Goal: Task Accomplishment & Management: Manage account settings

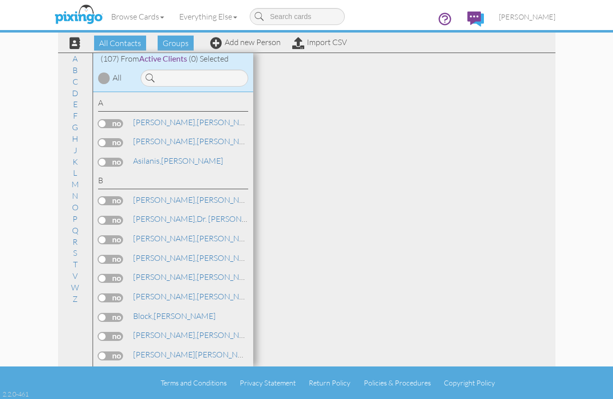
scroll to position [1079, 0]
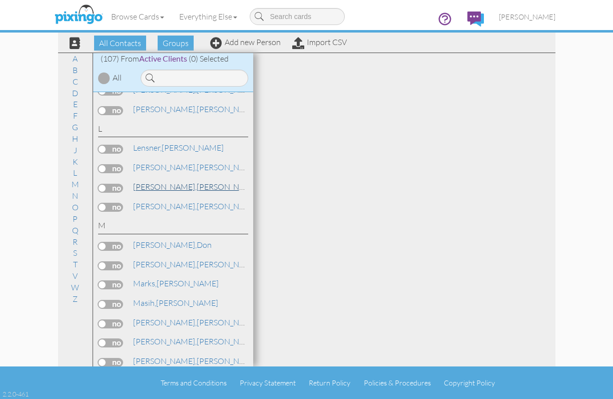
click at [153, 185] on span "[PERSON_NAME]," at bounding box center [165, 187] width 64 height 10
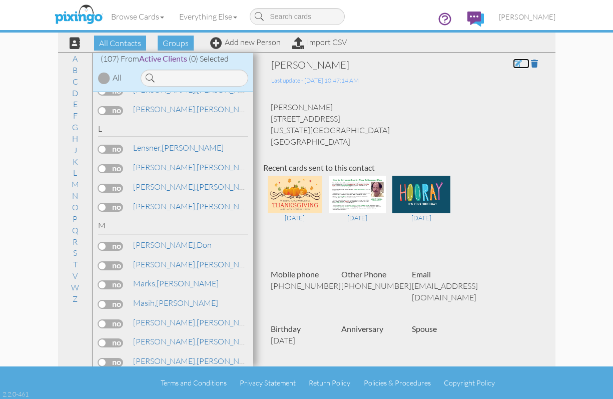
click at [513, 64] on span at bounding box center [517, 64] width 9 height 8
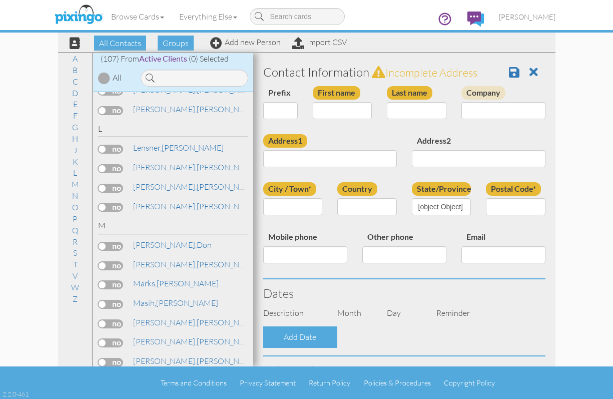
type input "[PERSON_NAME]"
type input "Linahan"
type input "[STREET_ADDRESS]"
type input "Virginia Beach"
type input "23453"
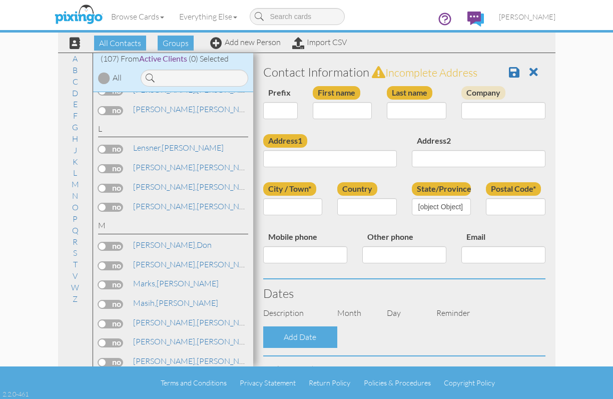
type input "[PHONE_NUMBER]"
type input "[EMAIL_ADDRESS][DOMAIN_NAME]"
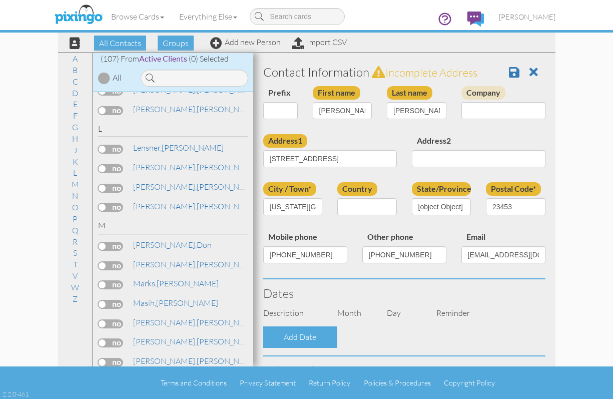
select select "object:3184"
select select "object:3429"
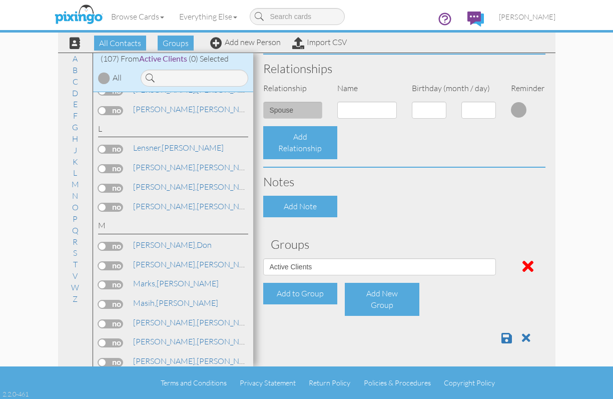
scroll to position [351, 0]
click at [523, 265] on span at bounding box center [528, 266] width 11 height 16
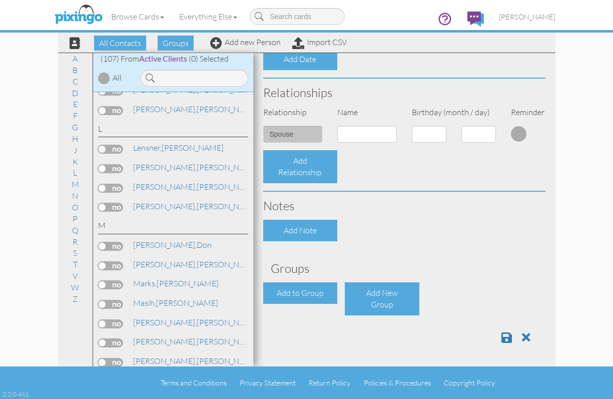
scroll to position [327, 0]
click at [502, 337] on span at bounding box center [507, 337] width 11 height 12
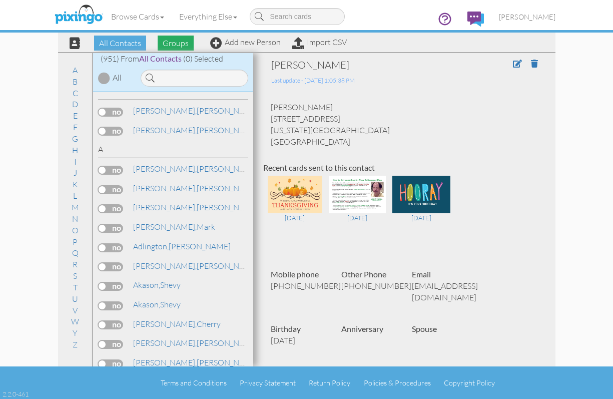
click at [179, 40] on span "Groups" at bounding box center [176, 43] width 36 height 15
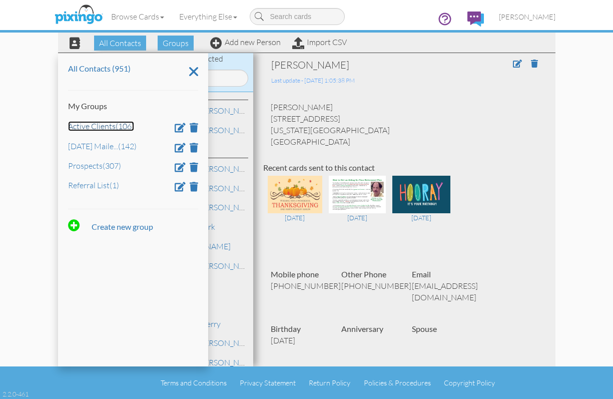
click at [107, 129] on link "Active Clients (106)" at bounding box center [101, 126] width 66 height 10
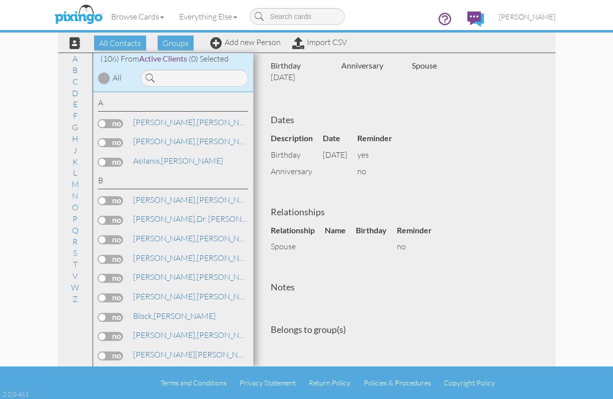
scroll to position [267, 0]
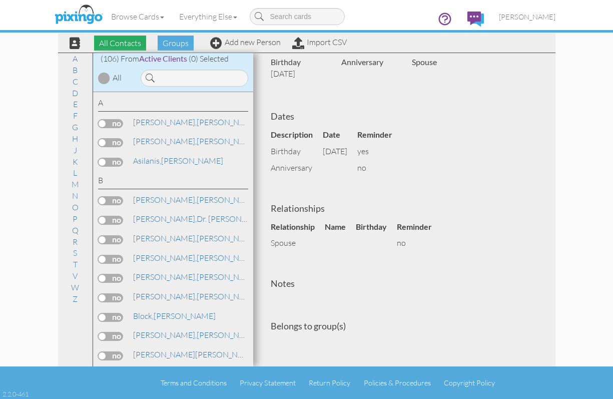
click at [129, 42] on span "All Contacts" at bounding box center [120, 43] width 52 height 15
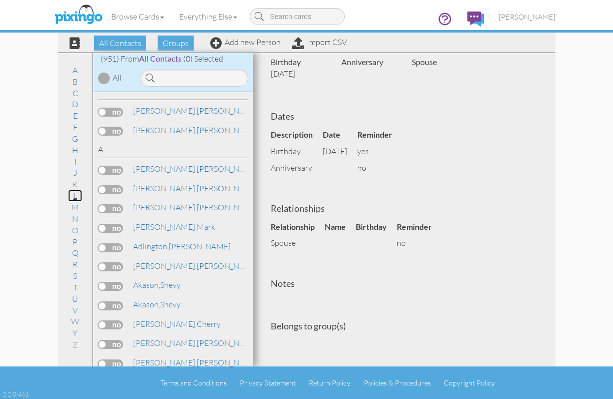
click at [72, 198] on link "L" at bounding box center [75, 196] width 14 height 12
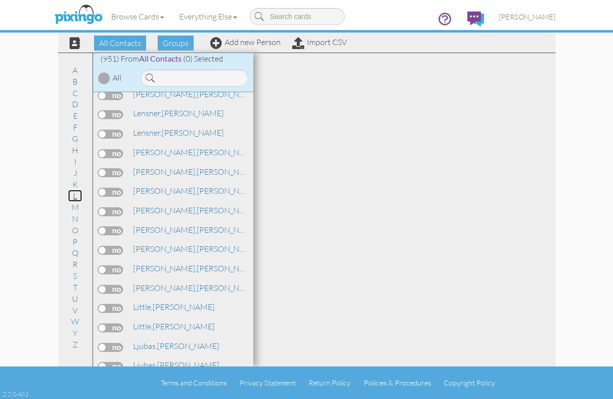
scroll to position [8789, 0]
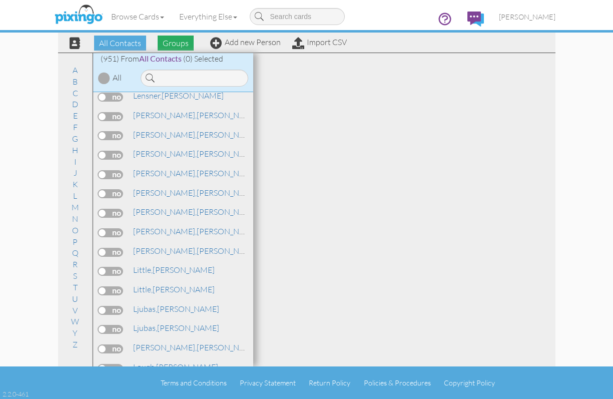
click at [171, 45] on span "Groups" at bounding box center [176, 43] width 36 height 15
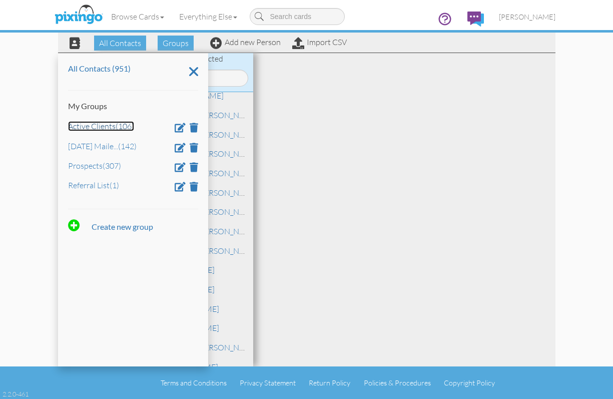
click at [84, 128] on link "Active Clients (106)" at bounding box center [101, 126] width 66 height 10
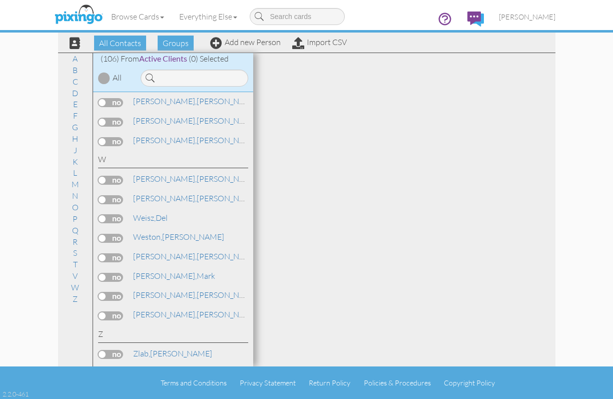
scroll to position [1092, 0]
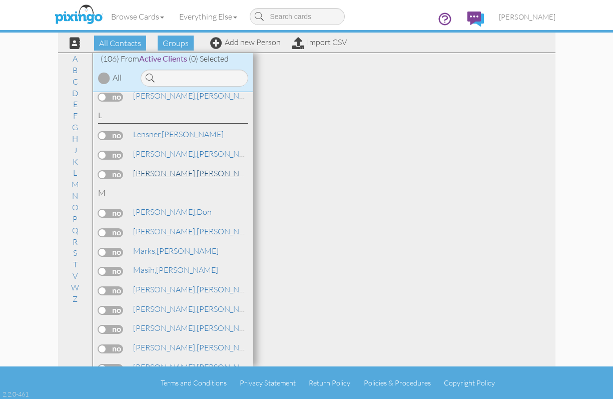
click at [146, 173] on span "[PERSON_NAME]," at bounding box center [165, 173] width 64 height 10
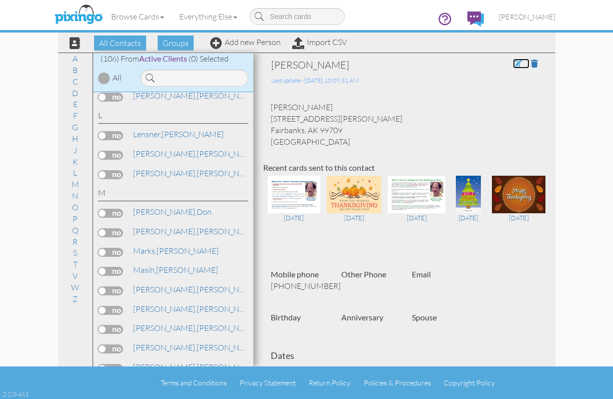
click at [513, 64] on span at bounding box center [517, 64] width 9 height 8
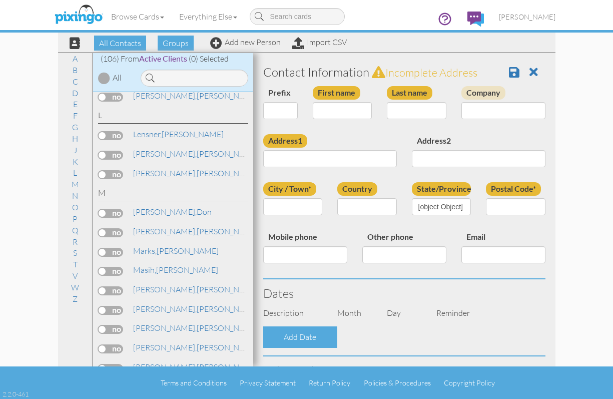
type input "[PERSON_NAME]"
type input "Lucero"
type input "2370 Debbie Way"
type input "Fairbanks"
type input "99709"
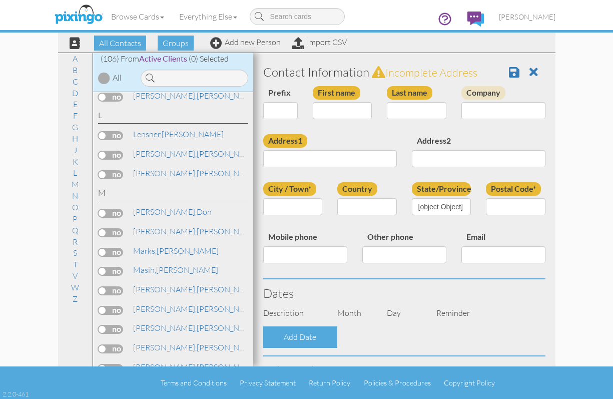
type input "907-987-5505"
select select "object:4959"
select select "object:5204"
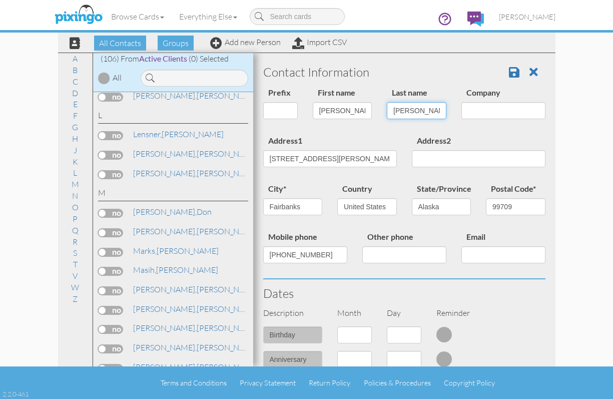
click at [422, 108] on input "Lucero" at bounding box center [417, 110] width 60 height 17
type input "Lucero-Leblond"
click at [509, 74] on span at bounding box center [514, 72] width 11 height 12
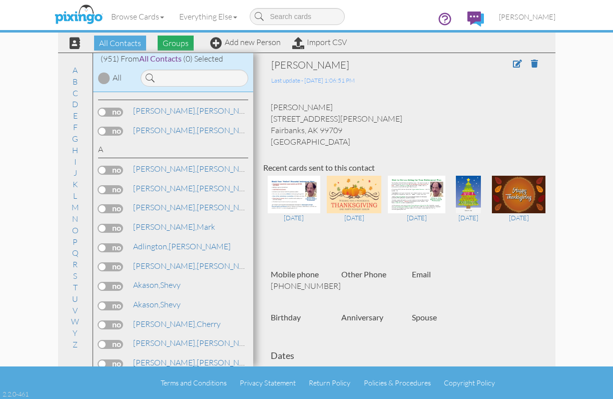
click at [183, 44] on span "Groups" at bounding box center [176, 43] width 36 height 15
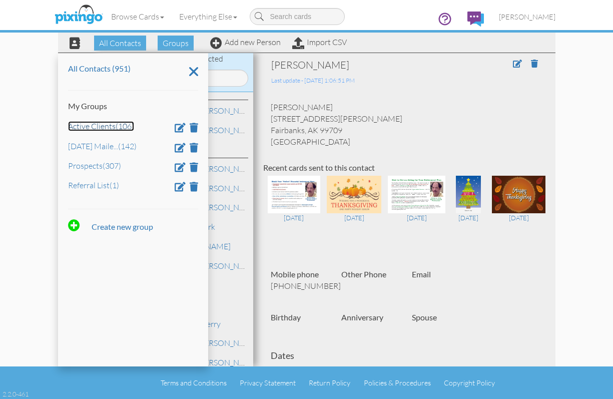
click at [109, 125] on link "Active Clients (106)" at bounding box center [101, 126] width 66 height 10
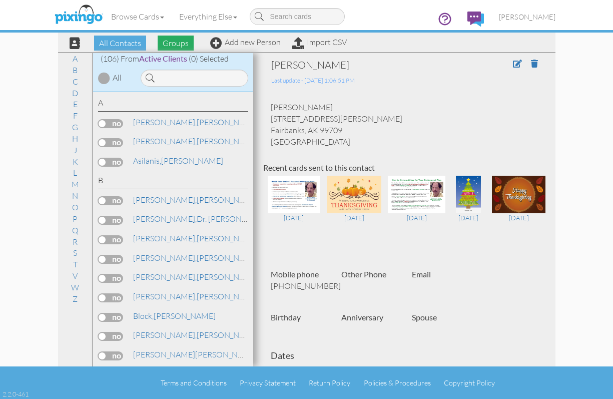
click at [170, 44] on span "Groups" at bounding box center [176, 43] width 36 height 15
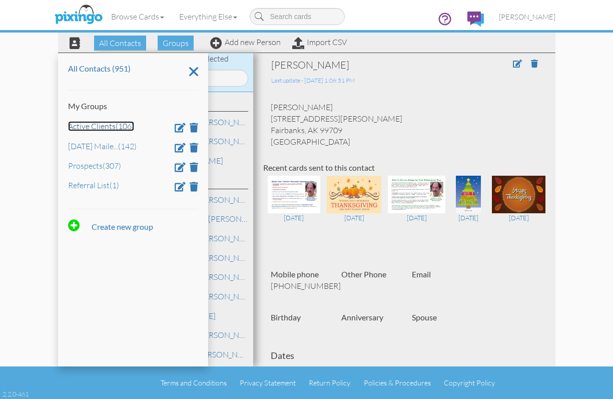
click at [84, 127] on link "Active Clients (106)" at bounding box center [101, 126] width 66 height 10
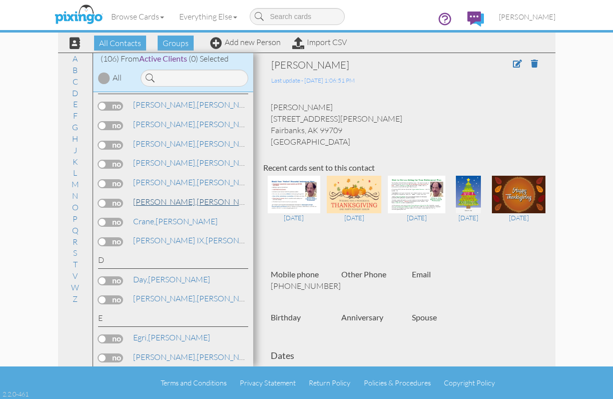
scroll to position [551, 0]
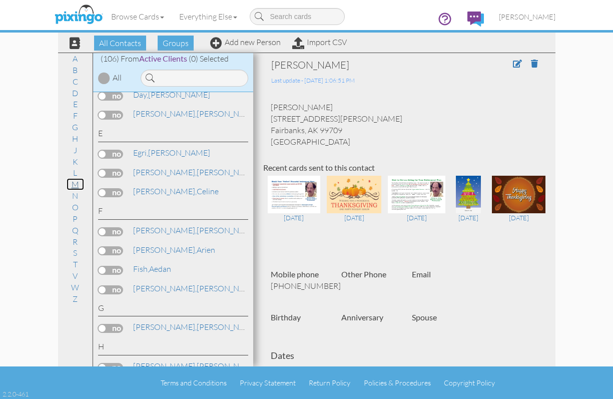
click at [76, 181] on link "M" at bounding box center [76, 184] width 18 height 12
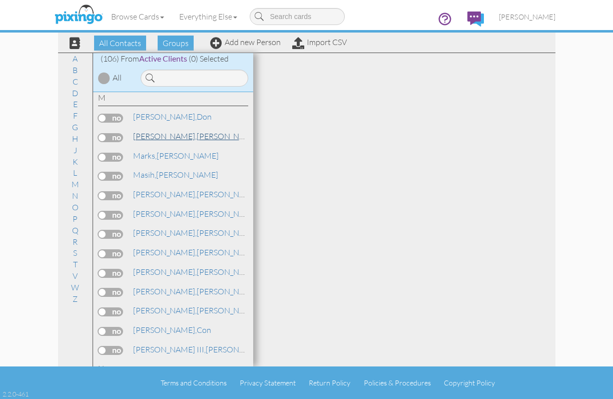
click at [160, 135] on span "[PERSON_NAME]," at bounding box center [165, 136] width 64 height 10
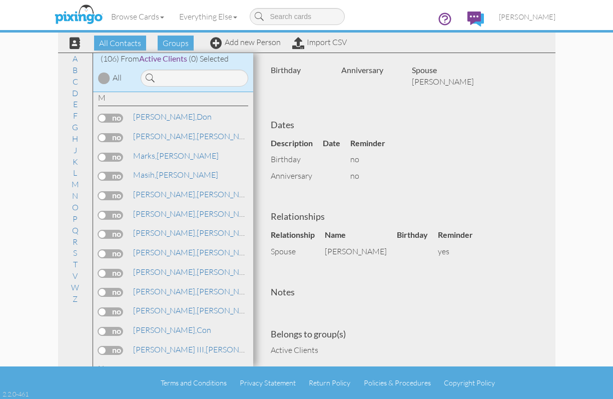
scroll to position [160, 0]
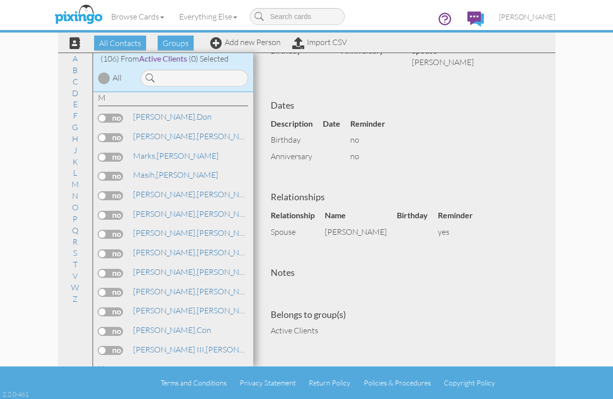
click at [388, 76] on div "Evan Marchant Last update - 19 Jan 2021 @ 7:44:44 AM Evan Marchant 5029 Pleasan…" at bounding box center [404, 117] width 282 height 439
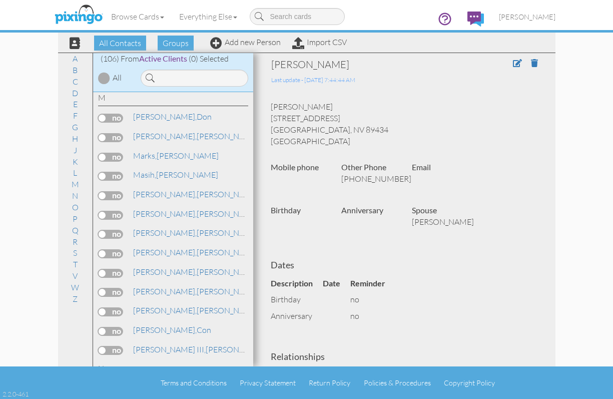
scroll to position [0, 0]
click at [513, 64] on span at bounding box center [517, 64] width 9 height 8
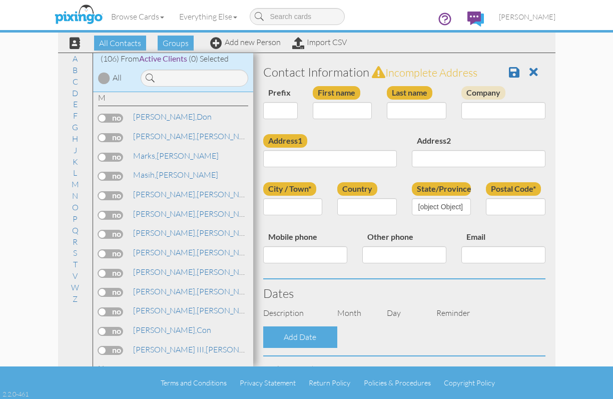
type input "[PERSON_NAME]"
type input "Marchant"
type input "5029 Pleasant View Drive"
type input "Sparks"
type input "89434"
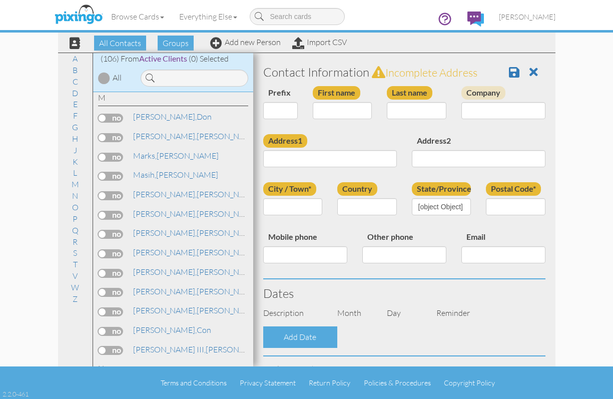
type input "775-232-6683"
select select "object:3183"
select select "object:3428"
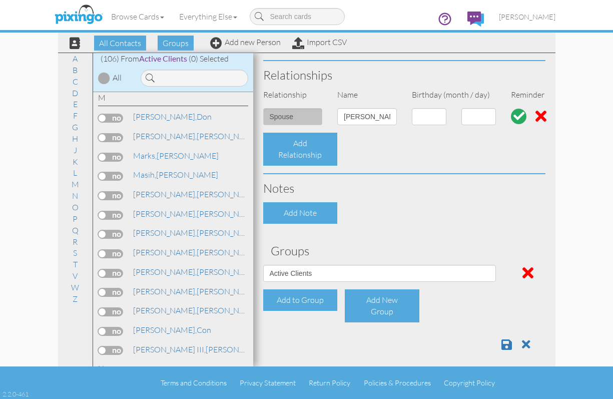
scroll to position [351, 0]
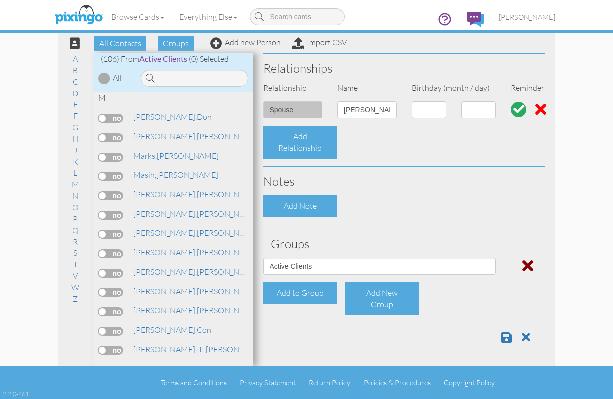
click at [523, 264] on span at bounding box center [528, 266] width 11 height 16
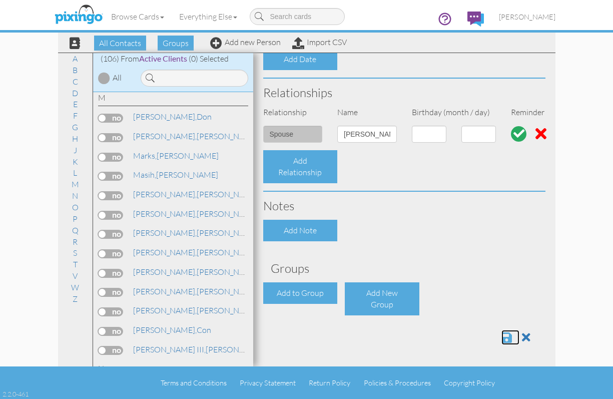
click at [502, 339] on span at bounding box center [507, 337] width 11 height 12
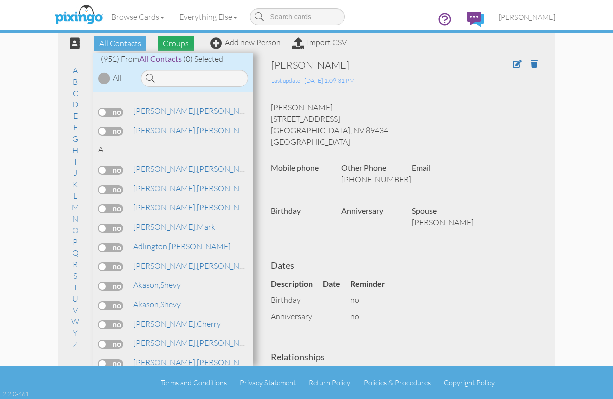
click at [181, 43] on span "Groups" at bounding box center [176, 43] width 36 height 15
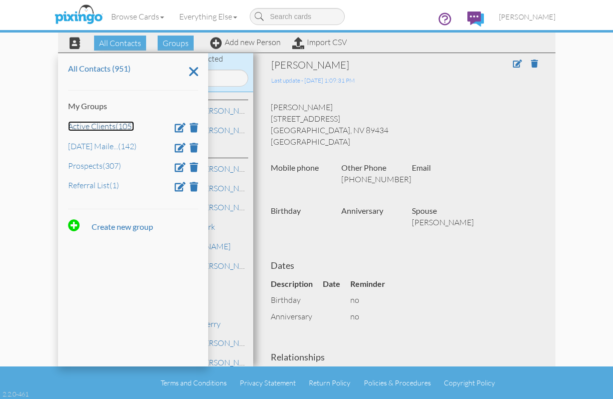
click at [93, 127] on link "Active Clients (105)" at bounding box center [101, 126] width 66 height 10
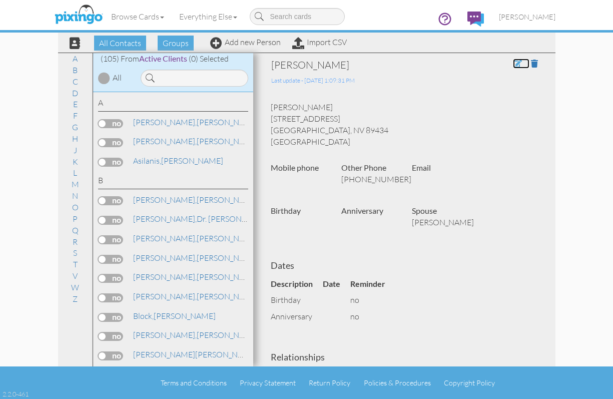
click at [513, 63] on span at bounding box center [517, 64] width 9 height 8
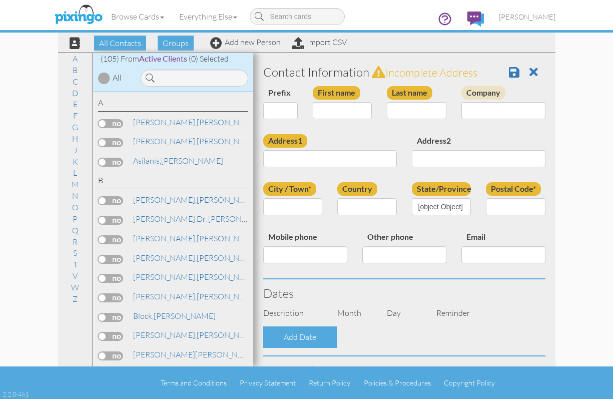
type input "[PERSON_NAME]"
type input "Marchant"
type input "5029 Pleasant View Drive"
type input "Sparks"
type input "89434"
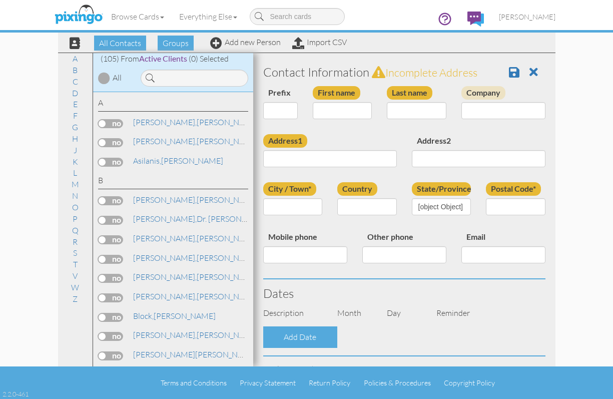
type input "775-232-6683"
select select "object:3147"
select select "object:3392"
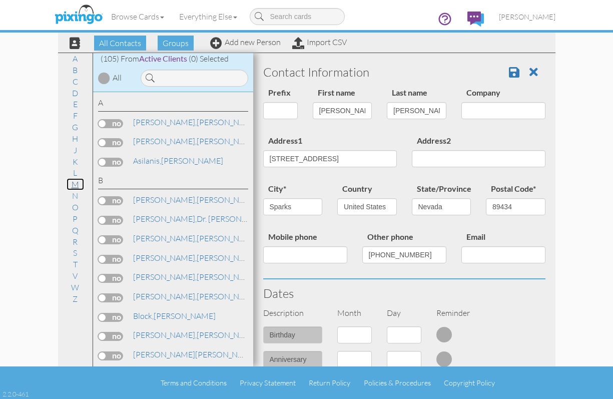
click at [77, 184] on link "M" at bounding box center [76, 184] width 18 height 12
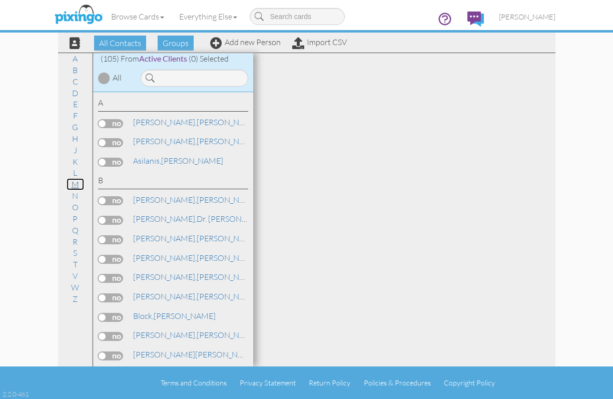
scroll to position [1187, 0]
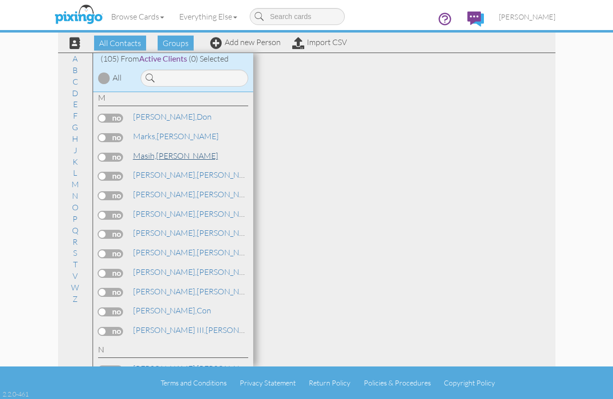
click at [162, 160] on link "Masih, William" at bounding box center [175, 156] width 87 height 12
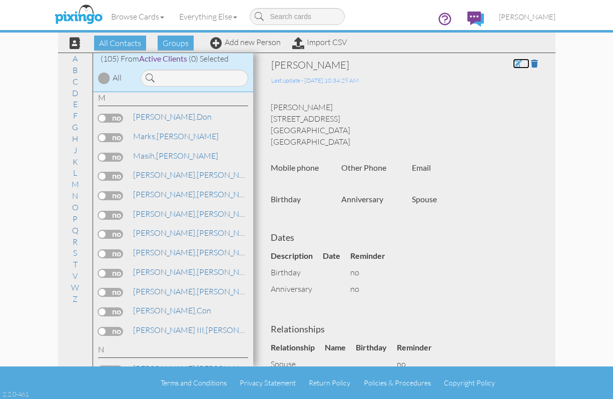
click at [513, 63] on span at bounding box center [517, 64] width 9 height 8
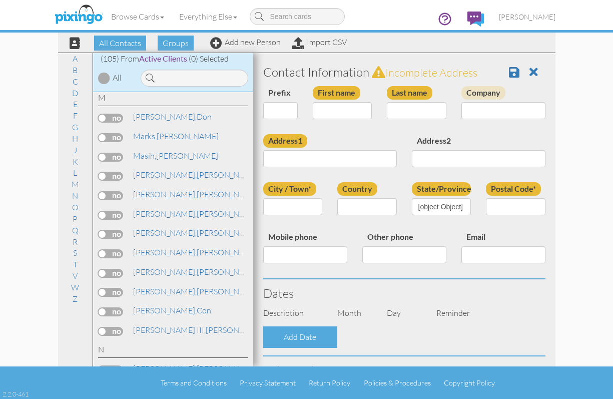
type input "[PERSON_NAME]"
type input "Masih"
type input "[STREET_ADDRESS]"
type input "Carlsbad"
type input "92010"
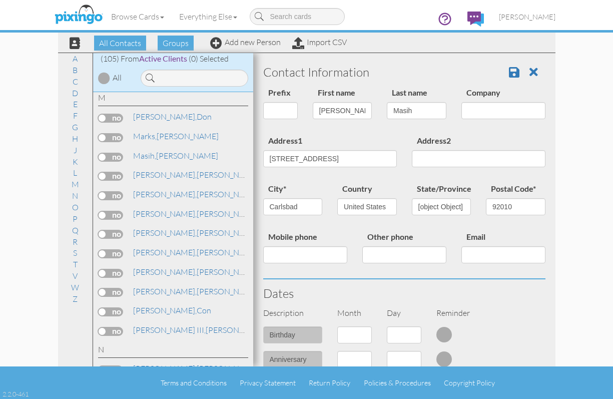
select select "object:3147"
select select "object:3401"
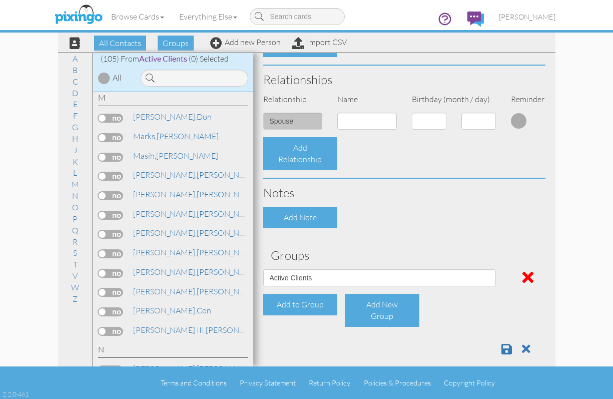
scroll to position [351, 0]
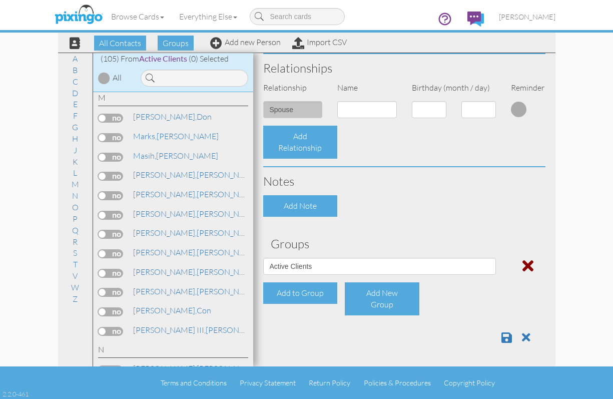
click at [523, 265] on span at bounding box center [528, 266] width 11 height 16
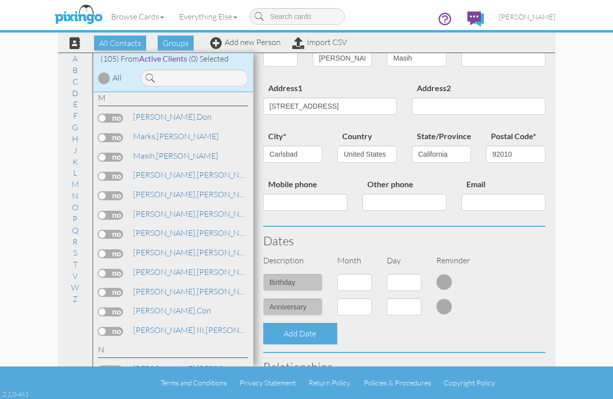
scroll to position [0, 0]
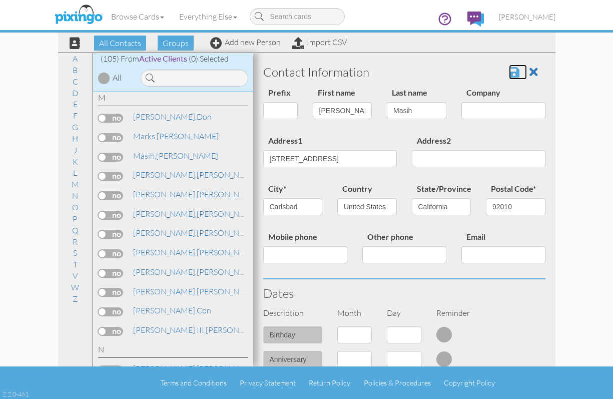
click at [509, 73] on span at bounding box center [514, 72] width 11 height 12
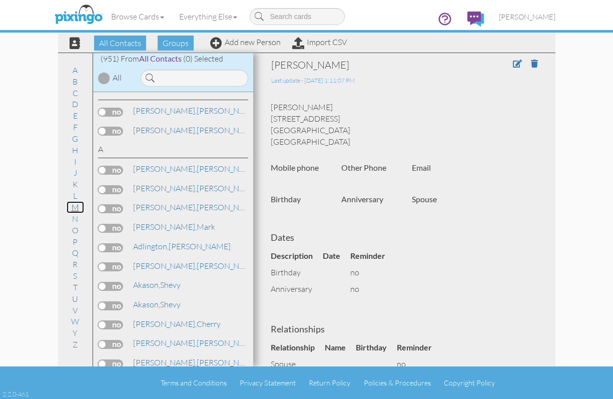
click at [74, 206] on link "M" at bounding box center [76, 207] width 18 height 12
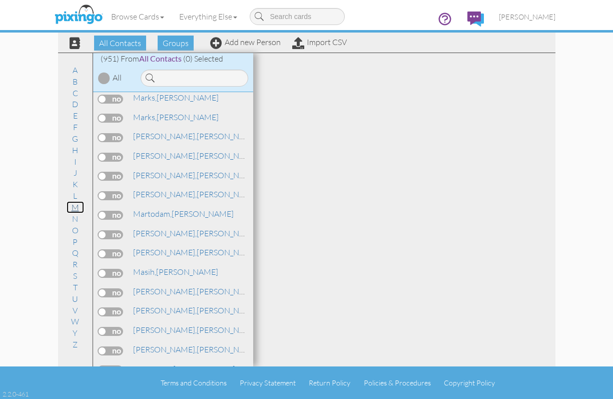
scroll to position [9325, 0]
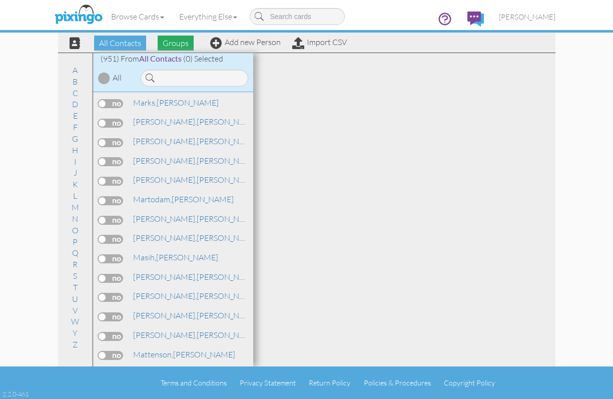
click at [175, 42] on span "Groups" at bounding box center [176, 43] width 36 height 15
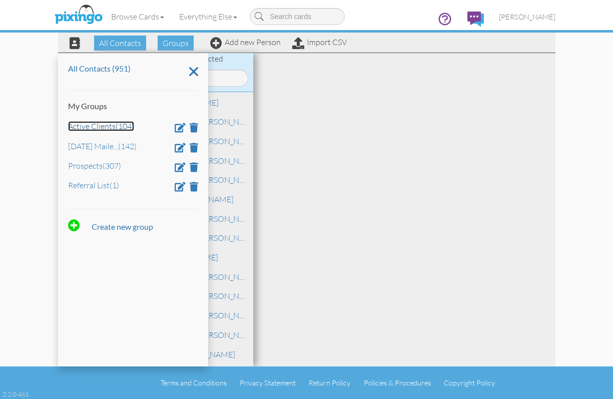
click at [95, 129] on link "Active Clients (104)" at bounding box center [101, 126] width 66 height 10
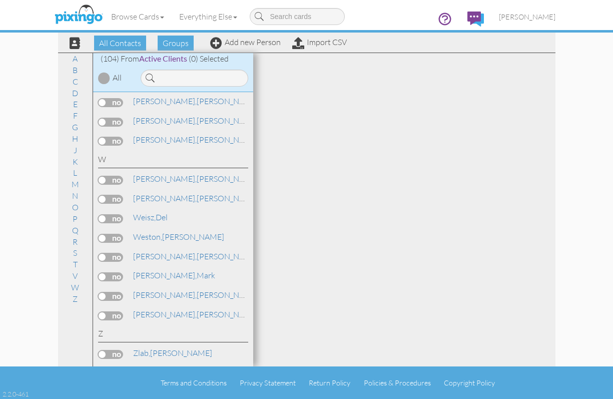
scroll to position [2172, 0]
click at [71, 188] on link "M" at bounding box center [76, 184] width 18 height 12
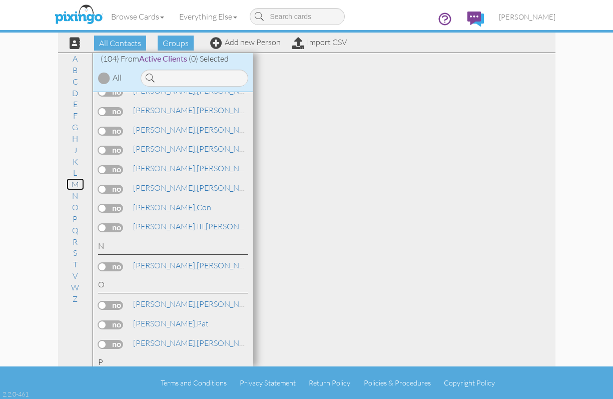
scroll to position [1121, 0]
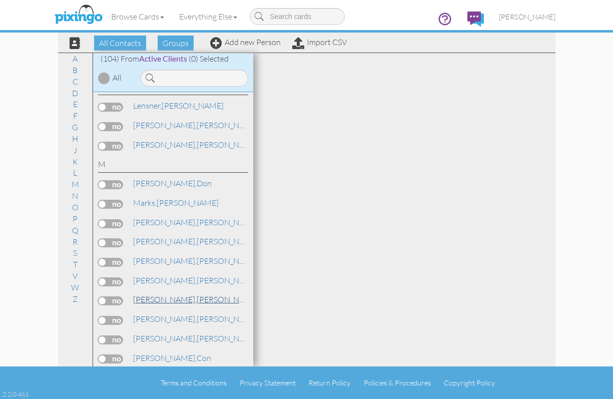
click at [163, 299] on link "McVoy, Paul" at bounding box center [196, 299] width 128 height 12
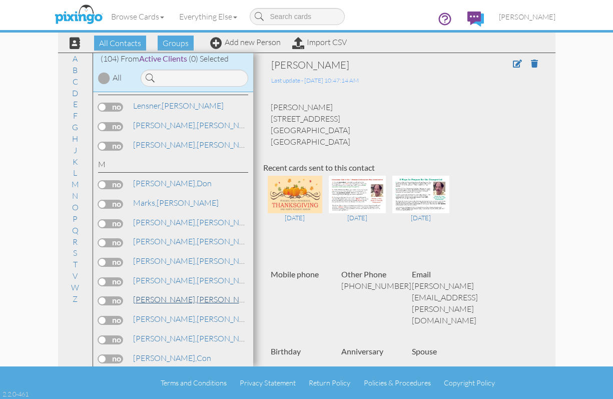
click at [163, 299] on link "McVoy, Paul" at bounding box center [196, 299] width 128 height 12
click at [159, 299] on span "[PERSON_NAME]," at bounding box center [165, 299] width 64 height 10
click at [154, 298] on span "[PERSON_NAME]," at bounding box center [165, 299] width 64 height 10
click at [160, 261] on span "[PERSON_NAME]," at bounding box center [165, 261] width 64 height 10
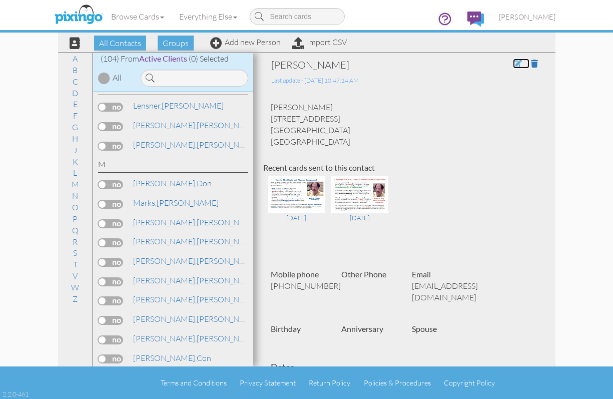
click at [513, 63] on span at bounding box center [517, 64] width 9 height 8
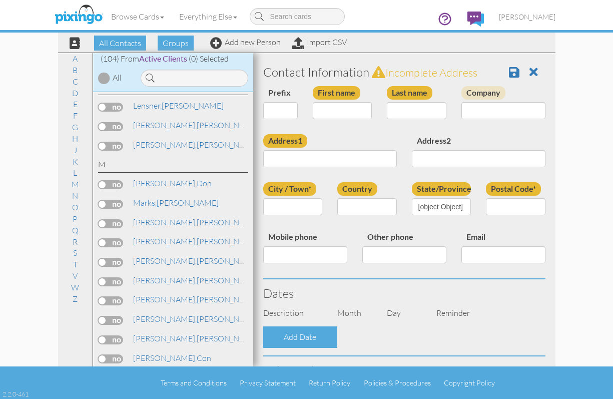
type input "[PERSON_NAME]"
type input "McDermitt"
type input "2601 South 32nd Avenue"
type input "Omaha"
type input "68105"
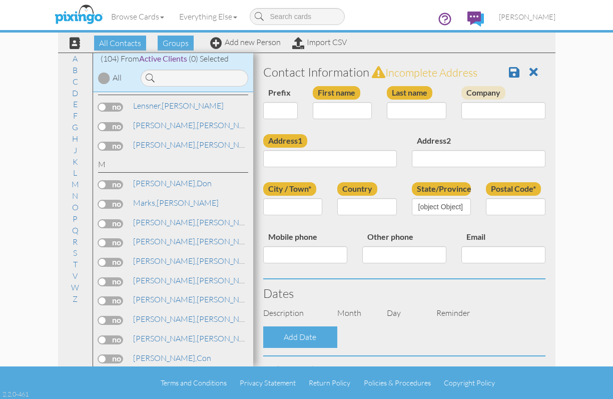
type input "(402) 301-7066"
type input "dmcdermitt88@gmail.com"
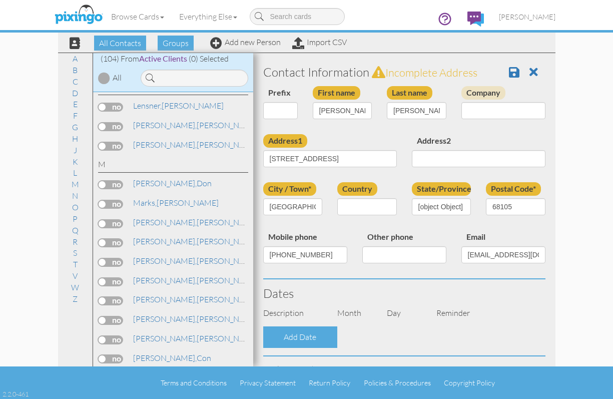
select select "object:3178"
select select "object:3423"
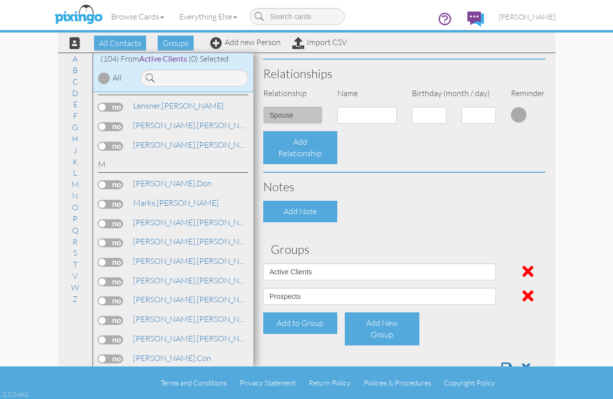
scroll to position [376, 0]
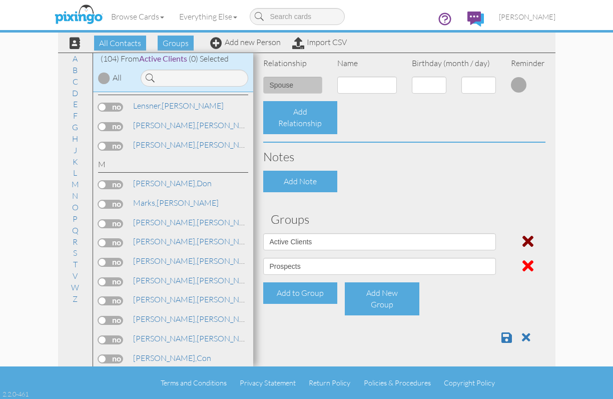
click at [523, 242] on span at bounding box center [528, 241] width 11 height 16
select select "object:3176"
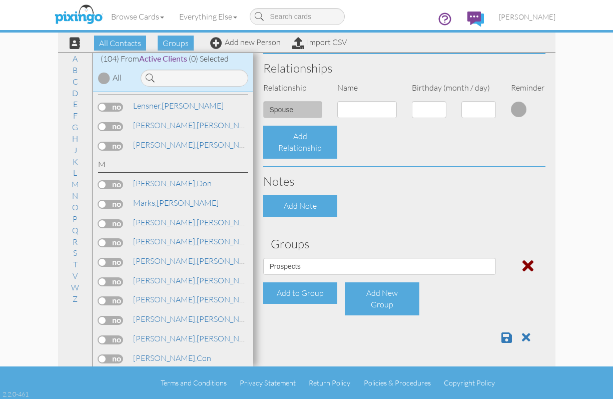
scroll to position [351, 0]
click at [166, 300] on link "McVoy, Paul" at bounding box center [196, 299] width 128 height 12
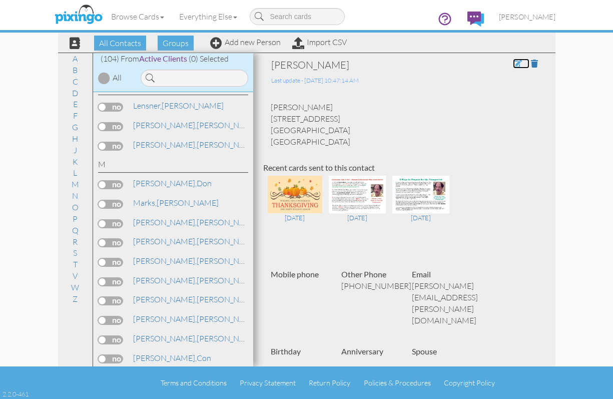
click at [513, 63] on span at bounding box center [517, 64] width 9 height 8
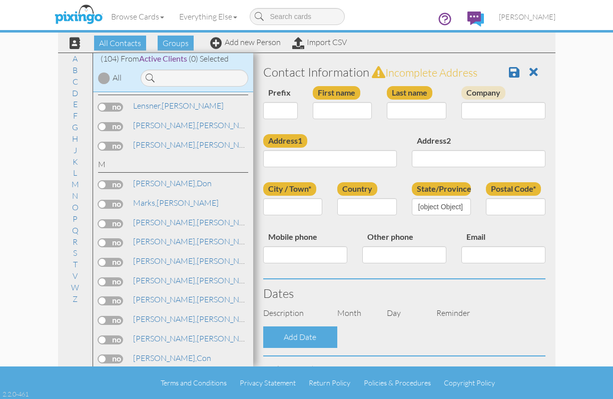
type input "[PERSON_NAME]"
type input "McVoy"
type input "55 18th Street"
type input "Hermosa Beach"
type input "90254"
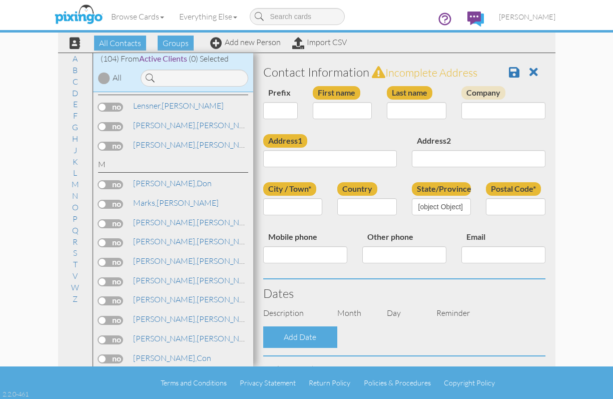
type input "(484) 576-7785"
type input "paul.mcvoy@gmail.com"
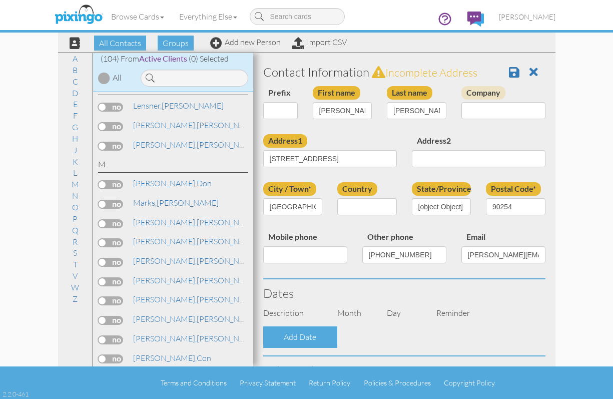
select select "object:3178"
select select "object:3432"
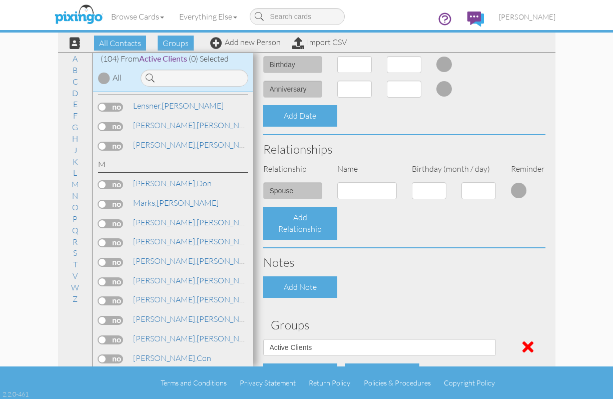
scroll to position [351, 0]
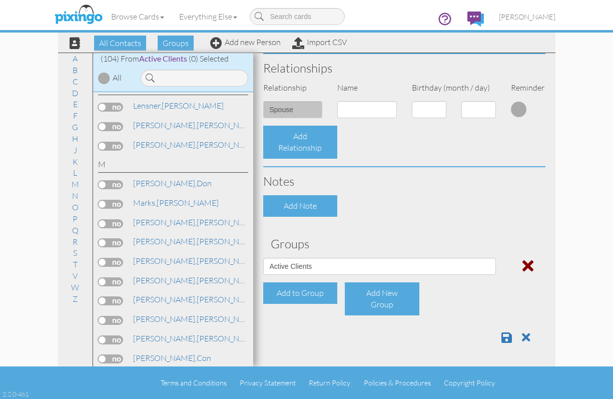
click at [523, 263] on span at bounding box center [528, 266] width 11 height 16
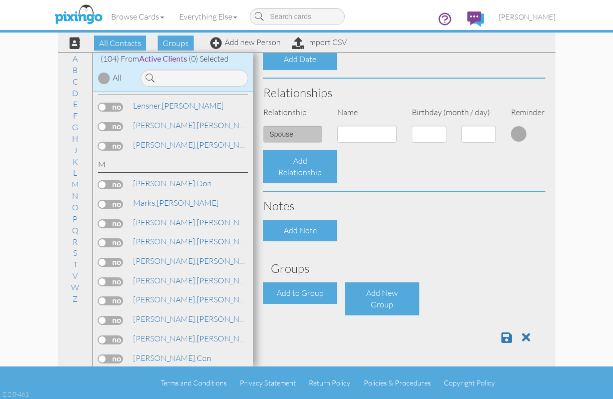
scroll to position [327, 0]
click at [502, 334] on span at bounding box center [507, 337] width 11 height 12
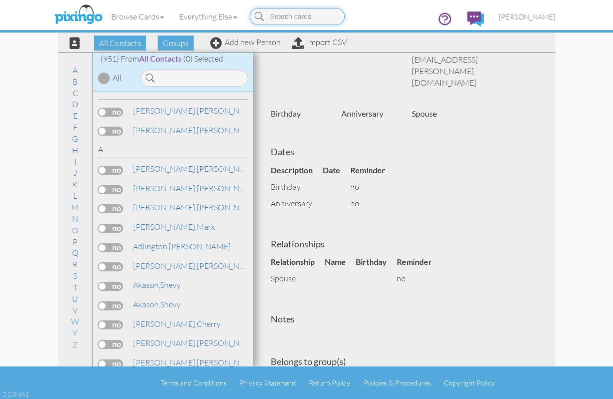
scroll to position [250, 0]
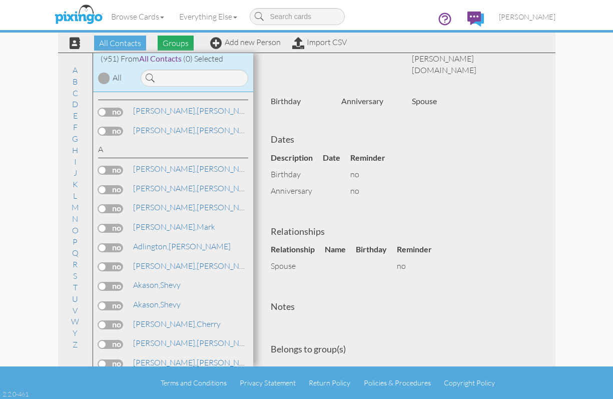
click at [177, 44] on span "Groups" at bounding box center [176, 43] width 36 height 15
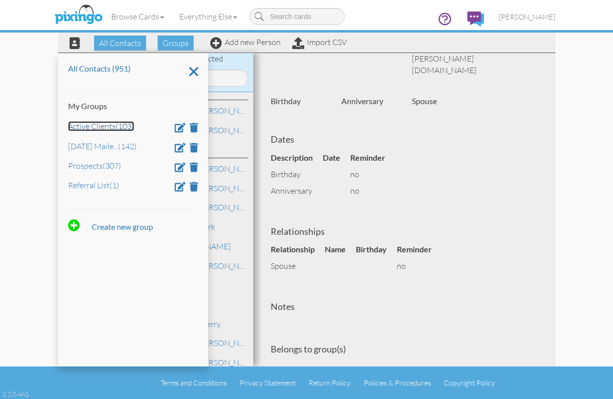
click at [92, 126] on link "Active Clients (103)" at bounding box center [101, 126] width 66 height 10
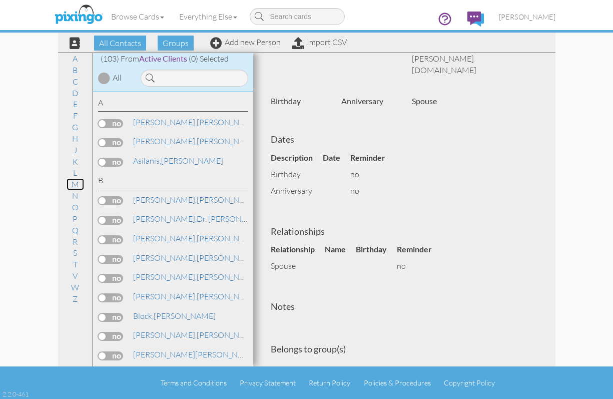
click at [77, 184] on link "M" at bounding box center [76, 184] width 18 height 12
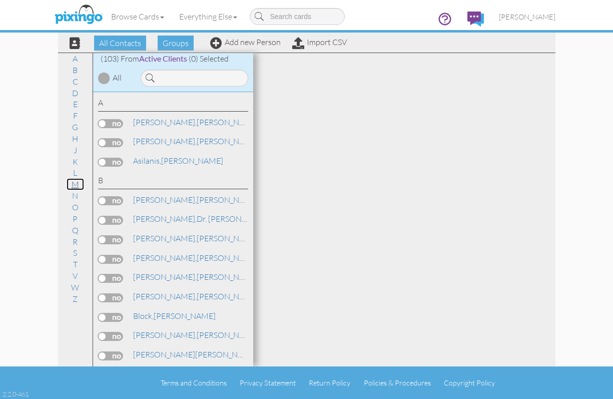
scroll to position [1187, 0]
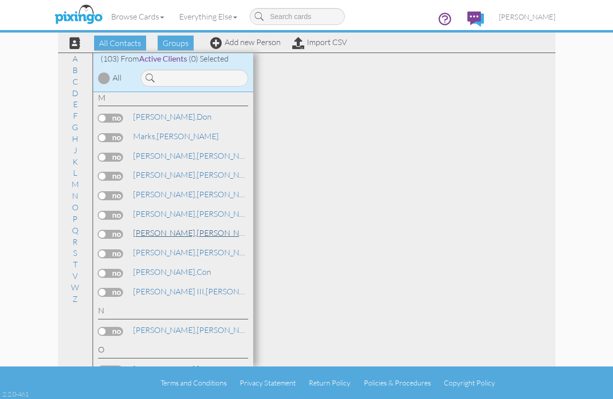
click at [163, 233] on span "[PERSON_NAME]," at bounding box center [165, 233] width 64 height 10
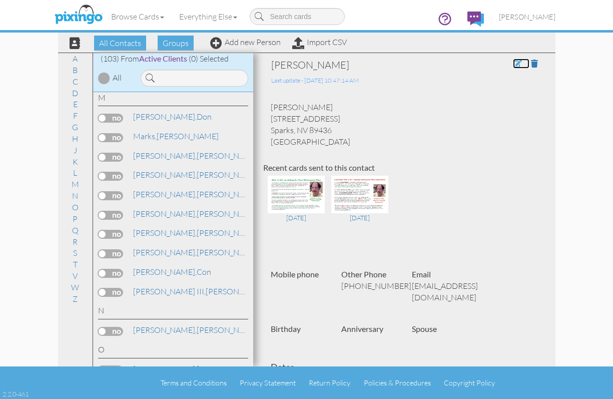
click at [513, 62] on span at bounding box center [517, 64] width 9 height 8
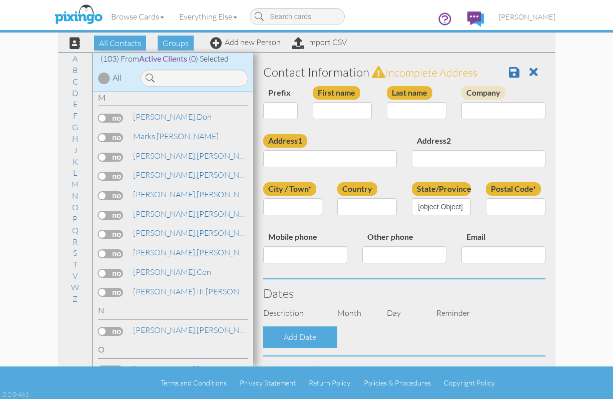
type input "[PERSON_NAME]"
type input "Measner"
type input "[STREET_ADDRESS]"
type input "Sparks"
type input "89436"
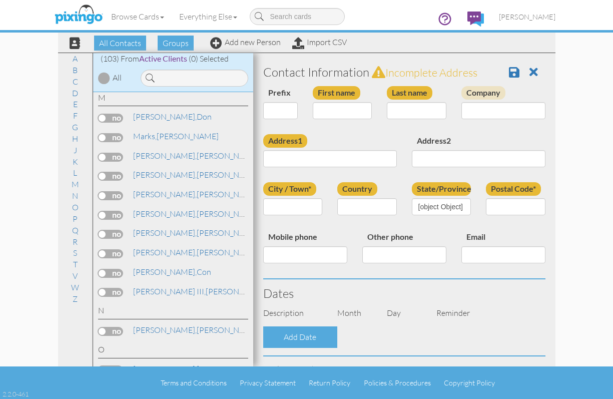
type input "[PHONE_NUMBER]"
type input "[EMAIL_ADDRESS][DOMAIN_NAME]"
select select "object:3162"
select select "object:3407"
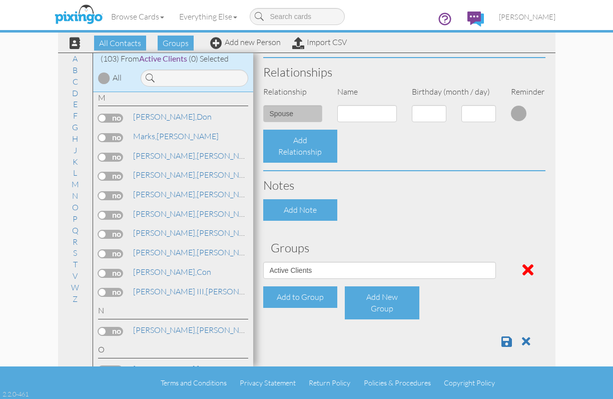
scroll to position [351, 0]
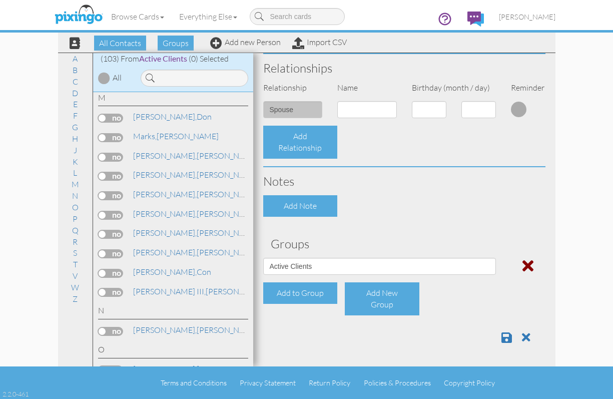
click at [523, 266] on span at bounding box center [528, 266] width 11 height 16
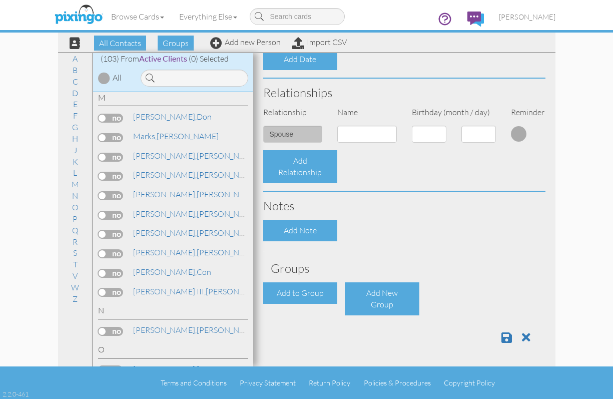
scroll to position [327, 0]
click at [502, 339] on span at bounding box center [507, 337] width 11 height 12
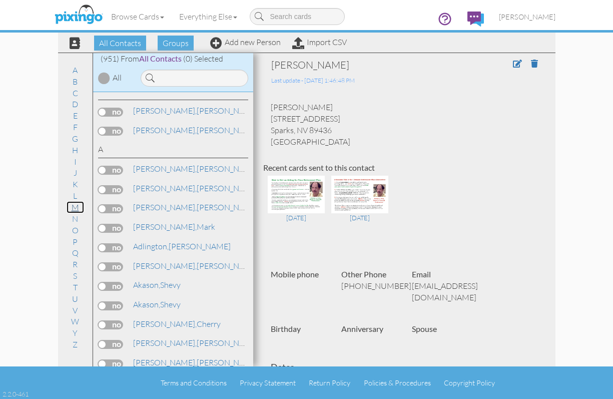
click at [75, 206] on link "M" at bounding box center [76, 207] width 18 height 12
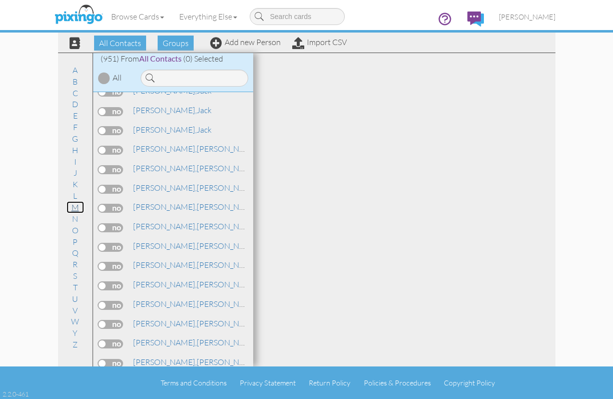
scroll to position [10026, 0]
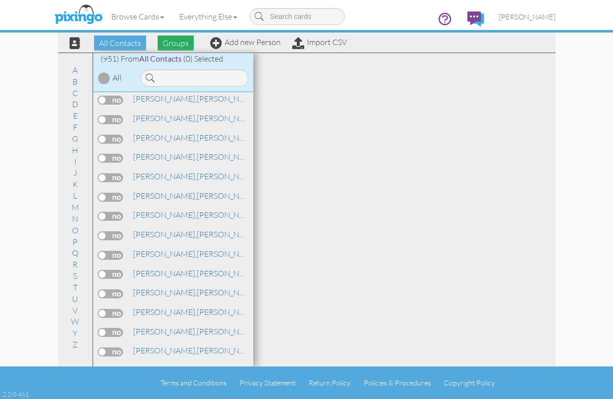
click at [171, 41] on span "Groups" at bounding box center [176, 43] width 36 height 15
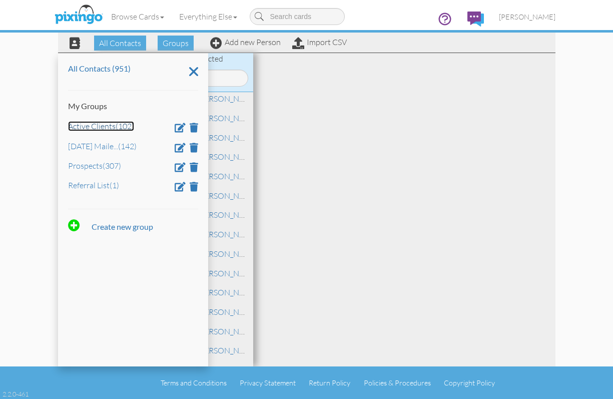
click at [104, 126] on link "Active Clients (102)" at bounding box center [101, 126] width 66 height 10
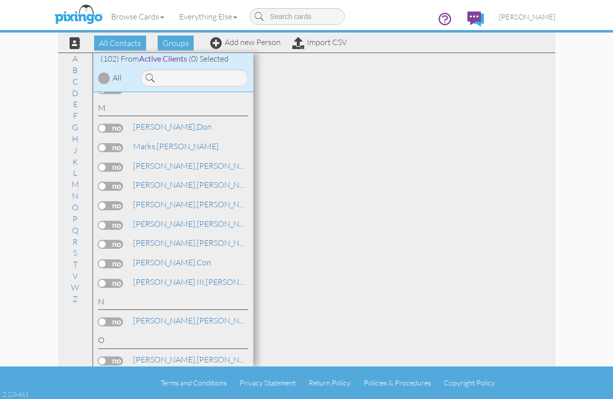
scroll to position [1220, 0]
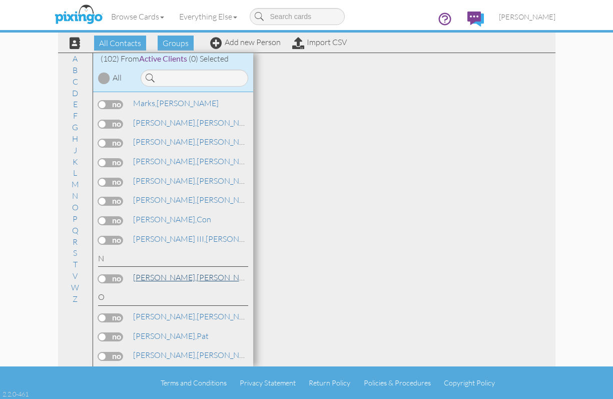
click at [155, 277] on link "[PERSON_NAME]" at bounding box center [196, 277] width 128 height 12
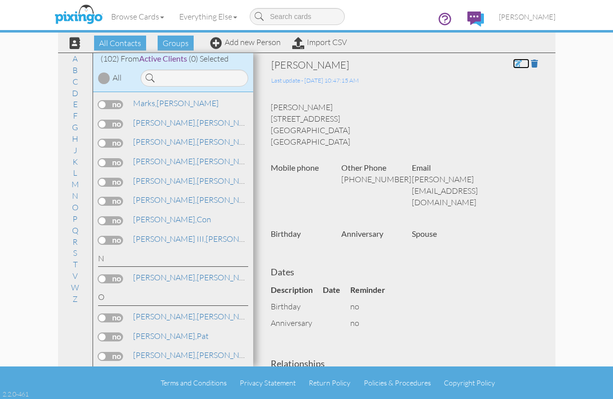
click at [513, 63] on span at bounding box center [517, 64] width 9 height 8
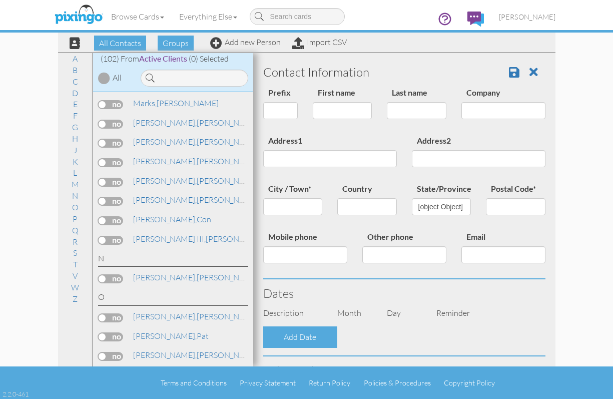
type input "[PERSON_NAME]"
type input "[STREET_ADDRESS]"
type input "Reno"
type input "89523"
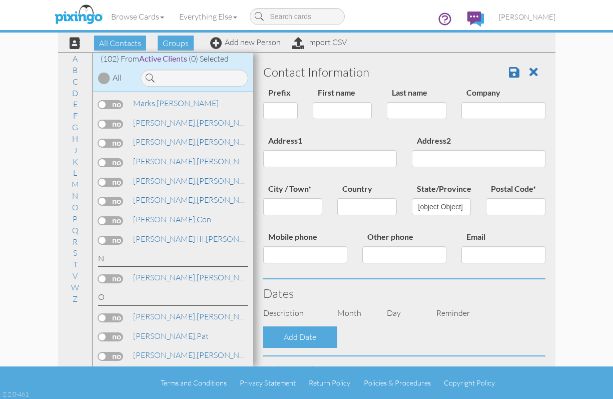
type input "[PHONE_NUMBER]"
type input "[PERSON_NAME][EMAIL_ADDRESS][DOMAIN_NAME]"
select select "object:3151"
select select "object:3155"
select select "object:3400"
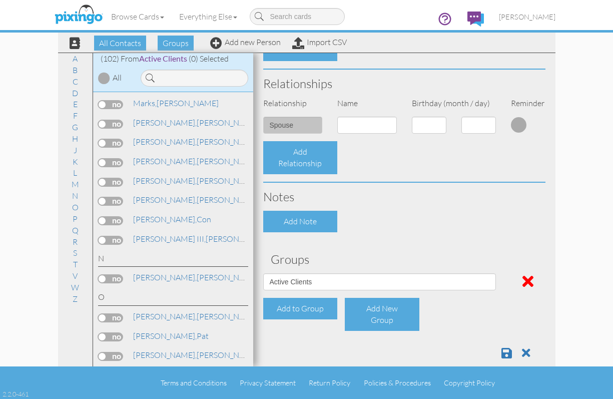
scroll to position [351, 0]
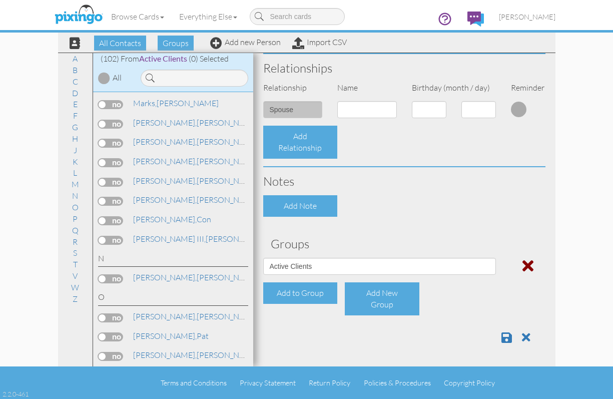
click at [523, 265] on span at bounding box center [528, 266] width 11 height 16
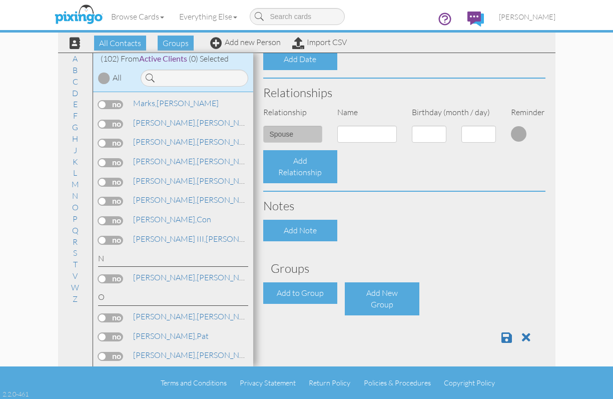
scroll to position [327, 0]
click at [502, 336] on span at bounding box center [507, 337] width 11 height 12
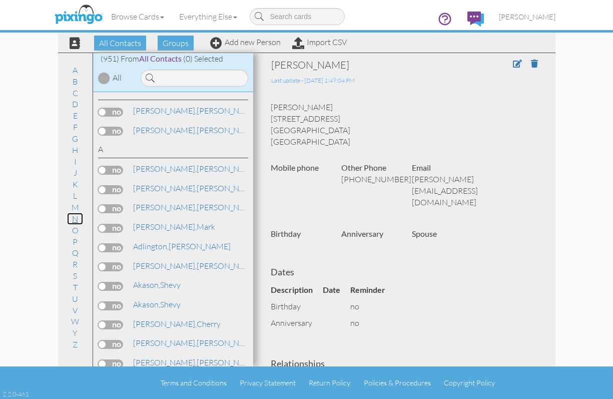
click at [74, 219] on link "N" at bounding box center [75, 219] width 16 height 12
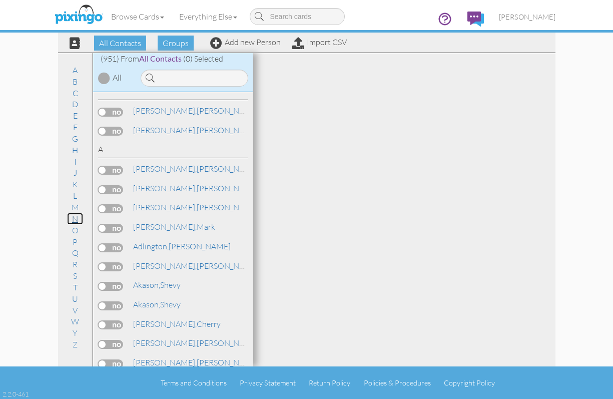
scroll to position [11170, 0]
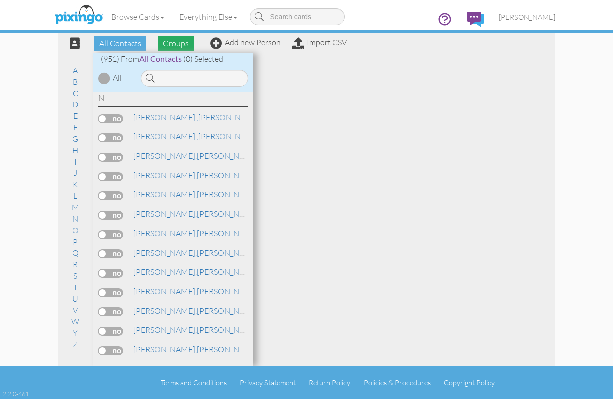
click at [175, 41] on span "Groups" at bounding box center [176, 43] width 36 height 15
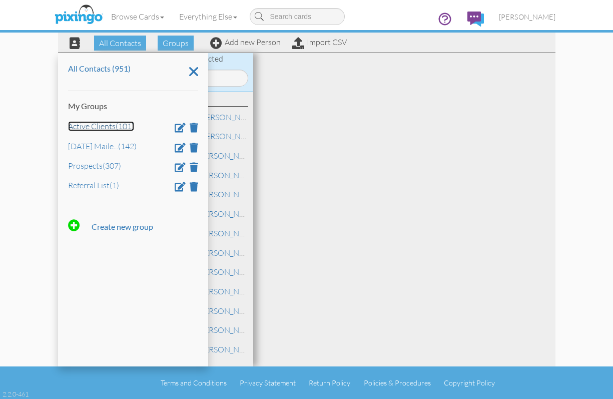
click at [98, 127] on link "Active Clients (101)" at bounding box center [101, 126] width 66 height 10
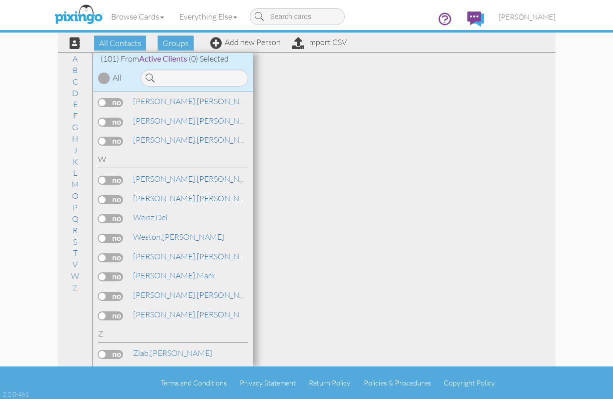
scroll to position [2095, 0]
click at [73, 171] on link "L" at bounding box center [75, 173] width 14 height 12
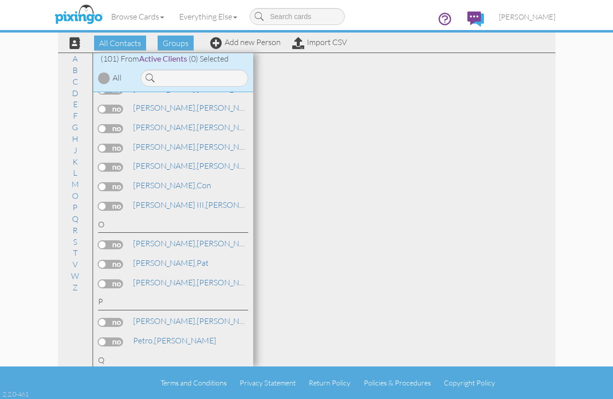
scroll to position [1260, 0]
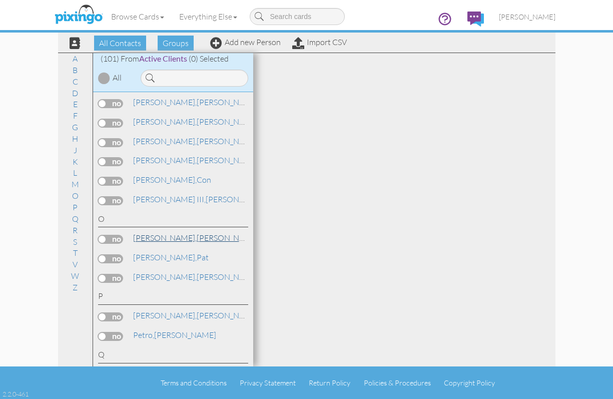
click at [151, 240] on span "[PERSON_NAME]," at bounding box center [165, 238] width 64 height 10
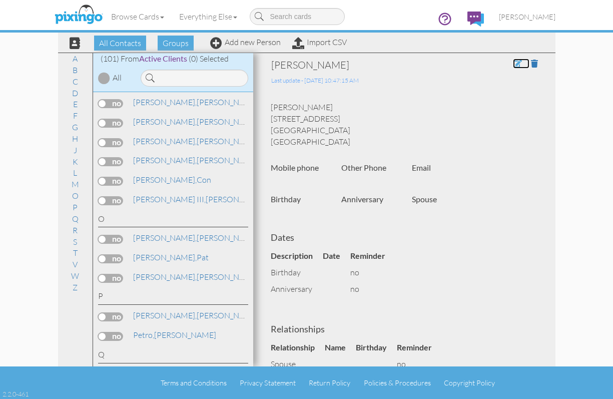
click at [513, 61] on span at bounding box center [517, 64] width 9 height 8
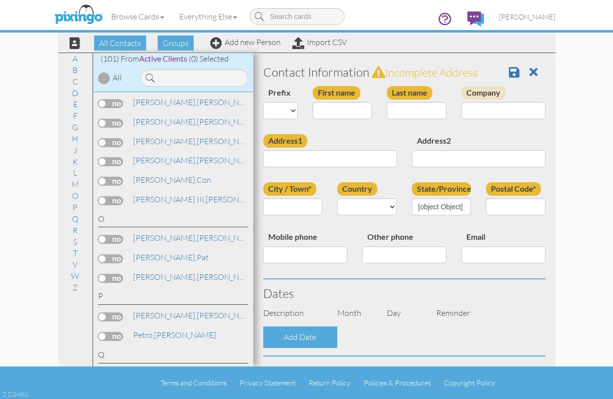
type input "[PERSON_NAME]"
type input "Osler"
type input "[STREET_ADDRESS]"
type input "North Platte"
type input "69101"
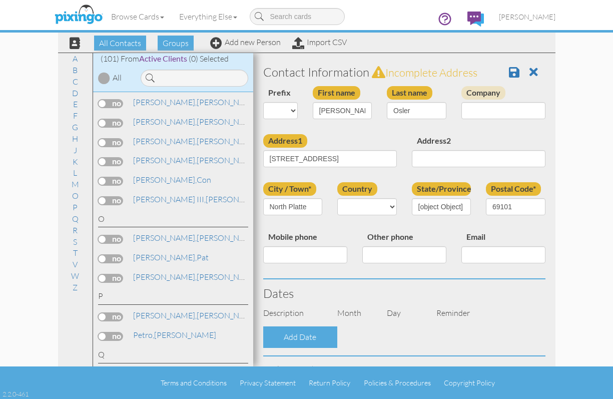
select select "object:3150"
select select "object:3395"
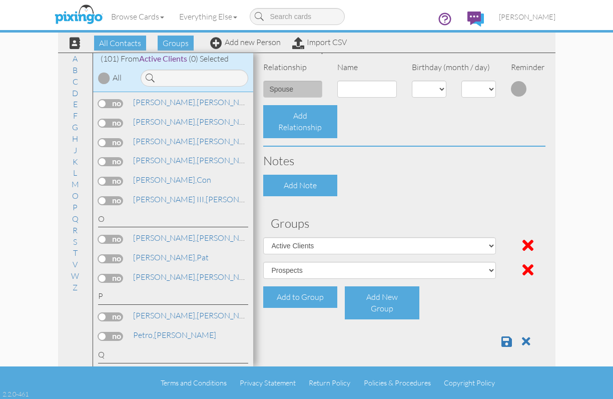
scroll to position [376, 0]
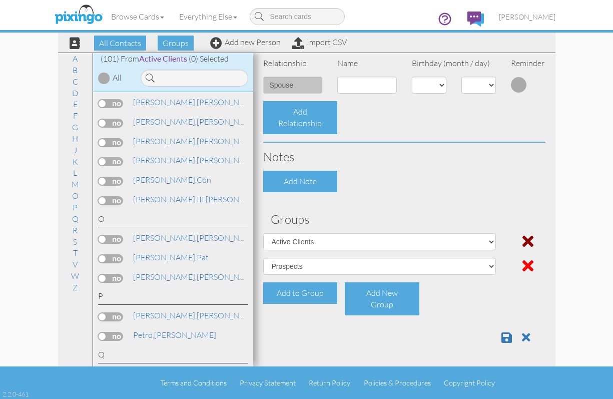
click at [523, 243] on span at bounding box center [528, 241] width 11 height 16
select select "object:3148"
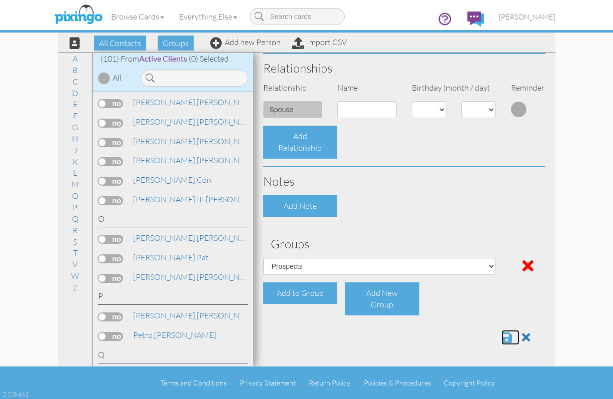
click at [502, 339] on span at bounding box center [507, 337] width 11 height 12
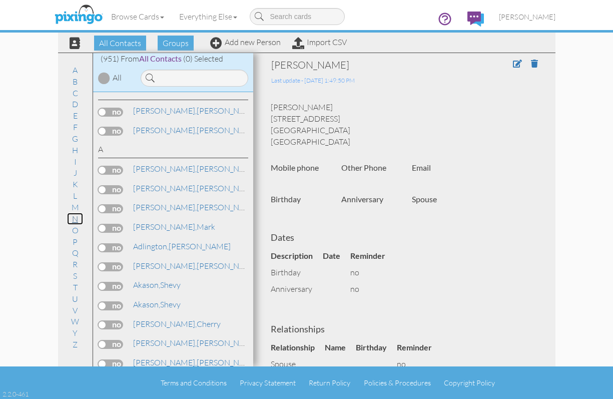
click at [74, 219] on link "N" at bounding box center [75, 219] width 16 height 12
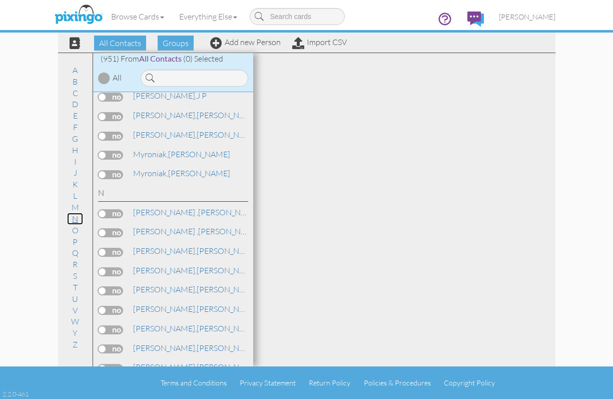
scroll to position [10969, 0]
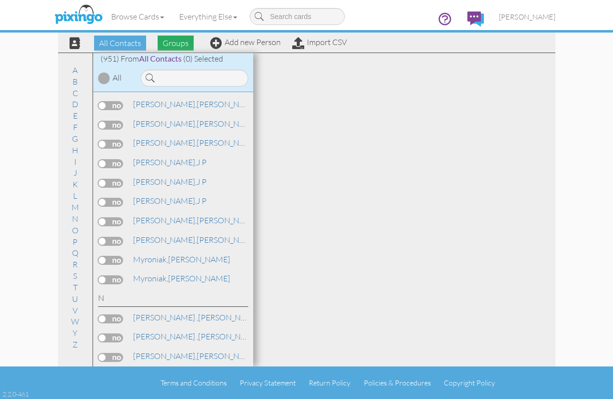
click at [166, 40] on span "Groups" at bounding box center [176, 43] width 36 height 15
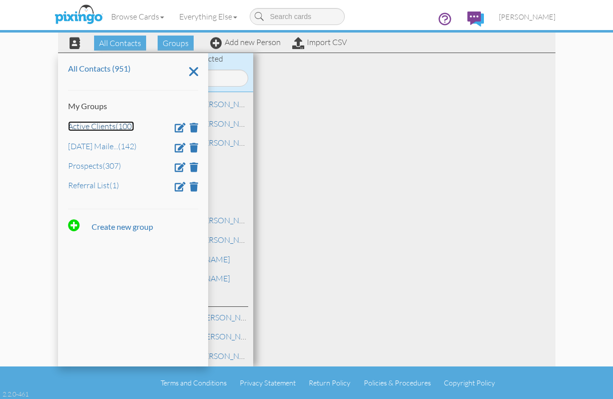
click at [96, 125] on link "Active Clients (100)" at bounding box center [101, 126] width 66 height 10
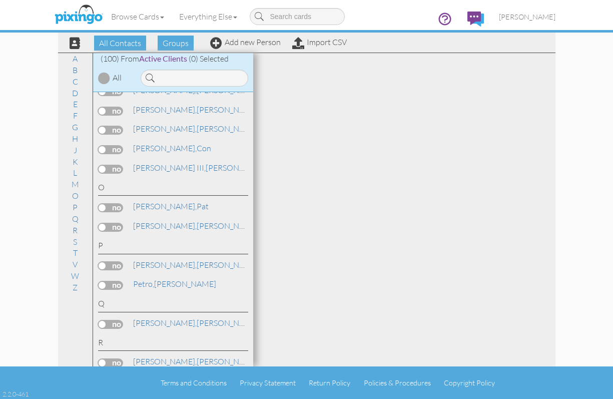
scroll to position [1325, 0]
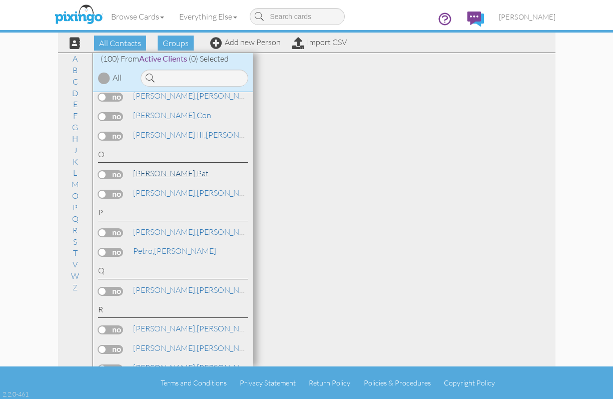
click at [151, 172] on span "[PERSON_NAME]," at bounding box center [165, 173] width 64 height 10
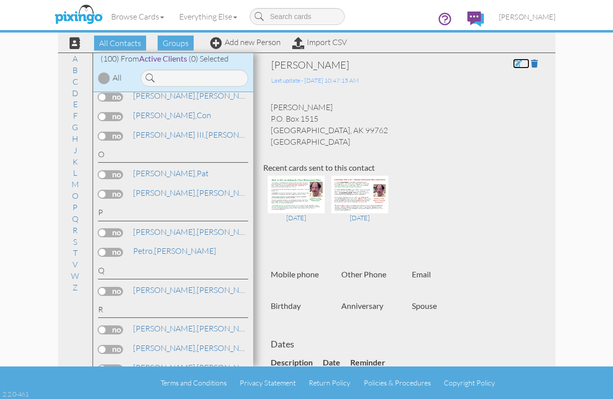
click at [513, 62] on span at bounding box center [517, 64] width 9 height 8
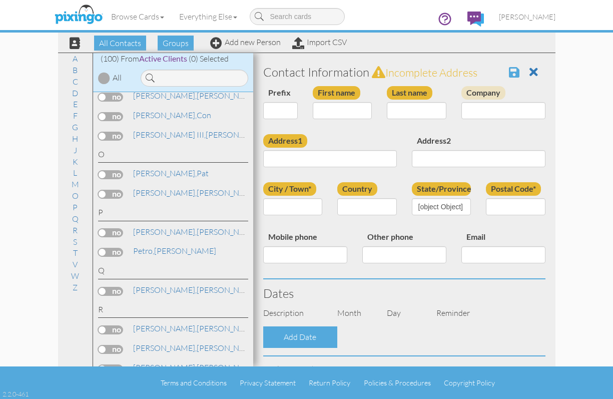
type input "Pat"
type input "[PERSON_NAME]"
type input "P.O. Box 1515"
type input "Nome"
type input "99762"
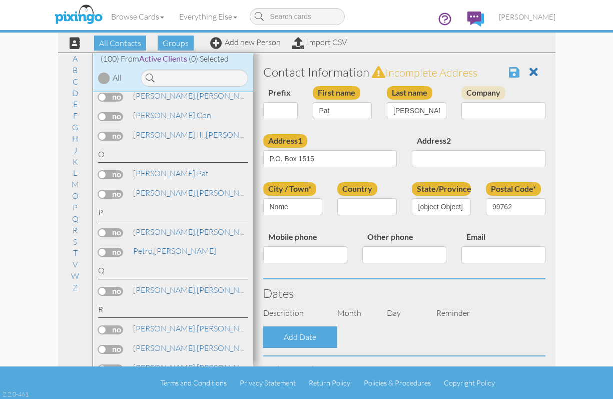
select select "object:3154"
select select "object:3399"
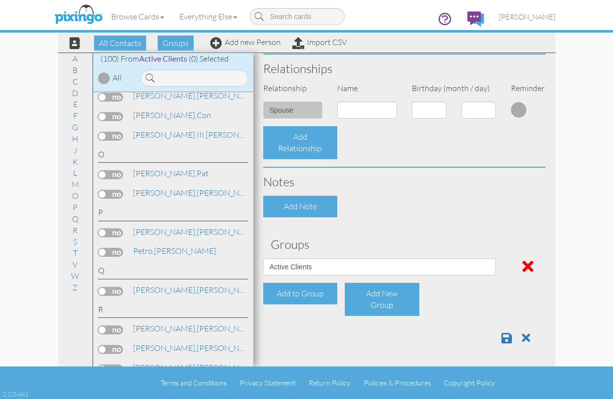
scroll to position [351, 0]
click at [523, 264] on span at bounding box center [528, 266] width 11 height 16
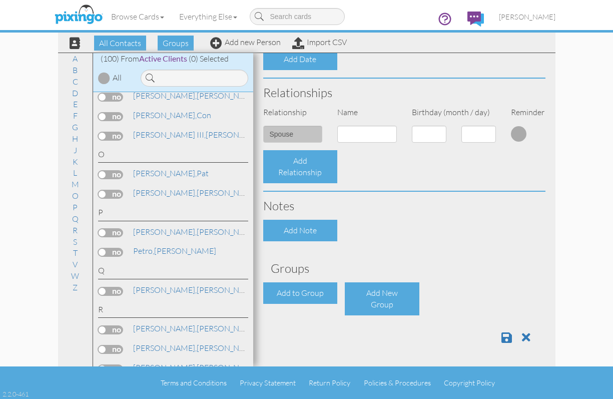
scroll to position [327, 0]
click at [502, 336] on span at bounding box center [507, 337] width 11 height 12
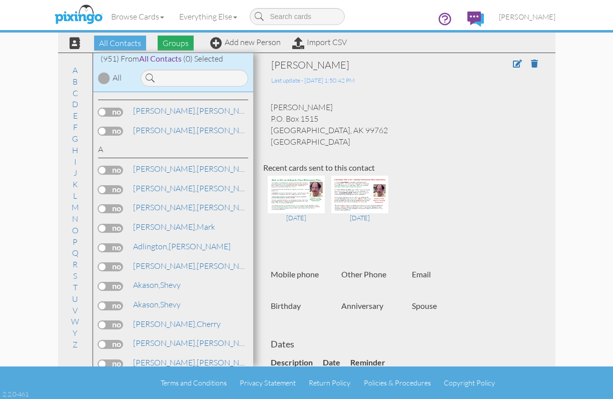
click at [174, 44] on span "Groups" at bounding box center [176, 43] width 36 height 15
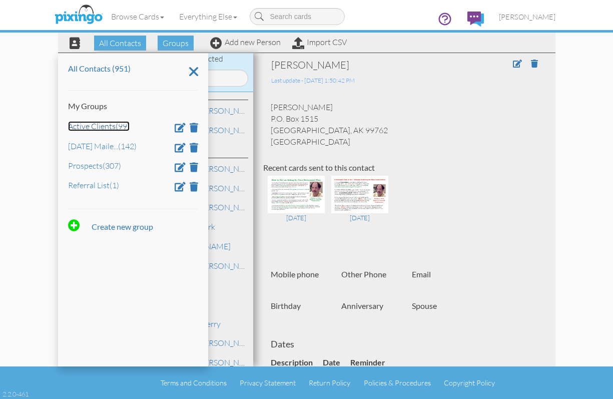
click at [94, 126] on link "Active Clients (99)" at bounding box center [99, 126] width 62 height 10
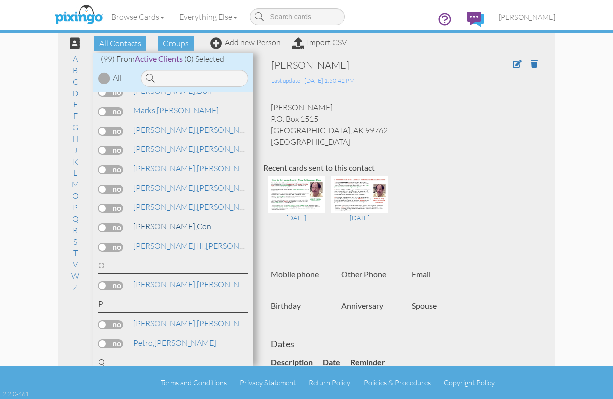
scroll to position [1302, 0]
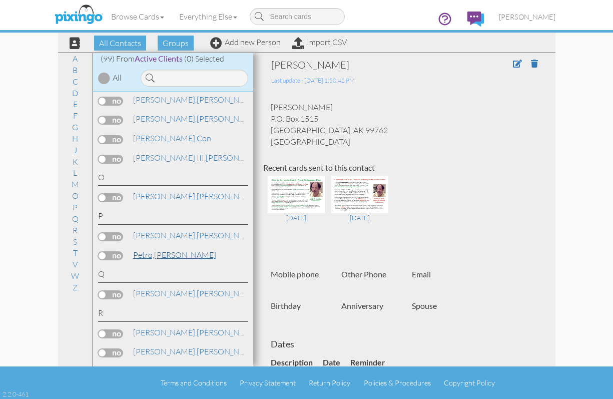
click at [160, 257] on link "Petro, David" at bounding box center [174, 255] width 85 height 12
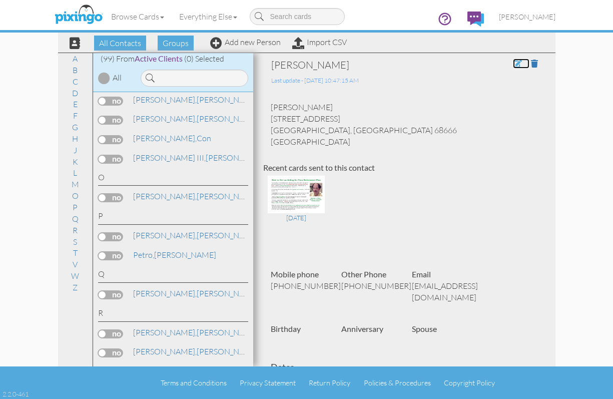
click at [513, 64] on span at bounding box center [517, 64] width 9 height 8
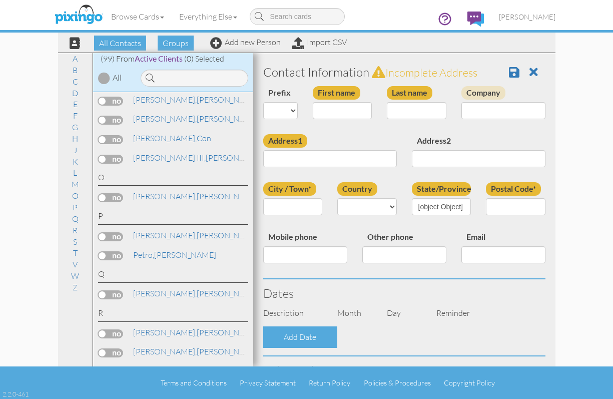
type input "[PERSON_NAME]"
type input "Petro"
type input "[STREET_ADDRESS]"
type input "Stromsburg"
type input "68666"
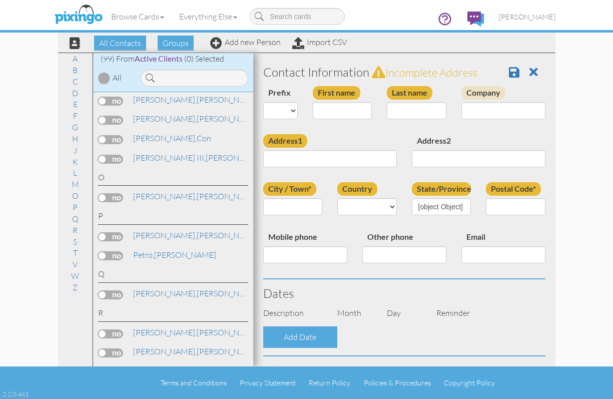
type input "[PHONE_NUMBER]"
type input "[EMAIL_ADDRESS][DOMAIN_NAME]"
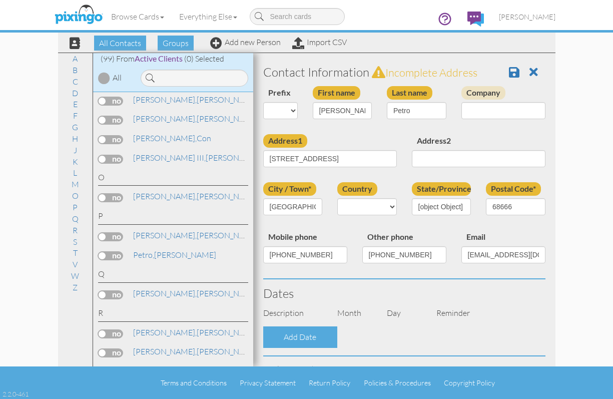
select select "object:3157"
select select "object:3402"
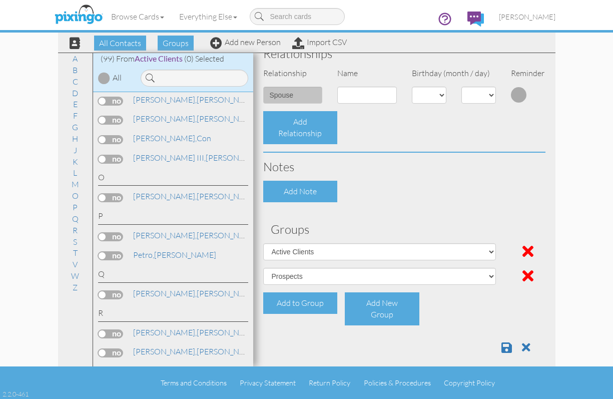
scroll to position [376, 0]
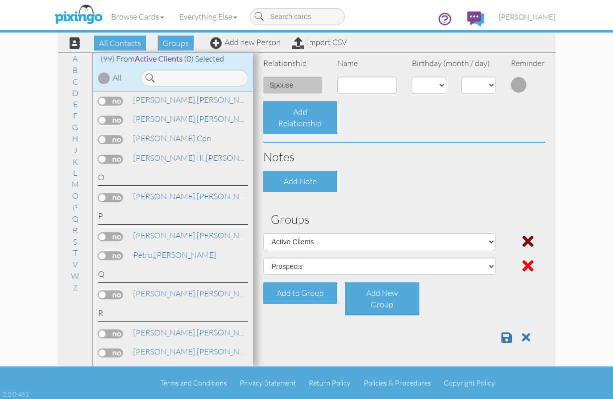
click at [523, 240] on span at bounding box center [528, 241] width 11 height 16
select select "object:3155"
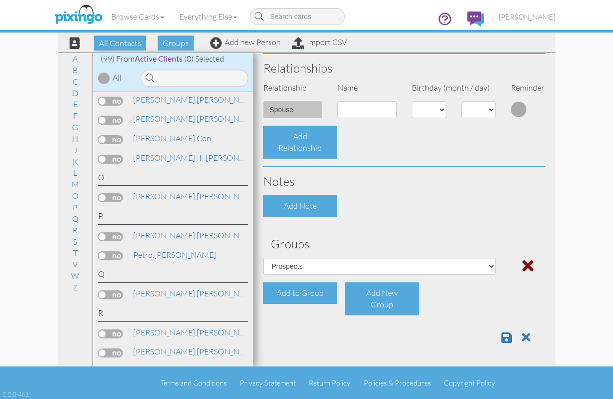
scroll to position [351, 0]
click at [502, 336] on span at bounding box center [507, 337] width 11 height 12
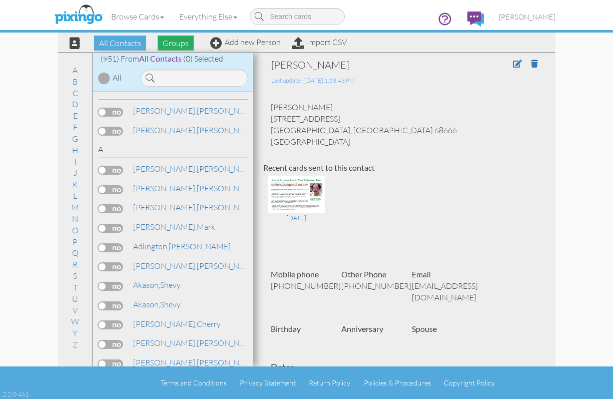
click at [174, 44] on span "Groups" at bounding box center [176, 43] width 36 height 15
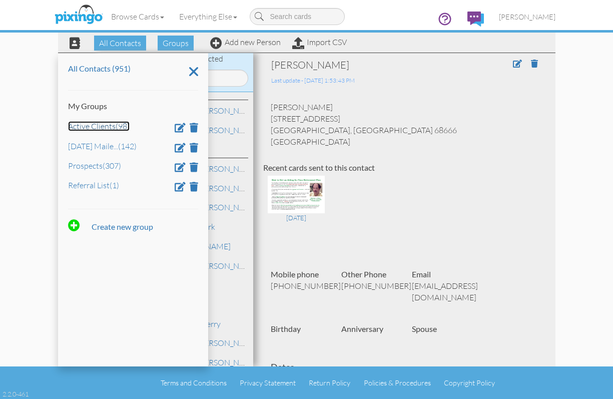
click at [94, 130] on link "Active Clients (98)" at bounding box center [99, 126] width 62 height 10
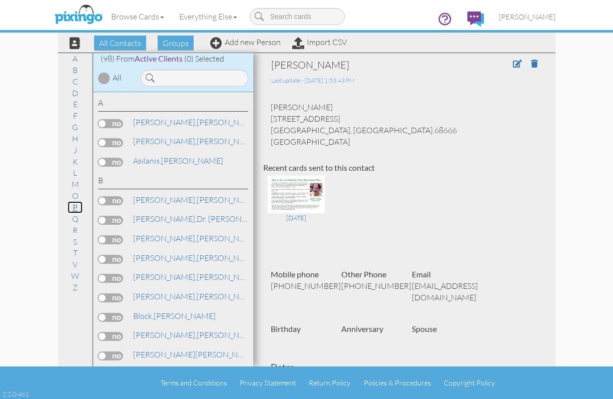
click at [75, 208] on link "P" at bounding box center [75, 207] width 15 height 12
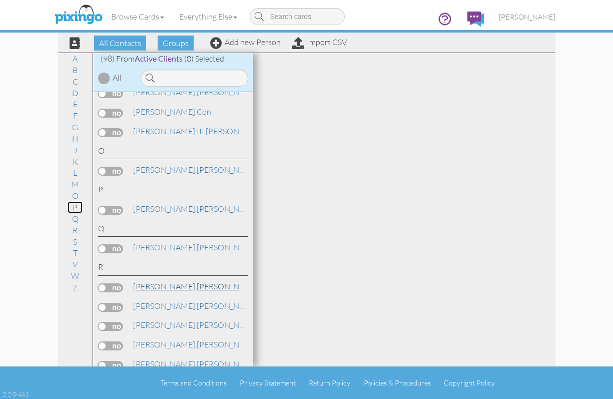
scroll to position [1320, 0]
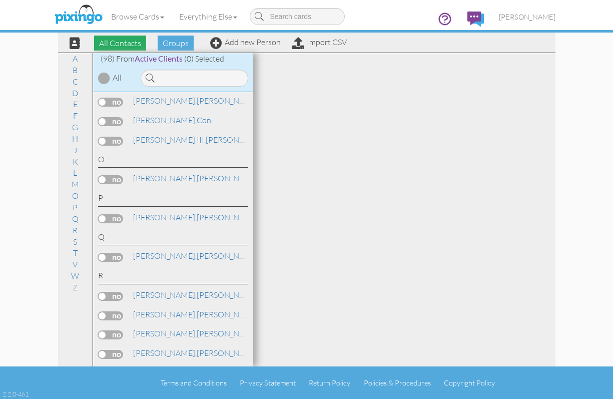
click at [126, 41] on span "All Contacts" at bounding box center [120, 43] width 52 height 15
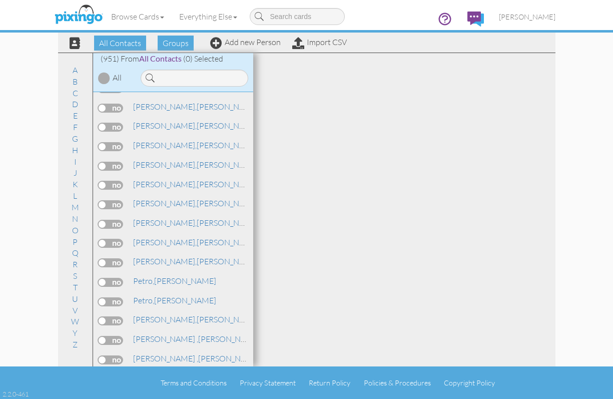
scroll to position [12528, 0]
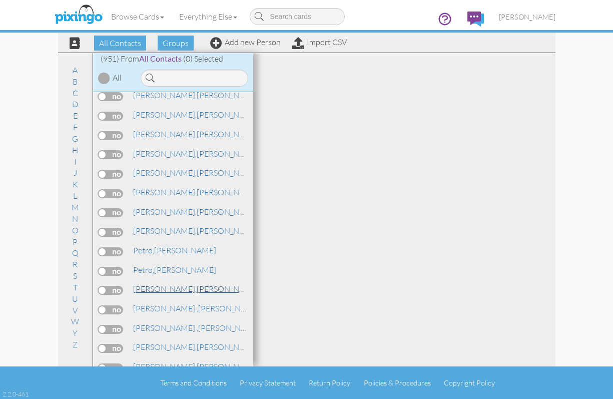
click at [142, 287] on span "[PERSON_NAME]," at bounding box center [165, 289] width 64 height 10
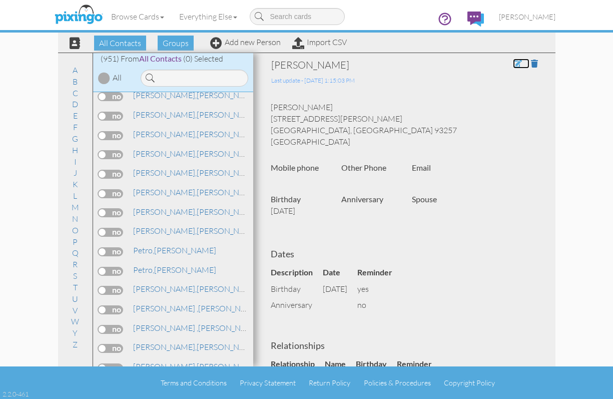
click at [513, 63] on span at bounding box center [517, 64] width 9 height 8
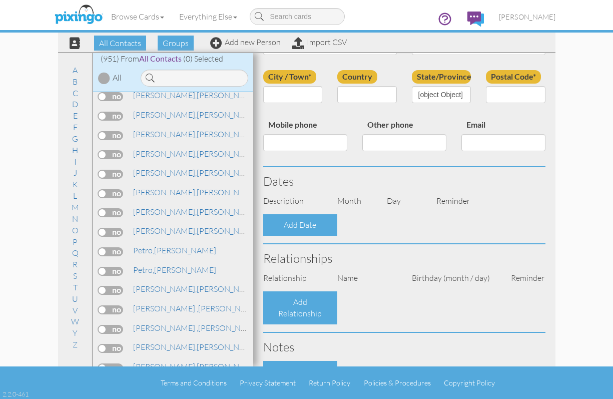
type input "[PERSON_NAME]"
type input "Petty"
type input "[STREET_ADDRESS][PERSON_NAME]"
type input "Porterville"
type input "93257"
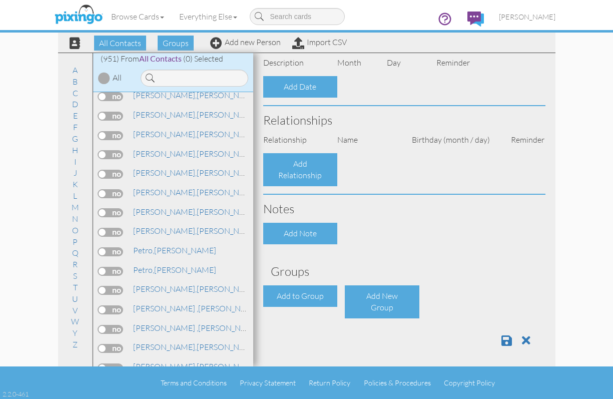
select select "object:4921"
select select "object:5166"
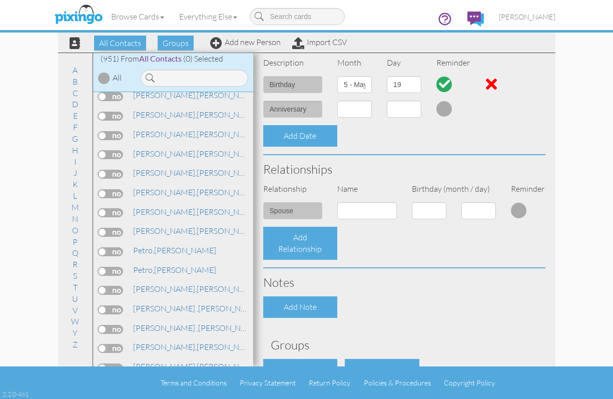
scroll to position [327, 0]
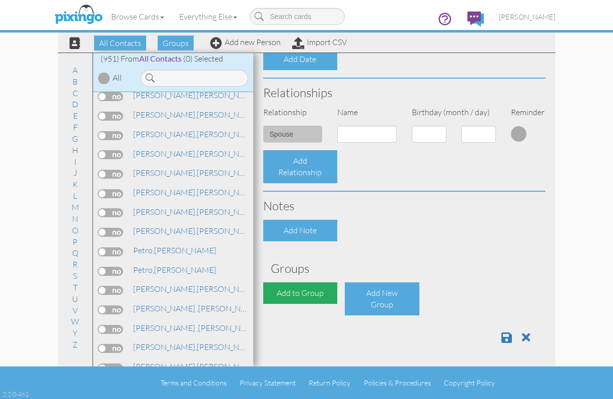
click at [295, 289] on div "Add to Group" at bounding box center [300, 293] width 75 height 22
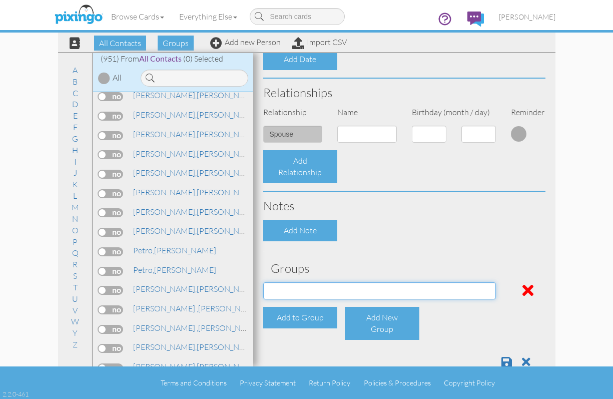
click at [482, 287] on select "Active Clients [DATE] Mailer List Prospects Referral List" at bounding box center [379, 290] width 233 height 17
select select "object:5233"
click at [263, 282] on select "Active Clients [DATE] Mailer List Prospects Referral List" at bounding box center [379, 290] width 233 height 17
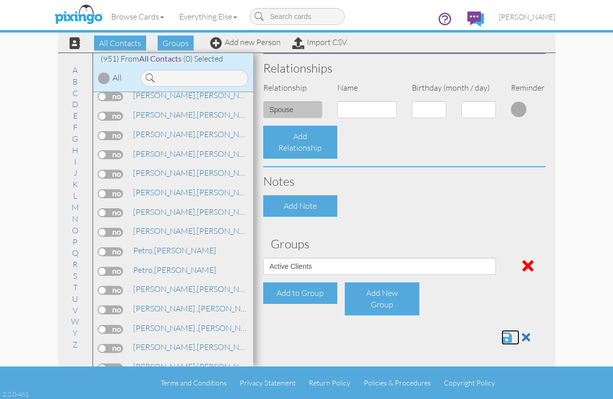
click at [502, 338] on span at bounding box center [507, 337] width 11 height 12
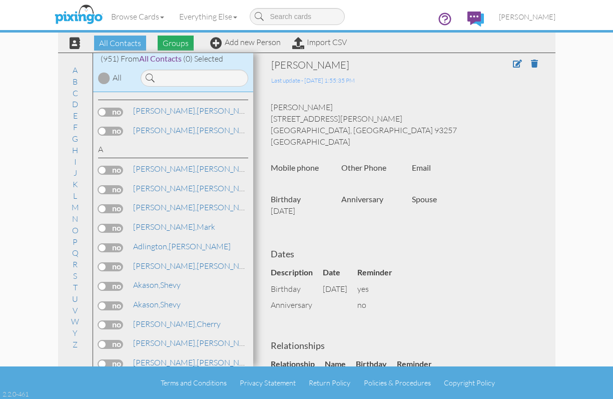
click at [170, 43] on span "Groups" at bounding box center [176, 43] width 36 height 15
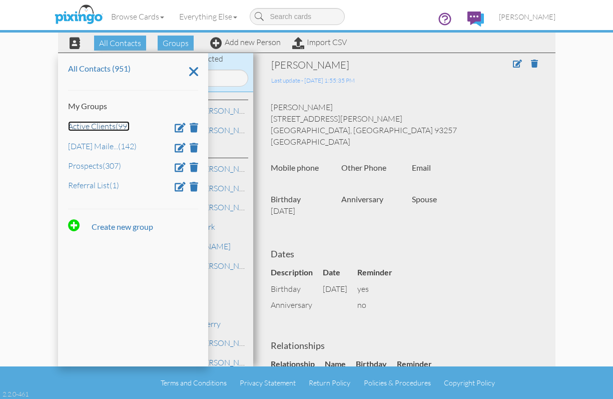
click at [87, 124] on link "Active Clients (99)" at bounding box center [99, 126] width 62 height 10
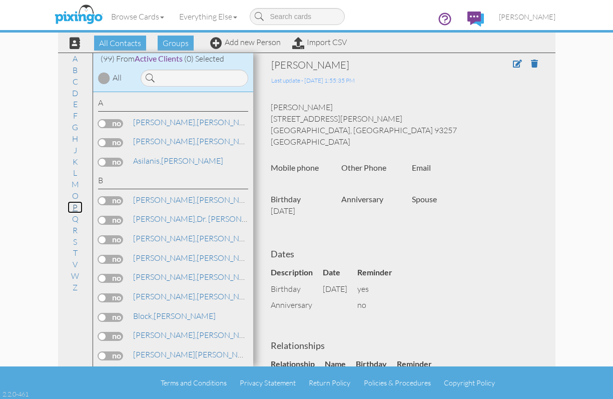
click at [76, 202] on link "P" at bounding box center [75, 207] width 15 height 12
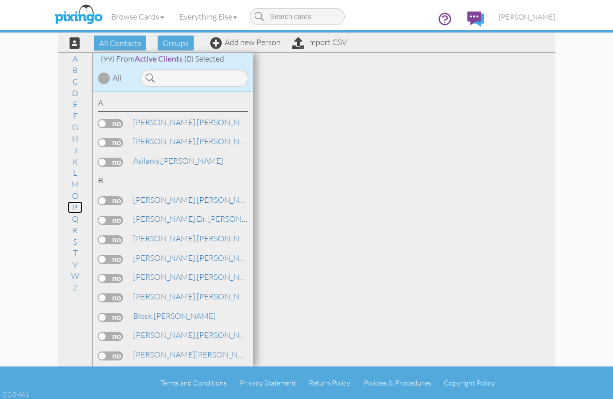
scroll to position [1420, 0]
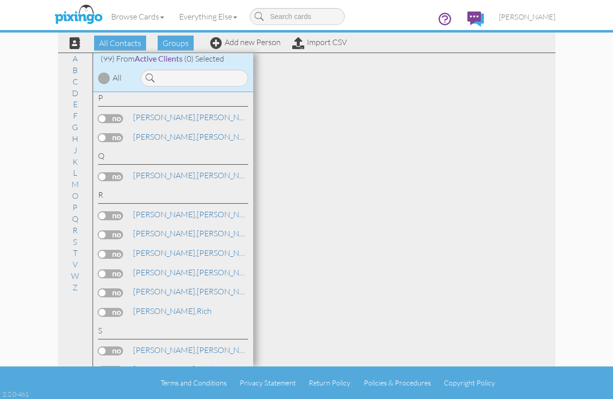
click at [109, 39] on div "Browse Cards Business Accounting Automotive Chiropractor Customer Dental Financ…" at bounding box center [307, 20] width 498 height 40
click at [119, 43] on span "All Contacts" at bounding box center [120, 43] width 52 height 15
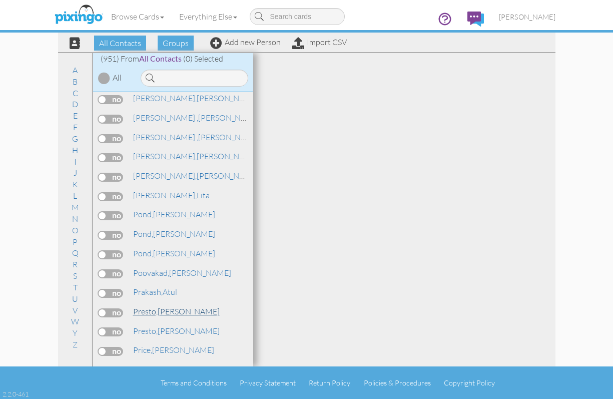
scroll to position [12811, 0]
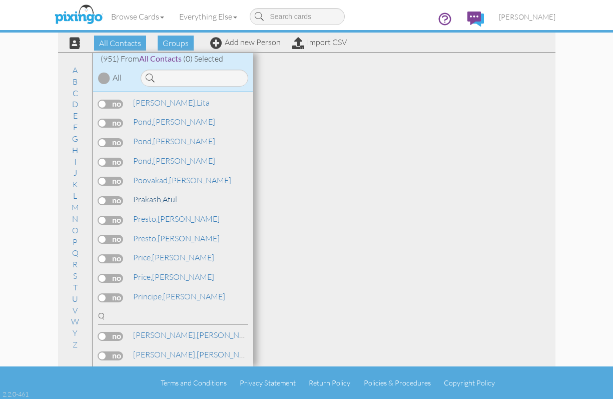
click at [148, 197] on span "Prakash," at bounding box center [148, 199] width 30 height 10
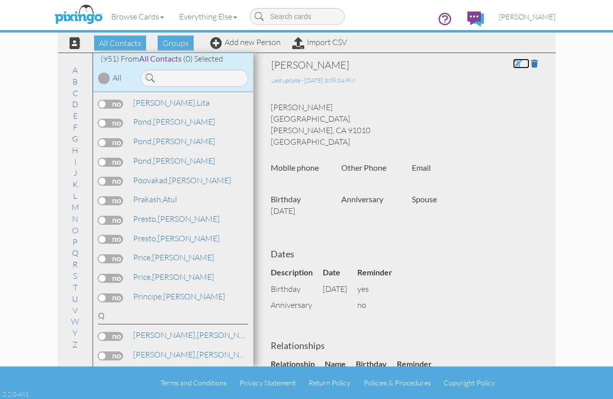
click at [513, 61] on span at bounding box center [517, 64] width 9 height 8
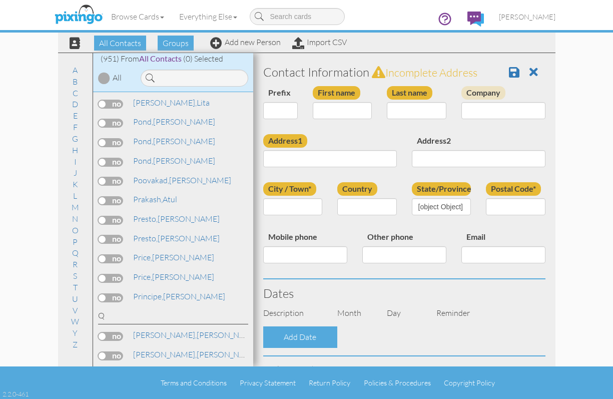
type input "Atul"
type input "Prakash"
type input "[GEOGRAPHIC_DATA]"
type input "[PERSON_NAME]"
type input "91010"
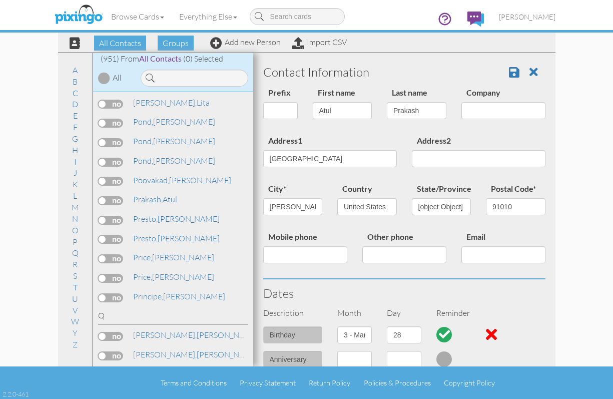
select select "object:4917"
select select "object:5162"
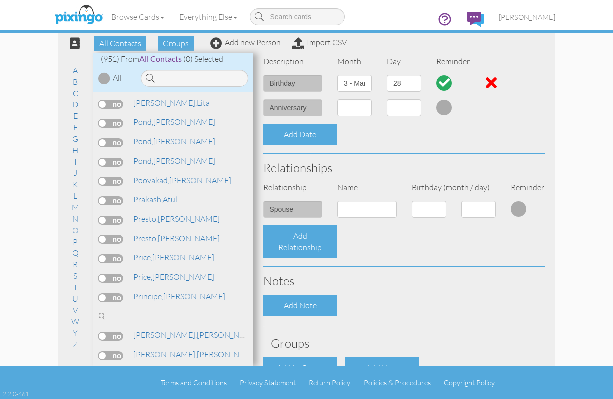
scroll to position [327, 0]
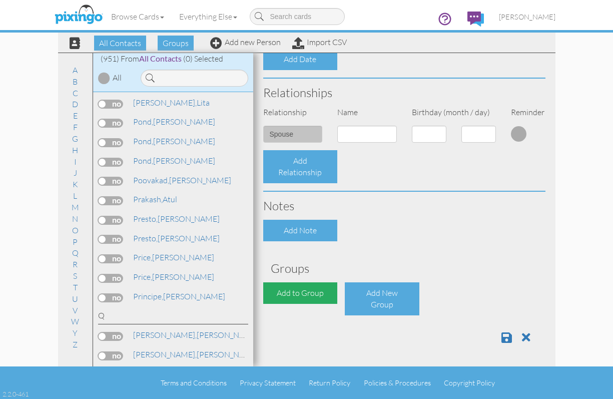
click at [285, 296] on div "Add to Group" at bounding box center [300, 293] width 75 height 22
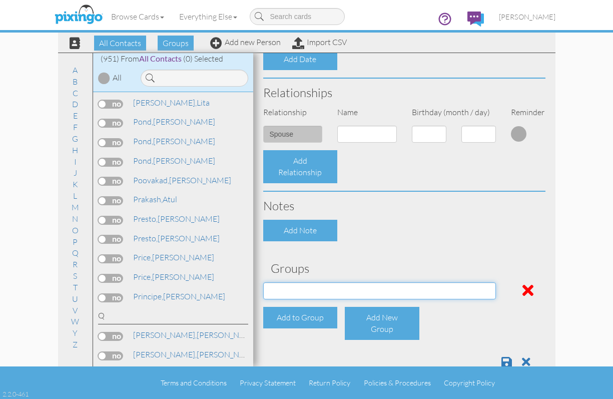
click at [321, 288] on select "Active Clients July 2024 Mailer List Prospects Referral List" at bounding box center [379, 290] width 233 height 17
select select "object:5229"
click at [263, 282] on select "Active Clients July 2024 Mailer List Prospects Referral List" at bounding box center [379, 290] width 233 height 17
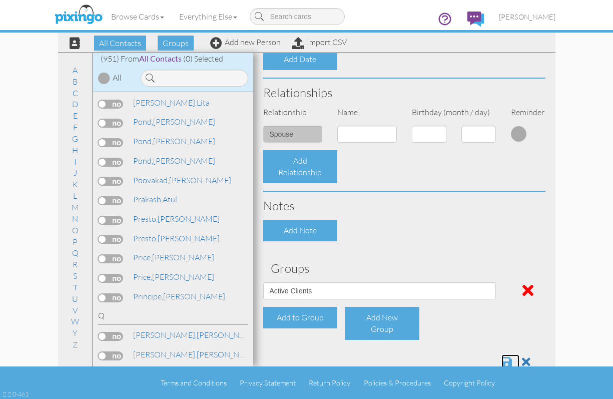
click at [502, 361] on span at bounding box center [507, 362] width 11 height 12
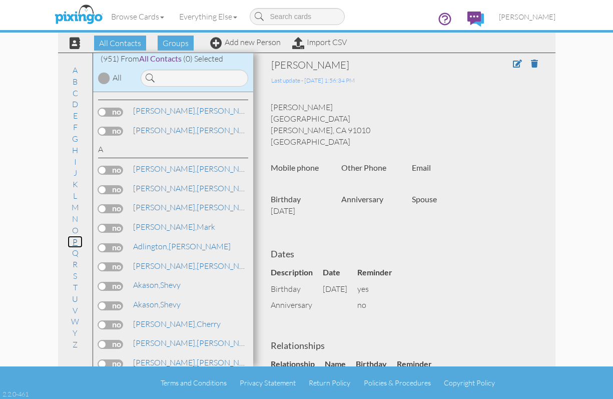
click at [74, 241] on link "P" at bounding box center [75, 242] width 15 height 12
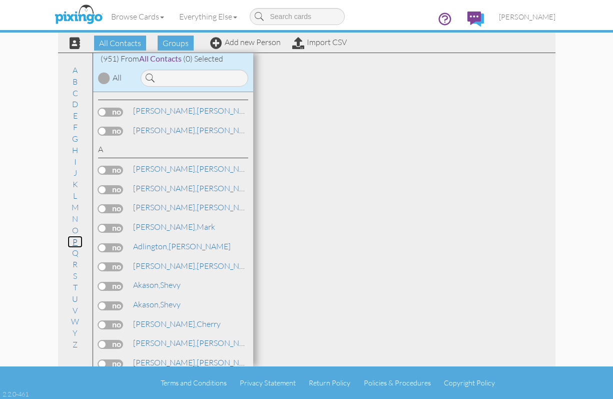
scroll to position [11789, 0]
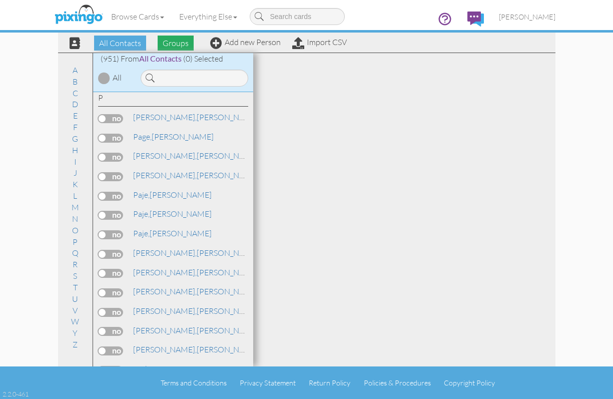
click at [173, 42] on span "Groups" at bounding box center [176, 43] width 36 height 15
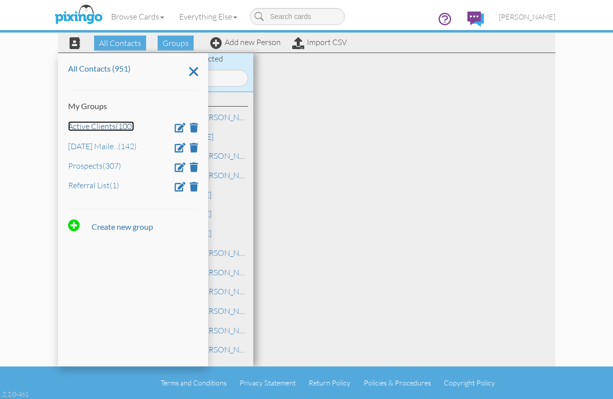
click at [93, 125] on link "Active Clients (100)" at bounding box center [101, 126] width 66 height 10
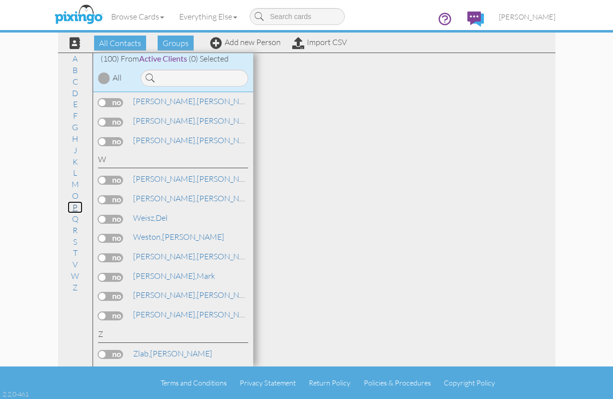
click at [74, 209] on link "P" at bounding box center [75, 207] width 15 height 12
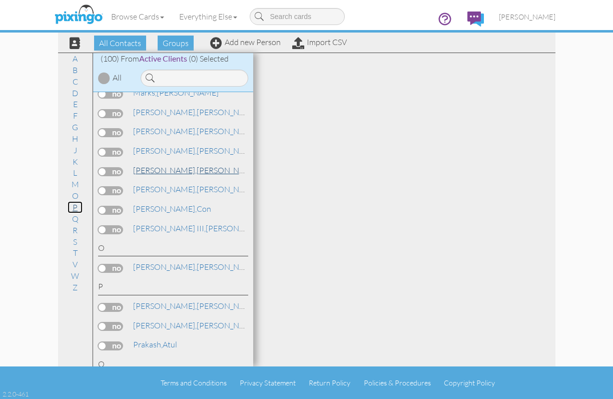
scroll to position [1324, 0]
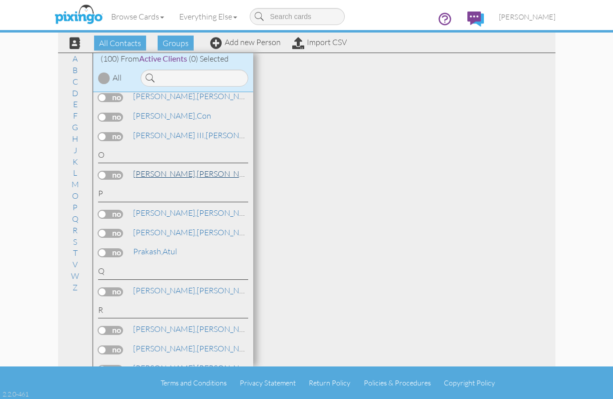
click at [151, 178] on span "[PERSON_NAME]," at bounding box center [165, 174] width 64 height 10
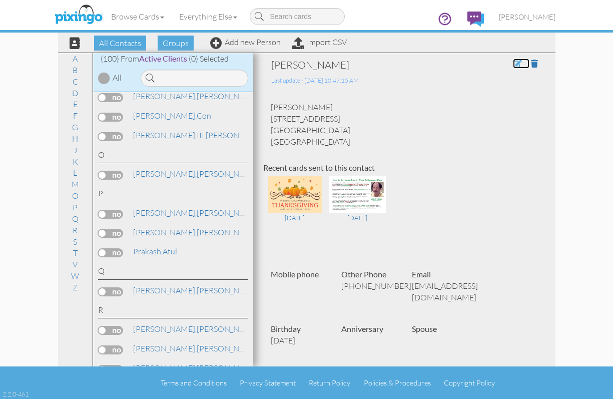
click at [513, 62] on span at bounding box center [517, 64] width 9 height 8
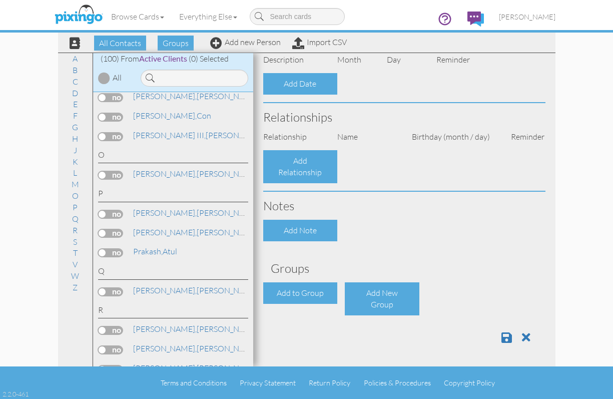
type input "[PERSON_NAME]"
type input "[STREET_ADDRESS]"
type input "[GEOGRAPHIC_DATA]"
type input "77082"
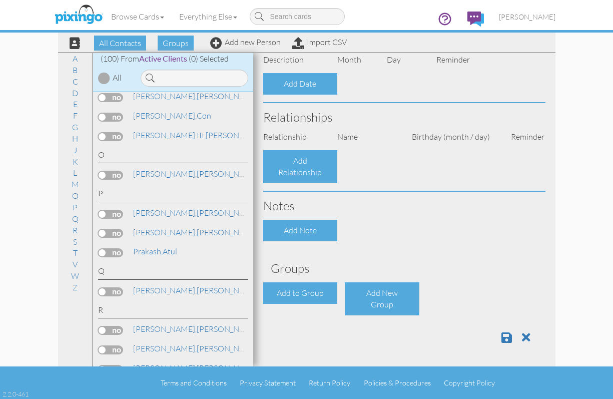
type input "[PHONE_NUMBER]"
type input "[EMAIL_ADDRESS][DOMAIN_NAME]"
select select "object:3172"
select select "object:3417"
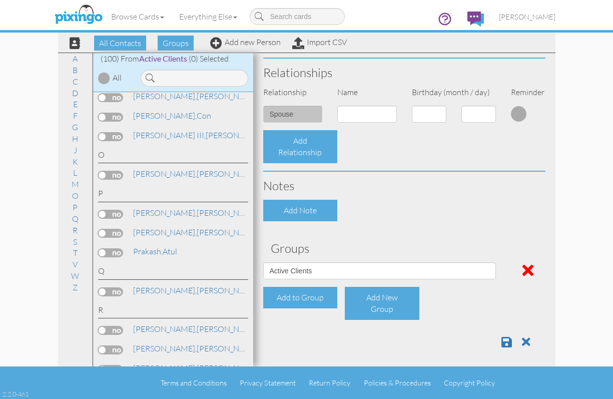
scroll to position [351, 0]
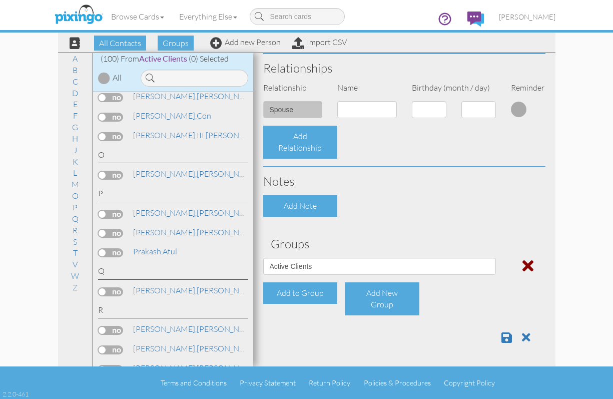
click at [523, 264] on span at bounding box center [528, 266] width 11 height 16
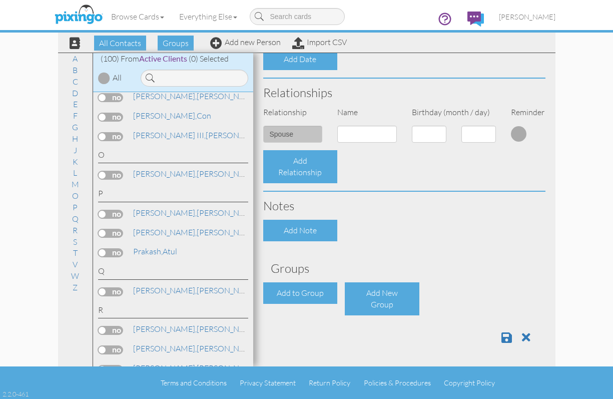
scroll to position [327, 0]
click at [502, 336] on span at bounding box center [507, 337] width 11 height 12
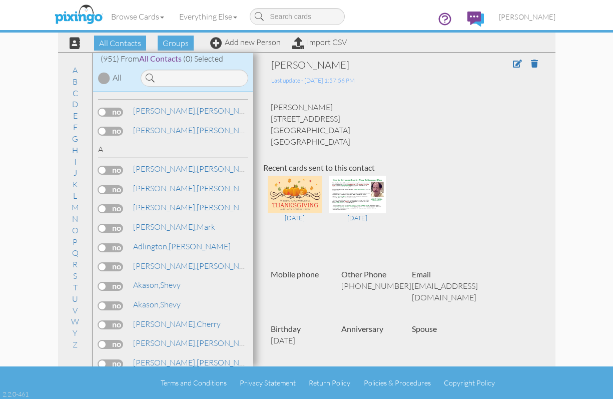
scroll to position [255, 0]
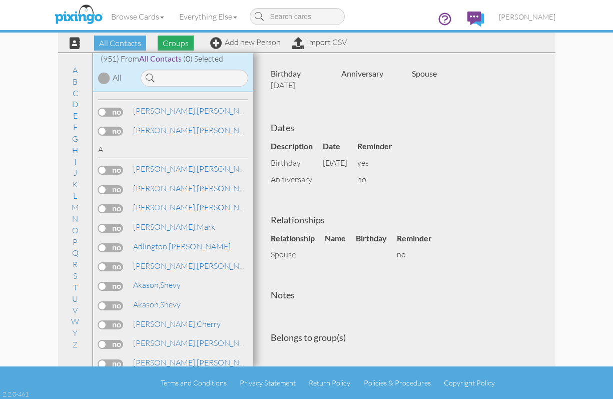
click at [181, 45] on span "Groups" at bounding box center [176, 43] width 36 height 15
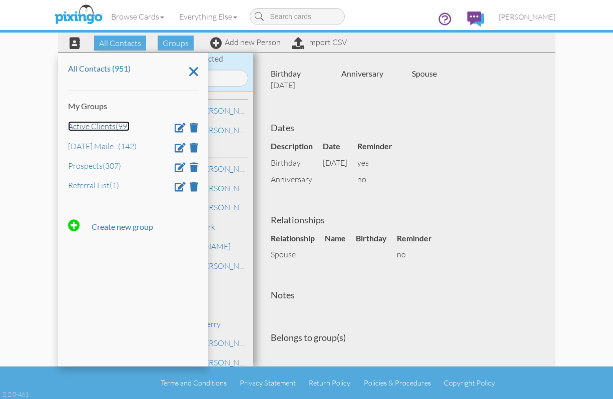
click at [81, 128] on link "Active Clients (99)" at bounding box center [99, 126] width 62 height 10
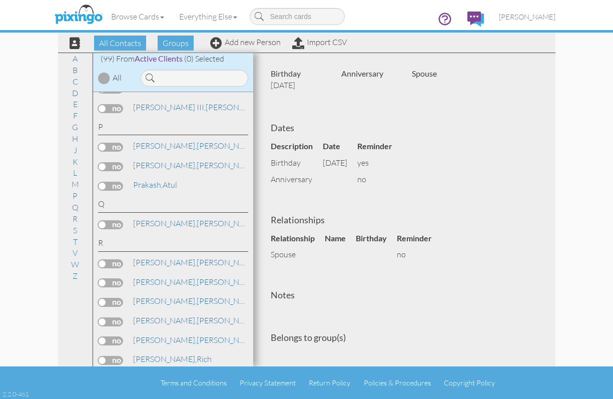
scroll to position [1352, 0]
click at [153, 264] on span "[PERSON_NAME]," at bounding box center [165, 263] width 64 height 10
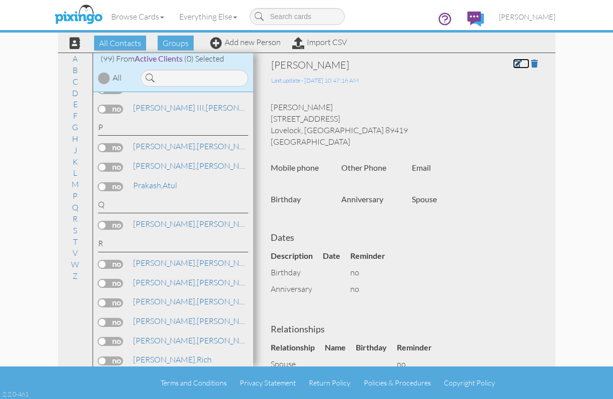
click at [513, 59] on link at bounding box center [521, 64] width 17 height 10
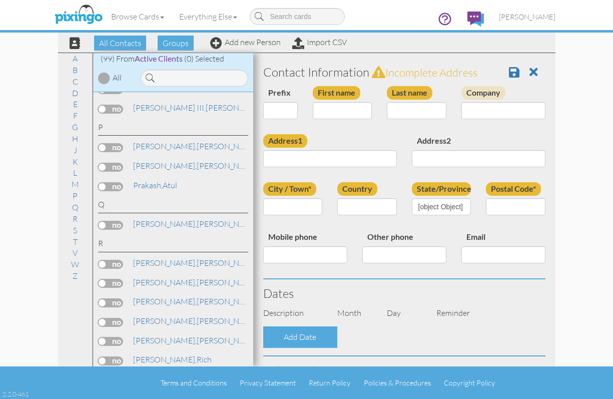
type input "[PERSON_NAME]"
type input "Rector"
type input "[STREET_ADDRESS]"
type input "Lovelock"
type input "89419"
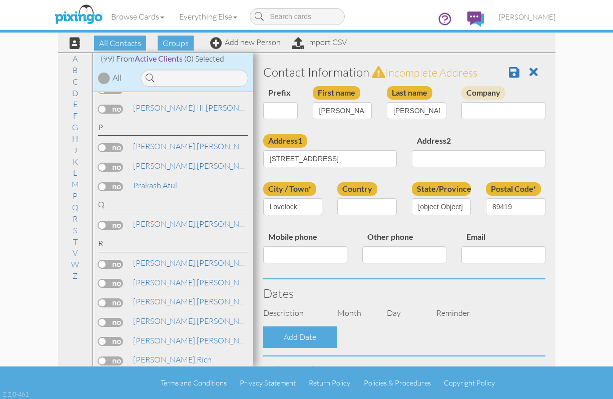
select select "object:3153"
select select "object:3398"
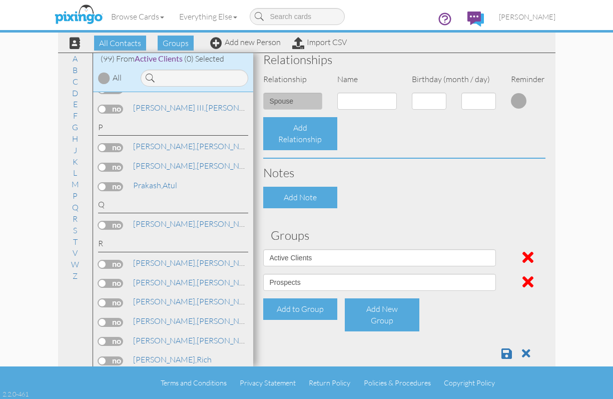
scroll to position [376, 0]
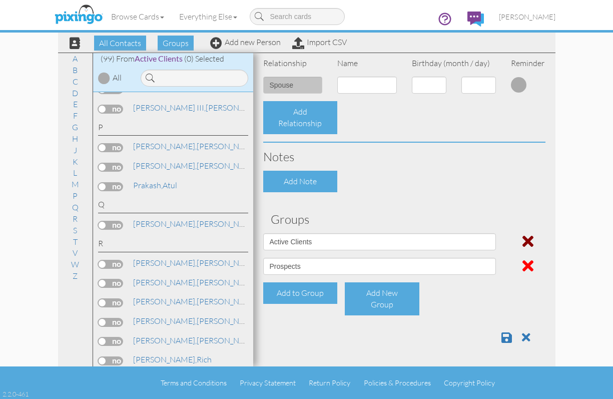
click at [523, 241] on span at bounding box center [528, 241] width 11 height 16
select select "object:3151"
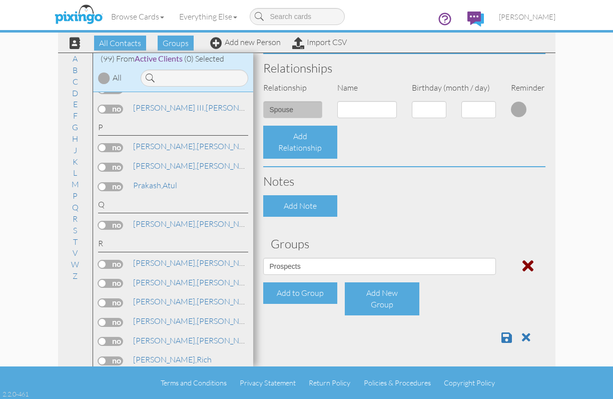
scroll to position [351, 0]
click at [502, 338] on span at bounding box center [507, 337] width 11 height 12
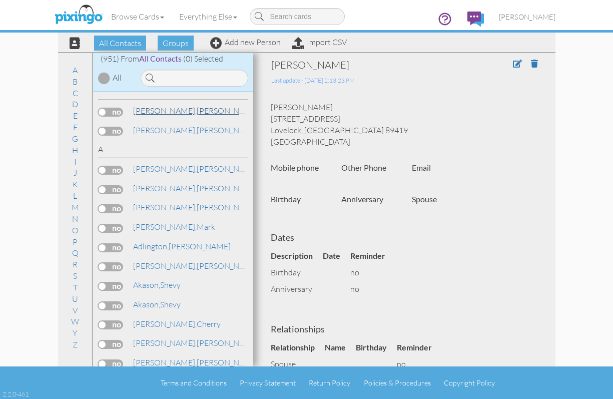
click at [178, 111] on link "[PERSON_NAME]" at bounding box center [196, 111] width 128 height 12
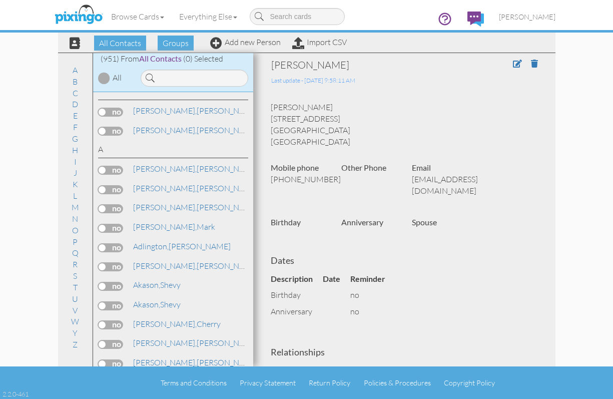
scroll to position [144, 0]
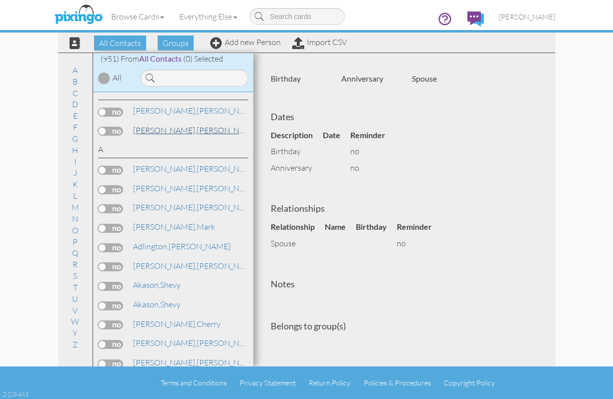
click at [143, 132] on span "[PERSON_NAME]," at bounding box center [165, 130] width 64 height 10
click at [171, 40] on span "Groups" at bounding box center [176, 43] width 36 height 15
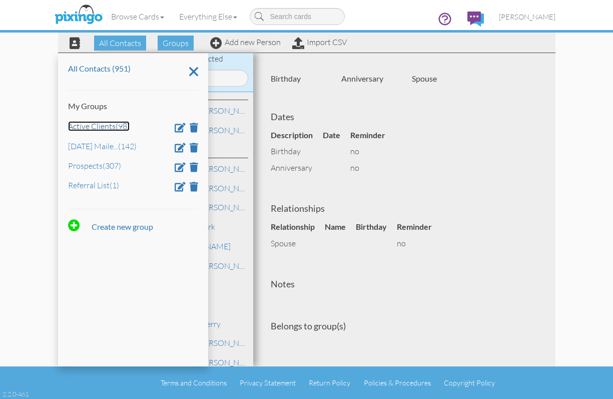
click at [104, 126] on link "Active Clients (98)" at bounding box center [99, 126] width 62 height 10
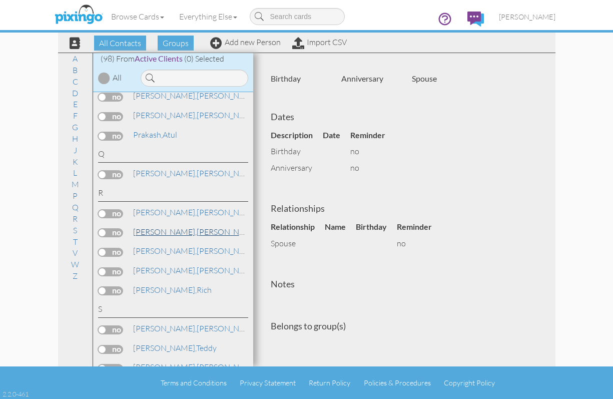
scroll to position [1402, 0]
click at [123, 46] on span "All Contacts" at bounding box center [120, 43] width 52 height 15
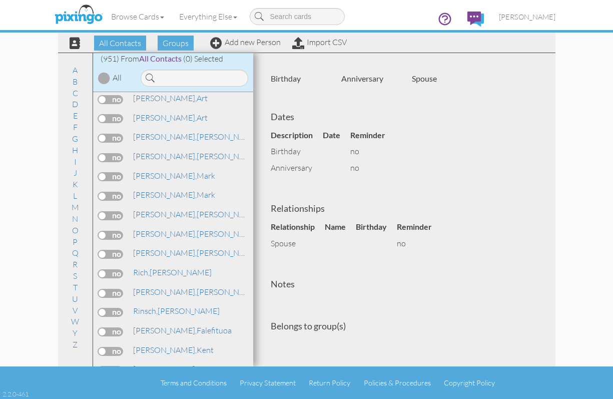
scroll to position [13513, 0]
click at [146, 268] on span "Rich," at bounding box center [141, 272] width 17 height 10
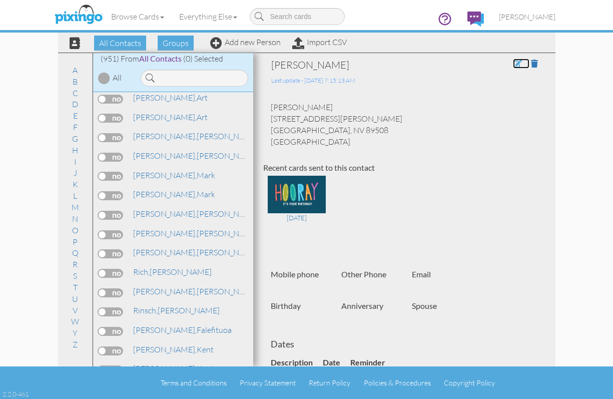
click at [513, 66] on span at bounding box center [517, 64] width 9 height 8
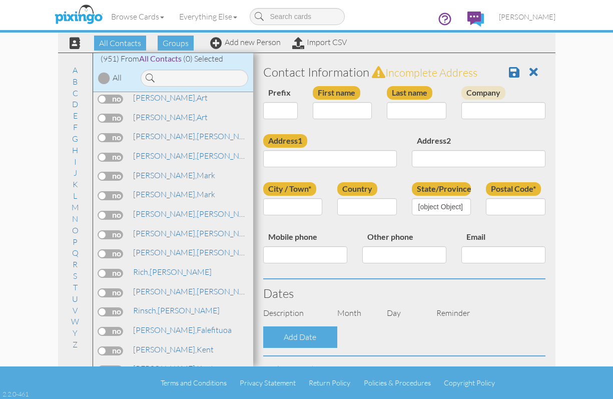
type input "[PERSON_NAME]"
type input "Rich"
type input "3860 Brant St"
type input "Reno"
type input "89508"
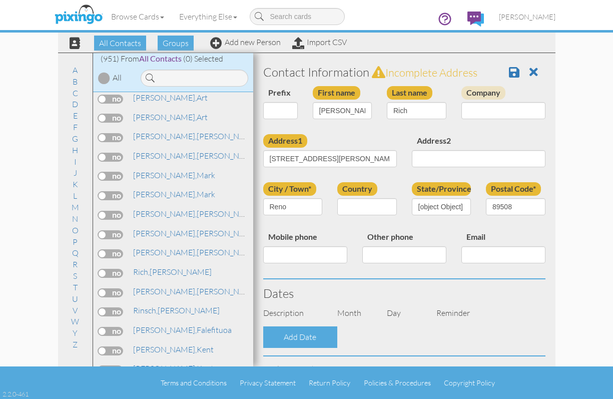
select select "object:4927"
select select "object:5172"
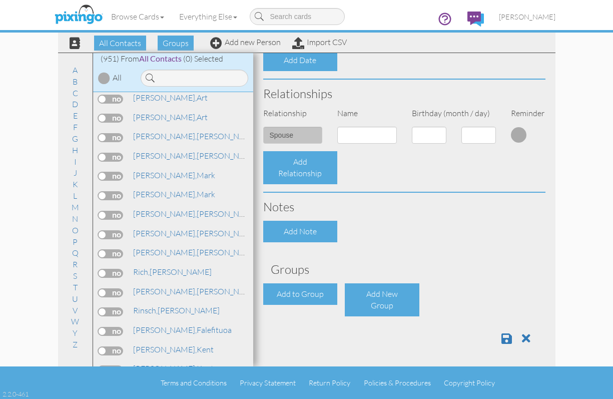
scroll to position [327, 0]
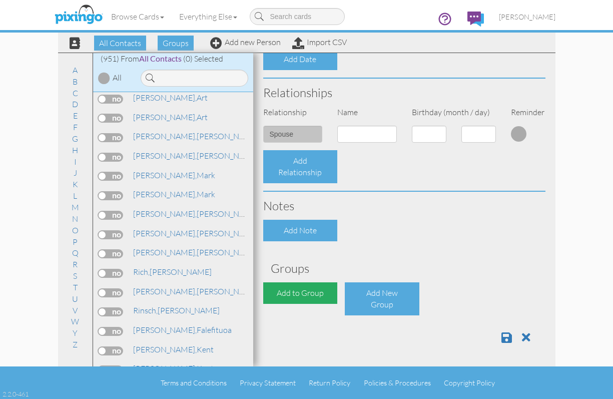
click at [297, 291] on div "Add to Group" at bounding box center [300, 293] width 75 height 22
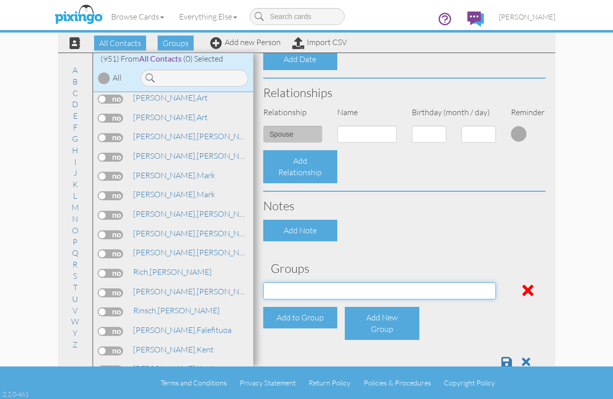
click at [360, 295] on select "Active Clients July 2024 Mailer List Prospects Referral List" at bounding box center [379, 290] width 233 height 17
select select "object:5253"
click at [263, 282] on select "Active Clients July 2024 Mailer List Prospects Referral List" at bounding box center [379, 290] width 233 height 17
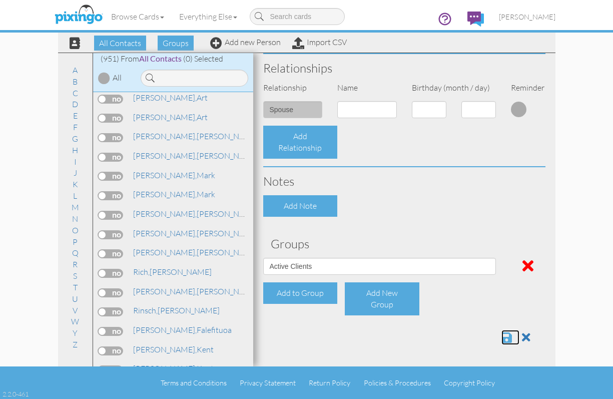
click at [502, 335] on span at bounding box center [507, 337] width 11 height 12
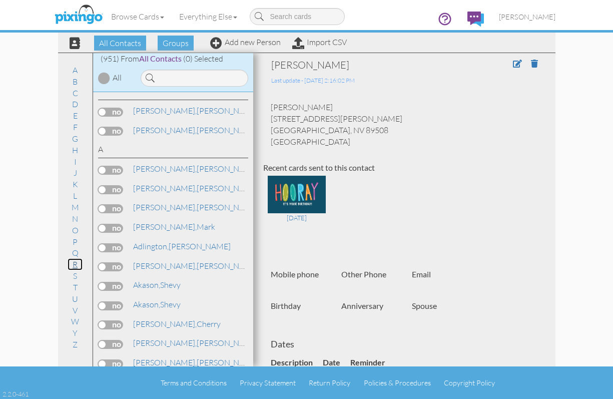
click at [78, 261] on link "R" at bounding box center [75, 264] width 15 height 12
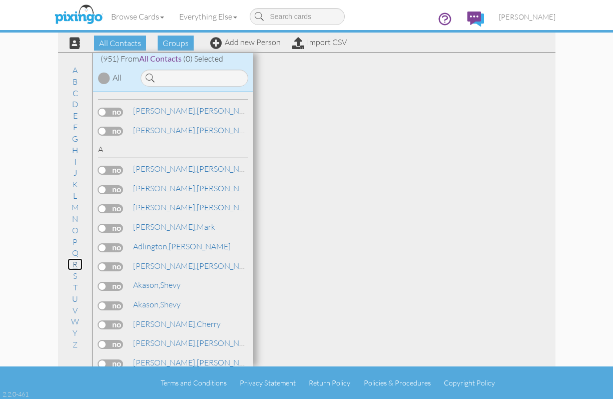
scroll to position [13126, 0]
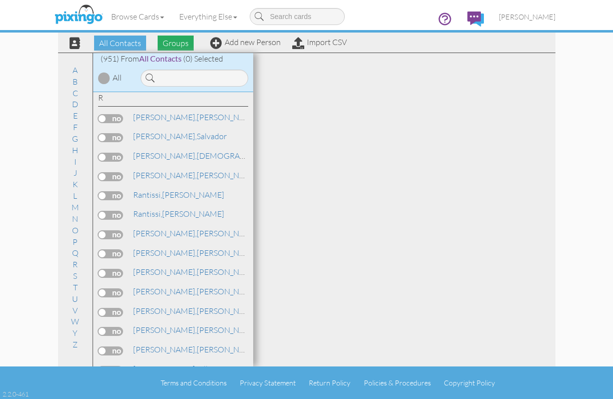
click at [179, 45] on span "Groups" at bounding box center [176, 43] width 36 height 15
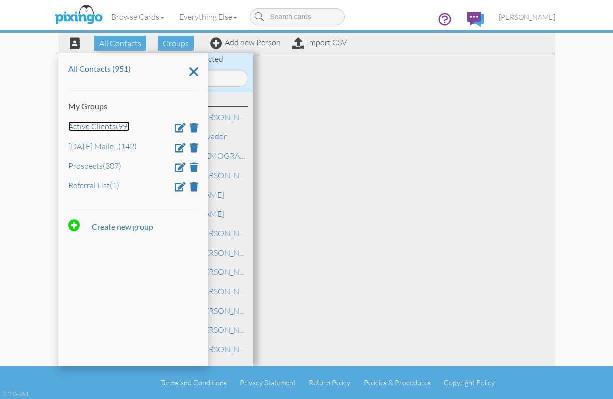
click at [91, 126] on link "Active Clients (99)" at bounding box center [99, 126] width 62 height 10
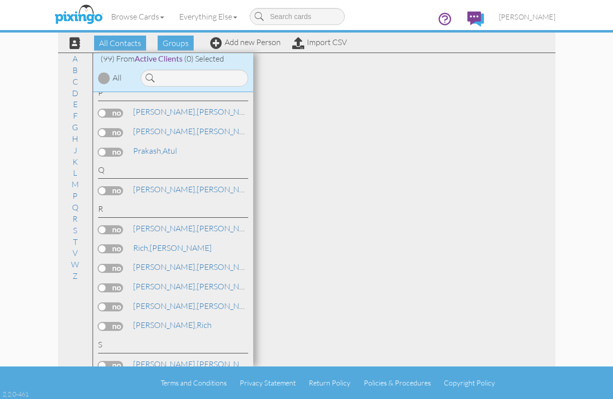
scroll to position [1386, 0]
click at [149, 324] on span "[PERSON_NAME]," at bounding box center [165, 325] width 64 height 10
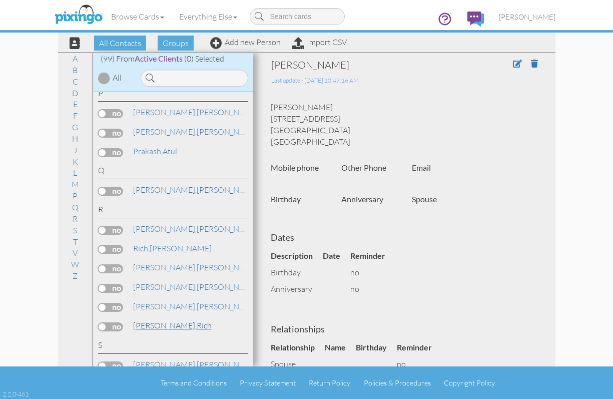
click at [149, 325] on span "[PERSON_NAME]," at bounding box center [165, 325] width 64 height 10
click at [151, 310] on link "Ruiz, James" at bounding box center [196, 306] width 128 height 12
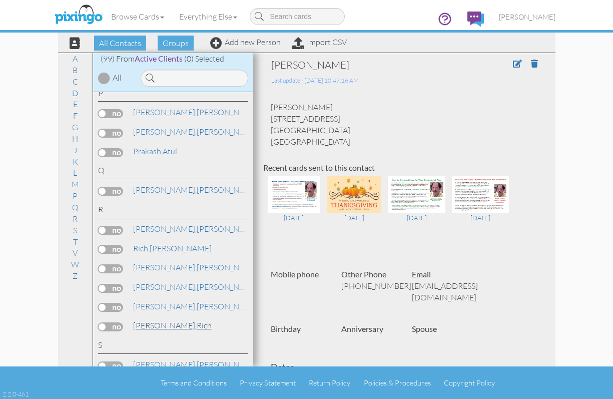
click at [155, 322] on link "Ruiz, Rich" at bounding box center [172, 325] width 81 height 12
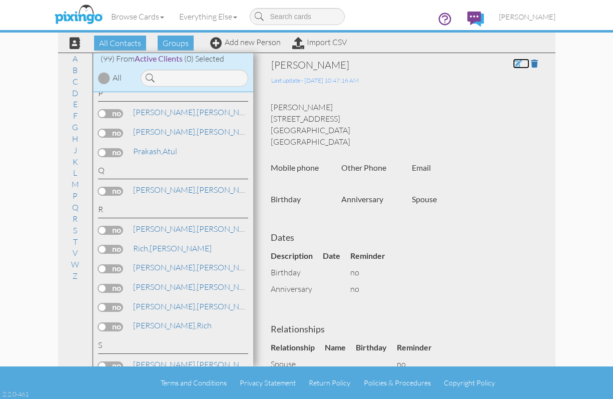
click at [513, 62] on span at bounding box center [517, 64] width 9 height 8
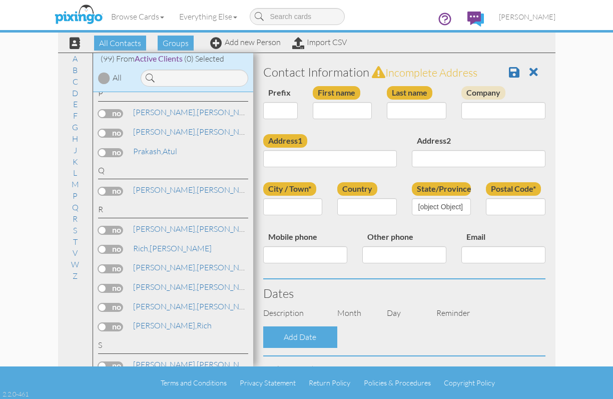
type input "Rich"
type input "Ruiz"
type input "[STREET_ADDRESS]"
type input "Las Vegas"
type input "89147"
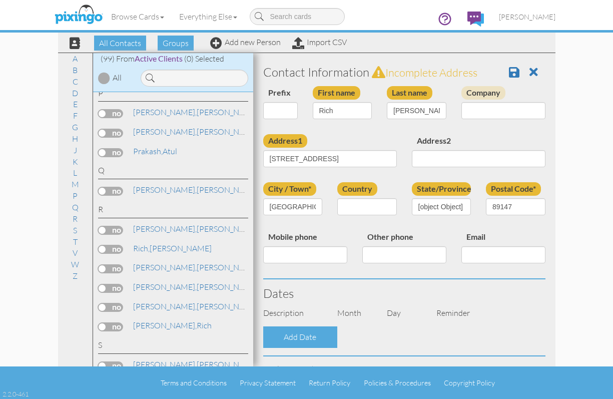
select select "object:3187"
select select "object:3432"
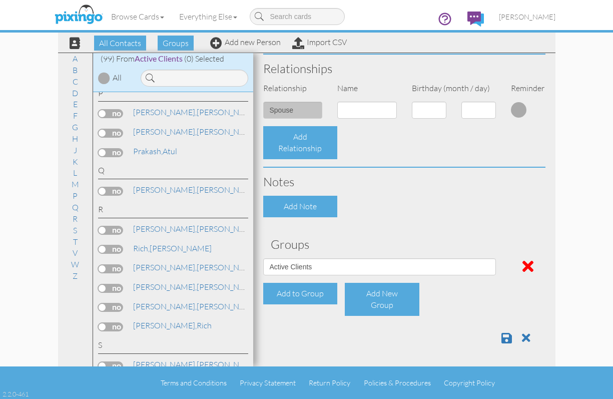
scroll to position [351, 0]
click at [523, 262] on span at bounding box center [528, 266] width 11 height 16
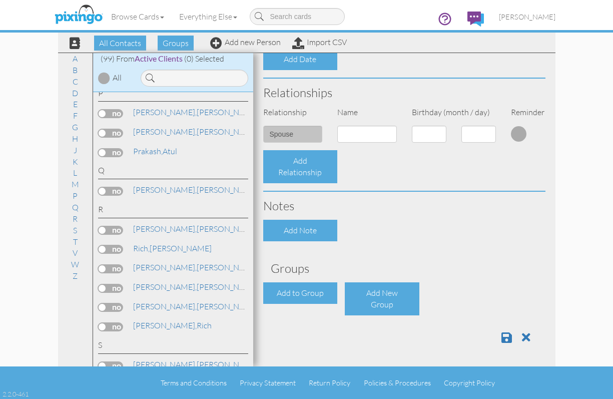
scroll to position [327, 0]
click at [502, 338] on span at bounding box center [507, 337] width 11 height 12
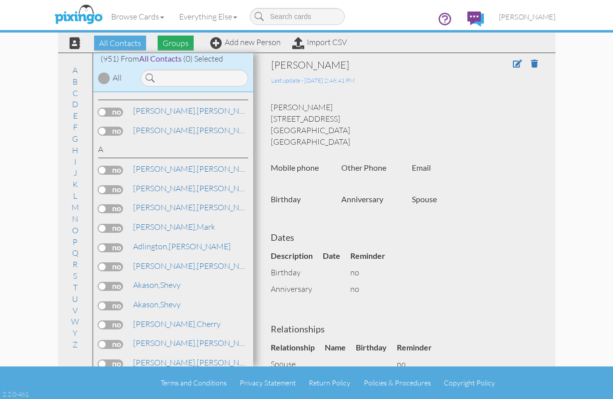
click at [173, 42] on span "Groups" at bounding box center [176, 43] width 36 height 15
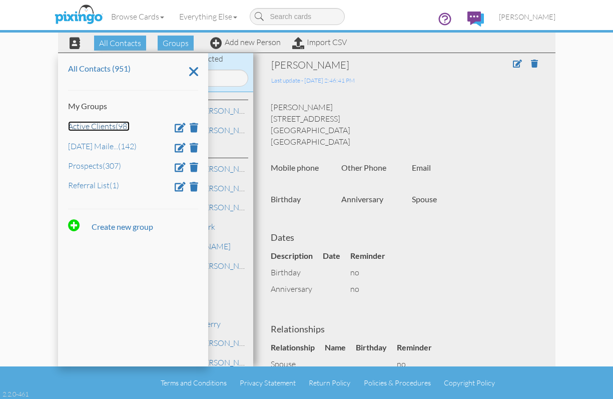
click at [105, 125] on link "Active Clients (98)" at bounding box center [99, 126] width 62 height 10
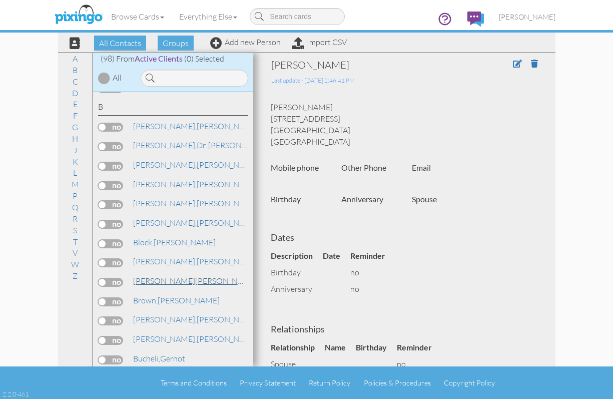
scroll to position [200, 0]
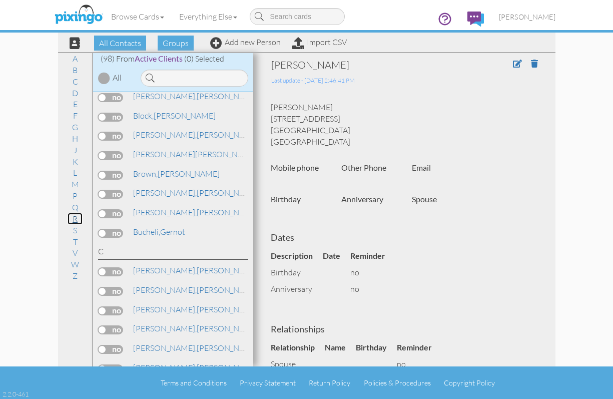
click at [76, 220] on link "R" at bounding box center [75, 219] width 15 height 12
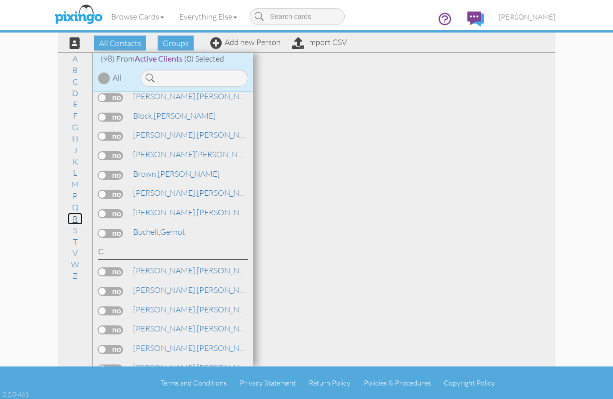
scroll to position [1497, 0]
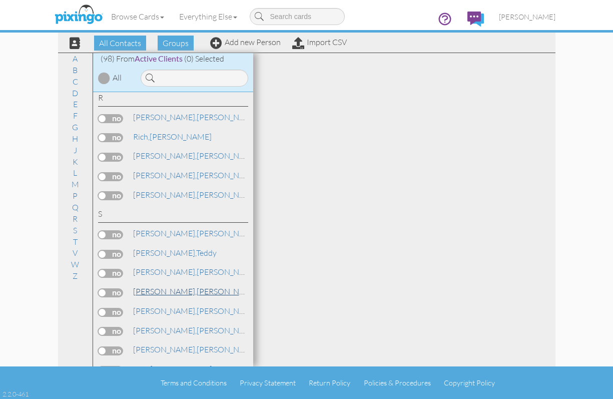
click at [176, 291] on link "[PERSON_NAME]" at bounding box center [196, 291] width 128 height 12
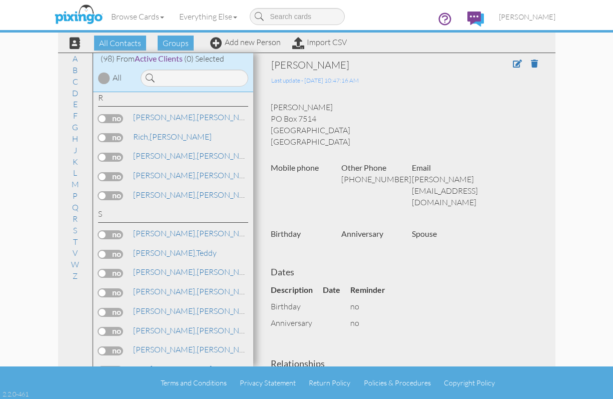
click at [382, 95] on div "[PERSON_NAME] Last update - [DATE] 10:47:16 AM [PERSON_NAME][STREET_ADDRESS] [G…" at bounding box center [404, 280] width 282 height 445
click at [415, 78] on div "Last update - [DATE] 10:47:16 AM" at bounding box center [376, 79] width 210 height 14
click at [154, 329] on span "[PERSON_NAME]," at bounding box center [165, 330] width 64 height 10
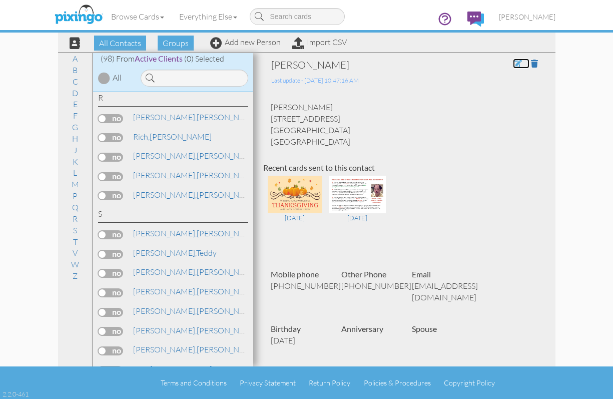
click at [513, 61] on span at bounding box center [517, 64] width 9 height 8
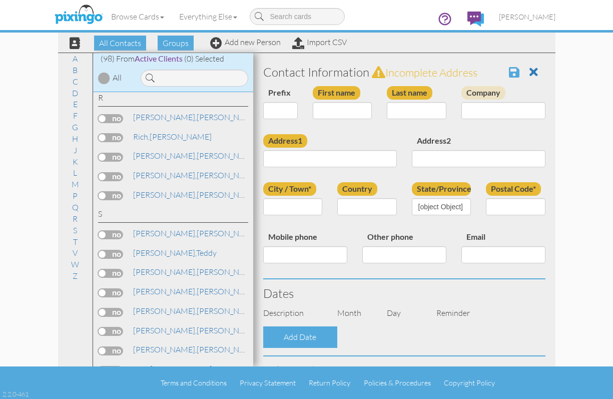
type input "[PERSON_NAME]"
type input "[STREET_ADDRESS]"
type input "[GEOGRAPHIC_DATA]"
type input "90002"
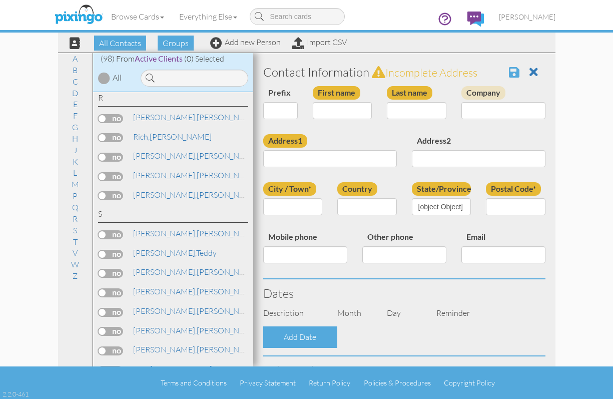
type input "[PHONE_NUMBER]"
type input "[EMAIL_ADDRESS][DOMAIN_NAME]"
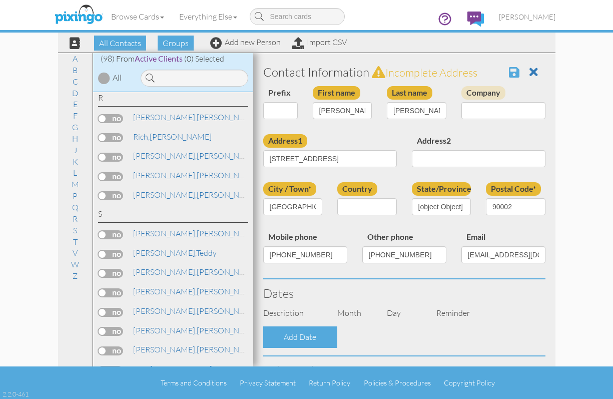
select select "object:3182"
select select "object:3427"
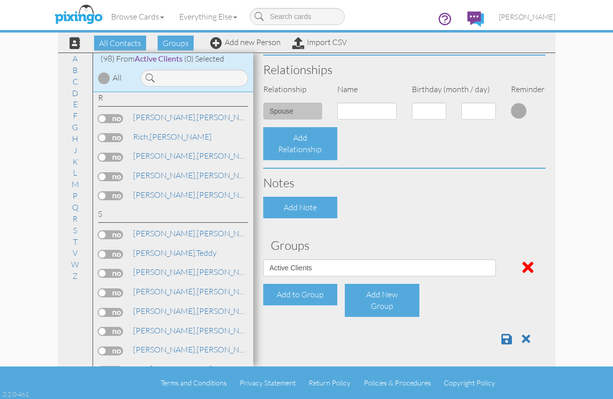
scroll to position [351, 0]
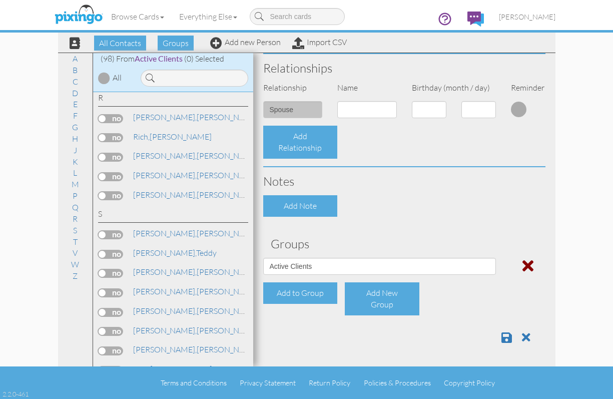
click at [523, 264] on span at bounding box center [528, 266] width 11 height 16
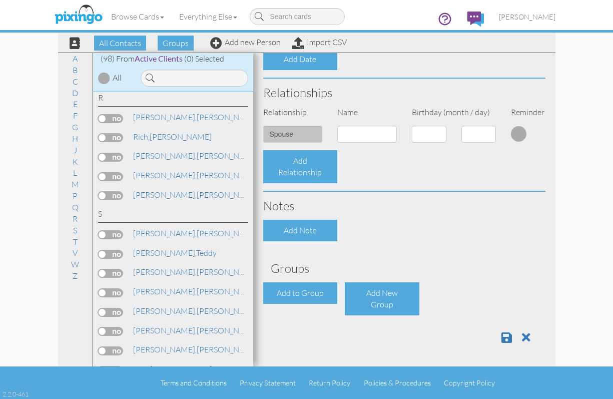
scroll to position [327, 0]
click at [502, 335] on span at bounding box center [507, 337] width 11 height 12
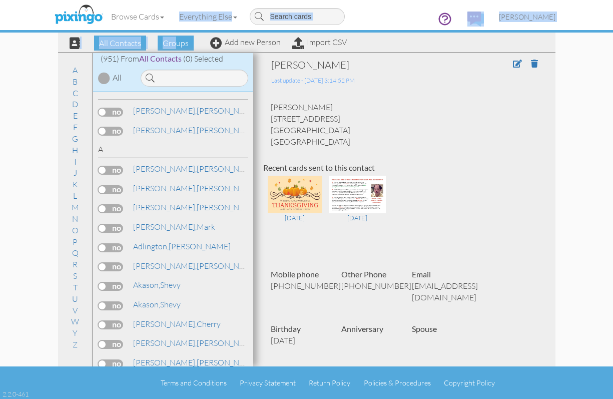
drag, startPoint x: 166, startPoint y: 39, endPoint x: 178, endPoint y: 51, distance: 16.6
click at [178, 51] on contacts "Toggle navigation Visit Pixingo Mobile Browse Cards Business Accounting Automot…" at bounding box center [306, 199] width 613 height 399
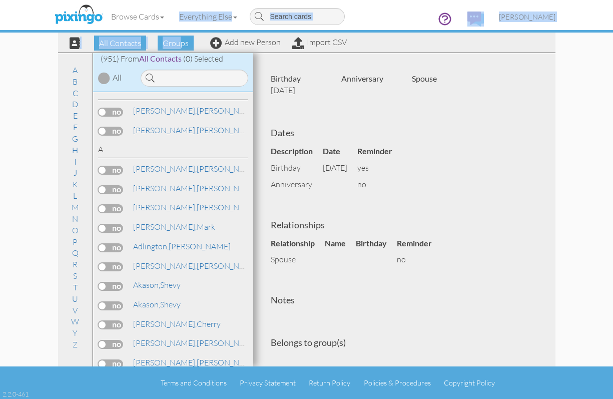
scroll to position [267, 0]
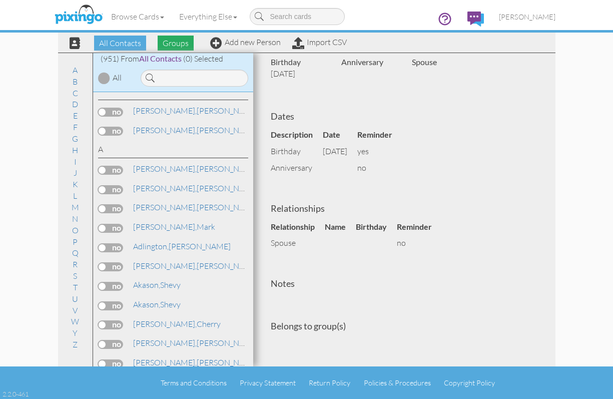
click at [188, 42] on span "Groups" at bounding box center [176, 43] width 36 height 15
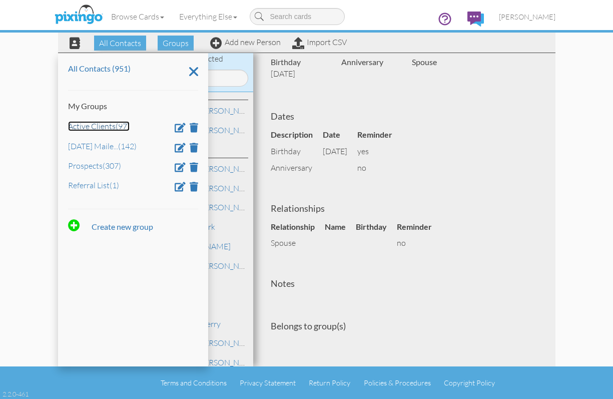
click at [94, 127] on link "Active Clients (97)" at bounding box center [99, 126] width 62 height 10
click at [94, 127] on div "All Contacts (951) My Groups Active Clients (97) July 2024 Maile ... (142) Pros…" at bounding box center [307, 210] width 498 height 314
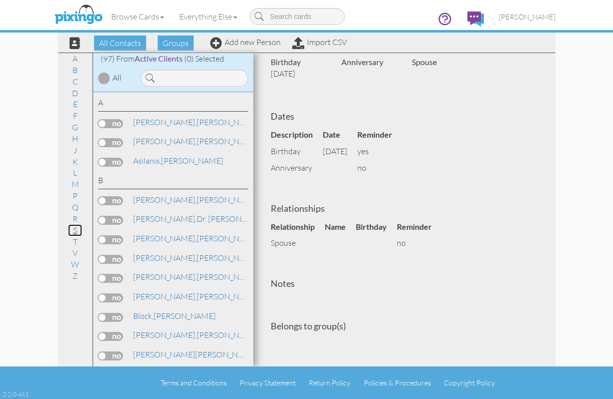
click at [74, 233] on link "S" at bounding box center [75, 230] width 14 height 12
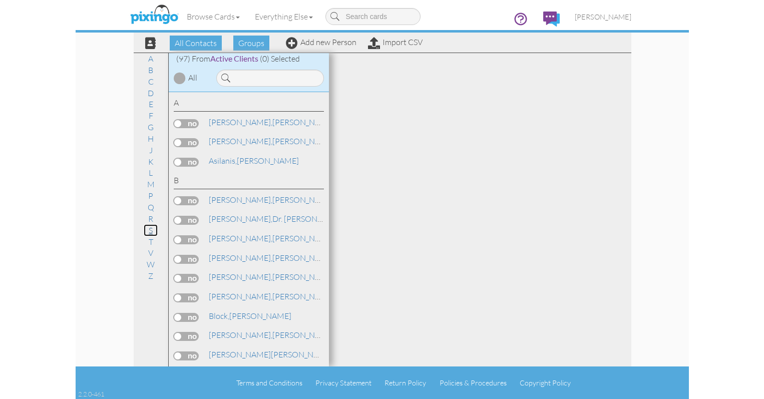
scroll to position [1613, 0]
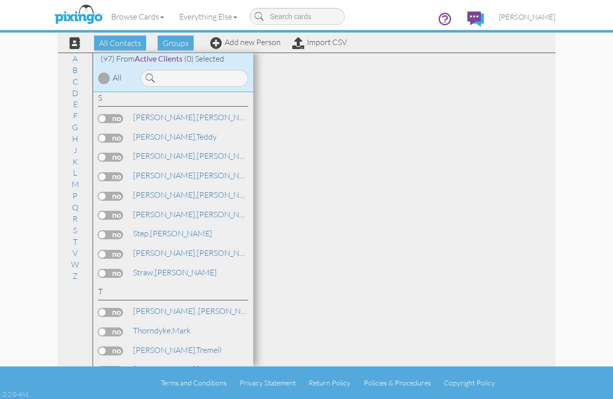
click at [340, 329] on div at bounding box center [404, 209] width 302 height 313
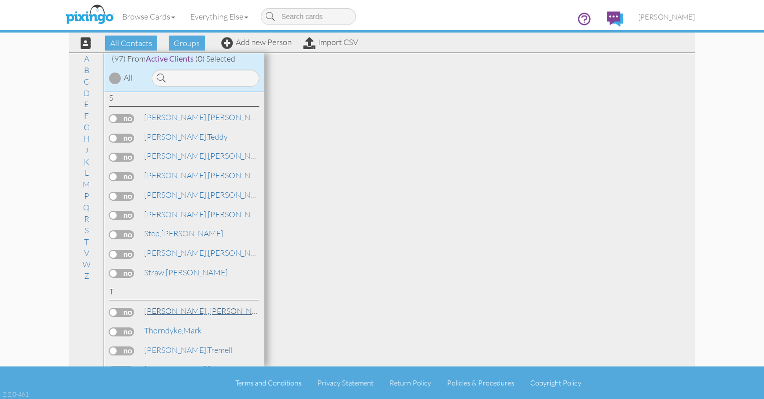
click at [174, 309] on link "Taylor , David" at bounding box center [207, 311] width 129 height 12
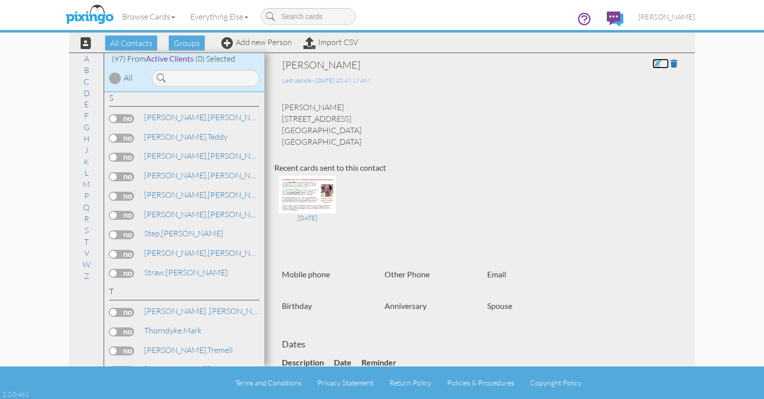
click at [613, 60] on span at bounding box center [656, 64] width 9 height 8
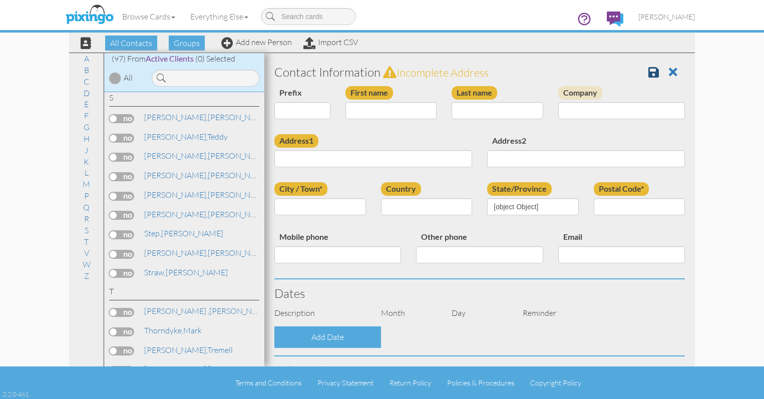
type input "[PERSON_NAME]"
type input "709 Baffin Court"
type input "Fairbanks"
type input "99701"
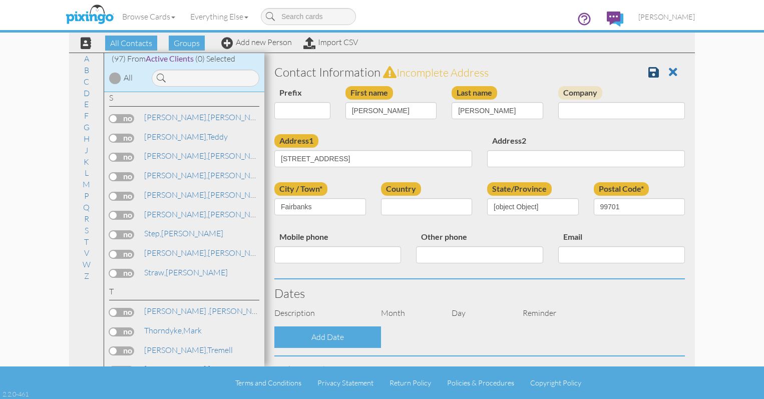
select select "object:3155"
select select "object:3400"
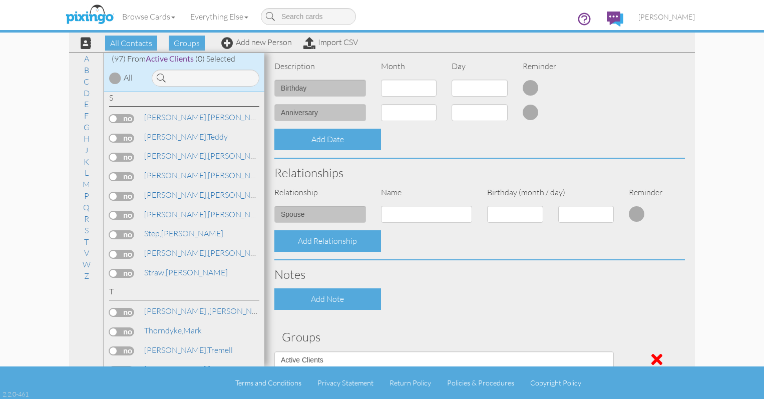
scroll to position [329, 0]
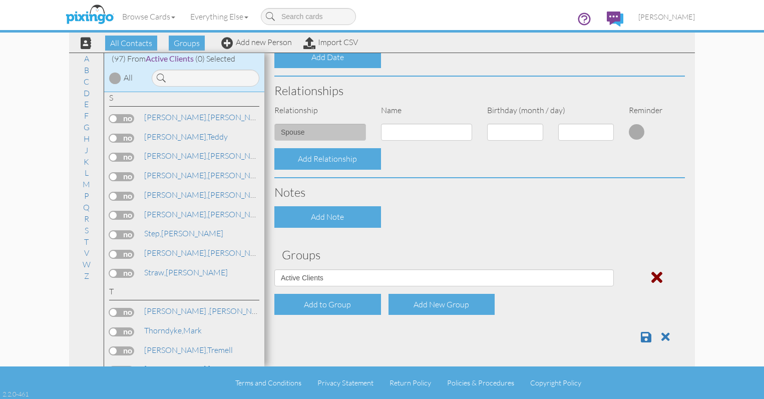
click at [613, 275] on span at bounding box center [656, 277] width 11 height 16
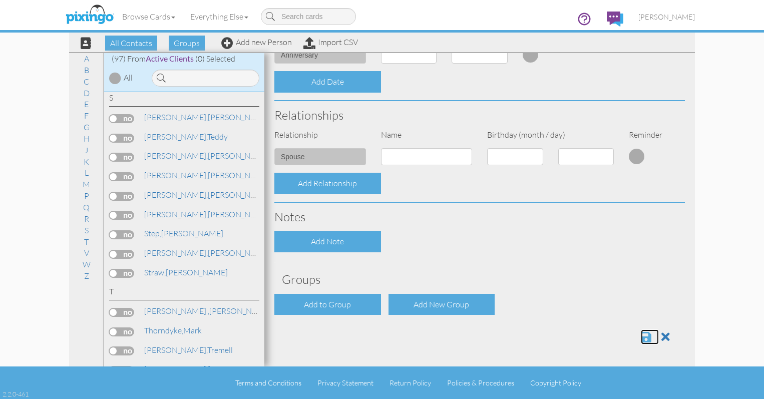
click at [613, 337] on span at bounding box center [646, 337] width 11 height 12
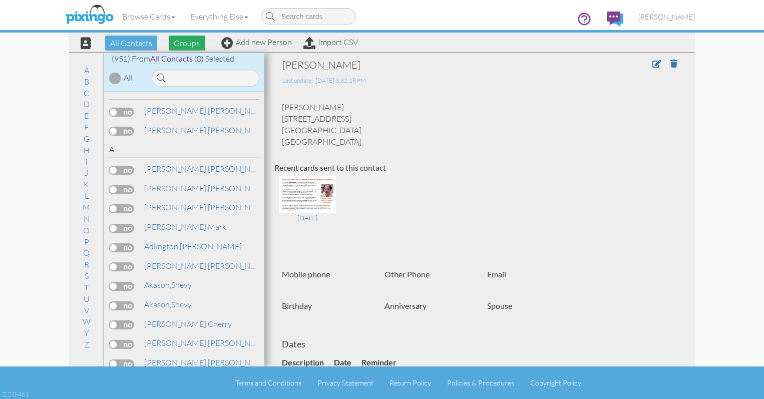
click at [185, 43] on span "Groups" at bounding box center [187, 43] width 36 height 15
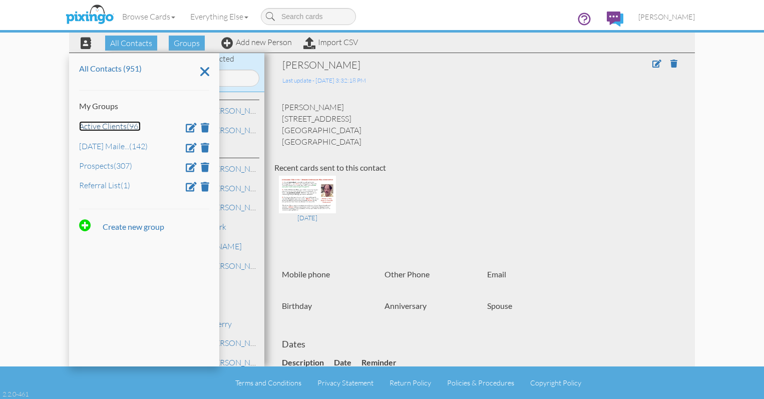
click at [104, 127] on link "Active Clients (96)" at bounding box center [110, 126] width 62 height 10
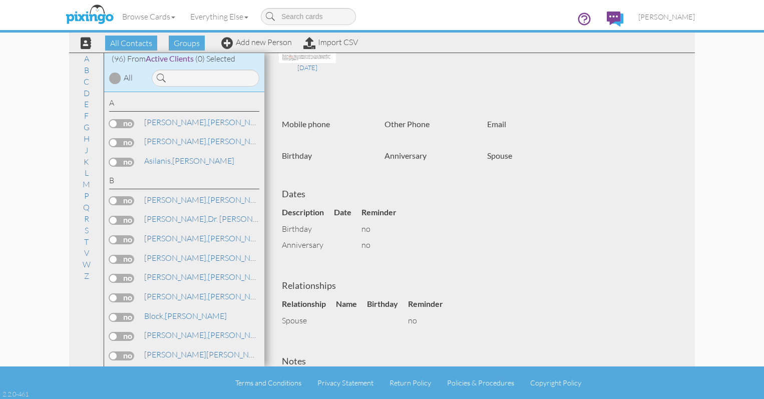
scroll to position [227, 0]
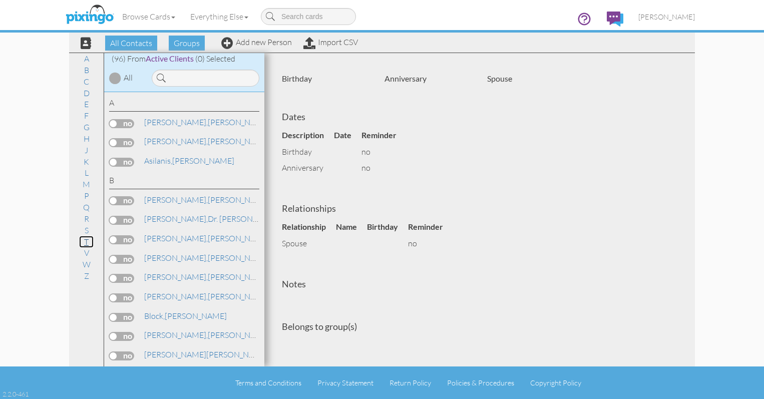
click at [85, 241] on link "T" at bounding box center [86, 242] width 15 height 12
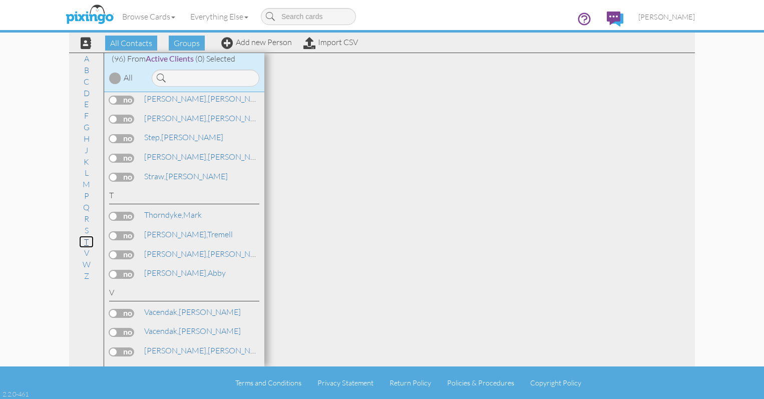
scroll to position [1707, 0]
click at [424, 81] on div at bounding box center [479, 209] width 431 height 313
click at [141, 43] on span "All Contacts" at bounding box center [131, 43] width 52 height 15
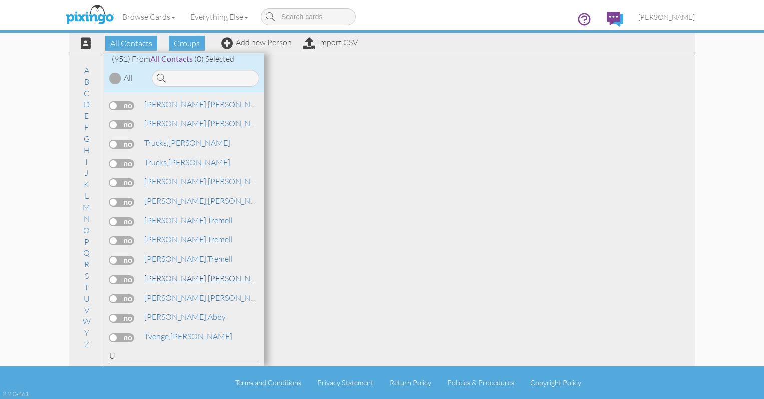
scroll to position [16469, 0]
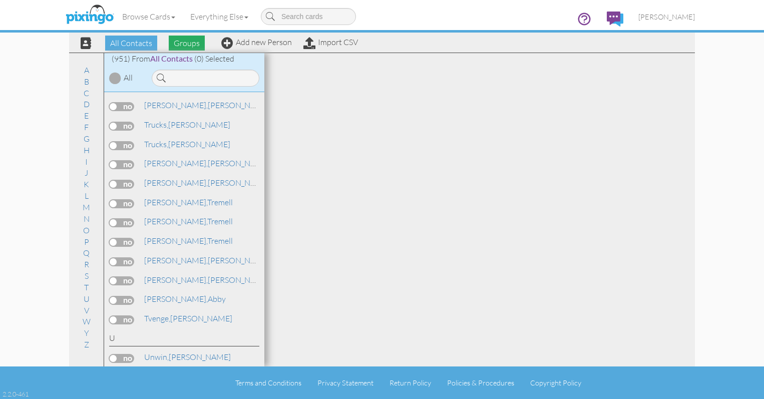
click at [192, 41] on span "Groups" at bounding box center [187, 43] width 36 height 15
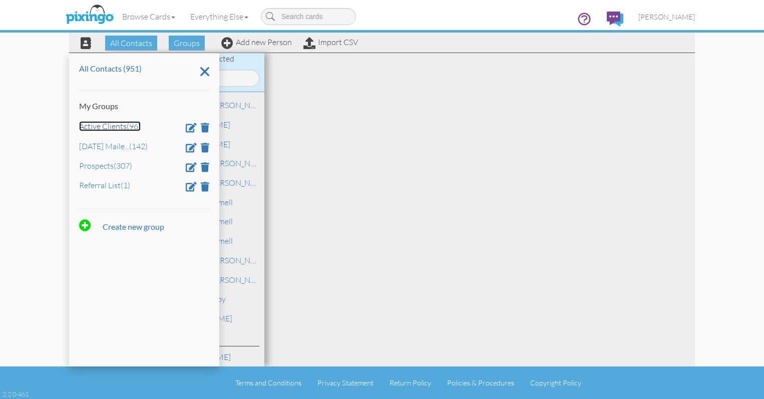
click at [118, 128] on link "Active Clients (96)" at bounding box center [110, 126] width 62 height 10
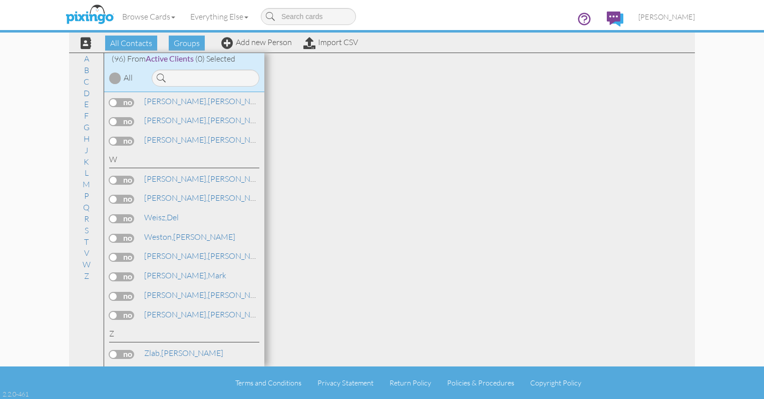
scroll to position [1722, 0]
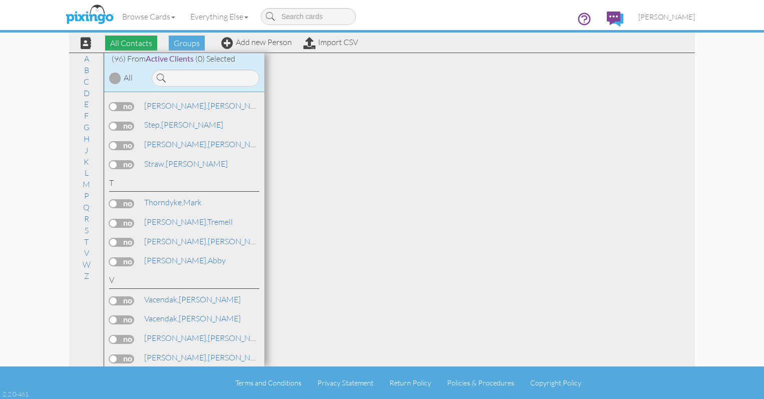
click at [147, 44] on span "All Contacts" at bounding box center [131, 43] width 52 height 15
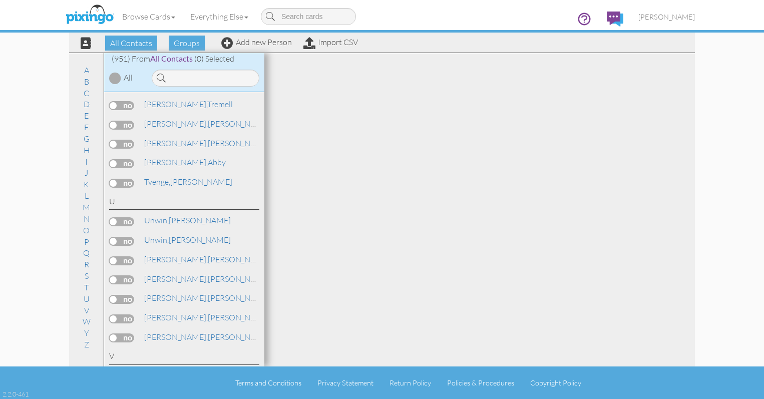
scroll to position [16619, 0]
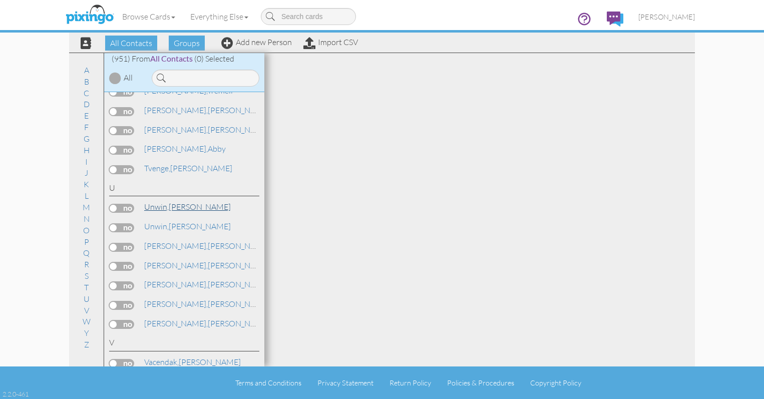
click at [169, 206] on span "Unwin," at bounding box center [156, 207] width 25 height 10
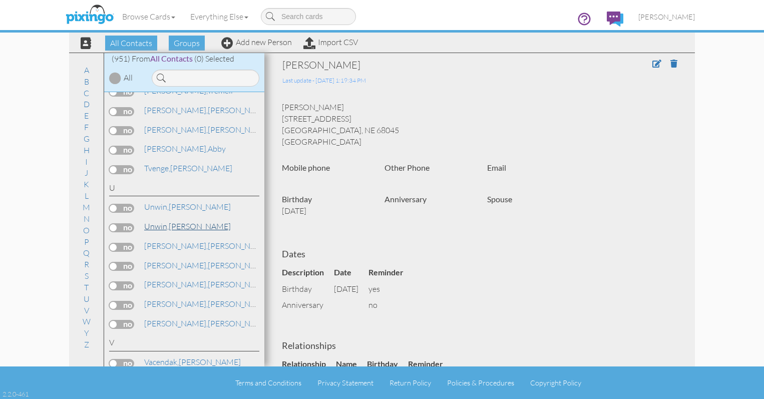
click at [160, 223] on span "Unwin," at bounding box center [156, 226] width 25 height 10
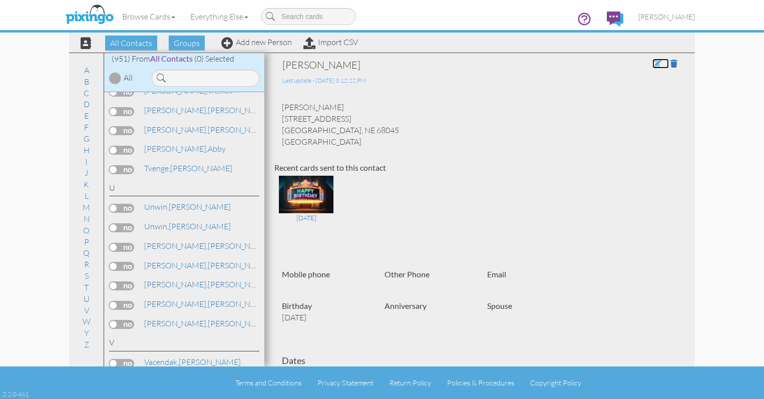
click at [652, 64] on span at bounding box center [656, 64] width 9 height 8
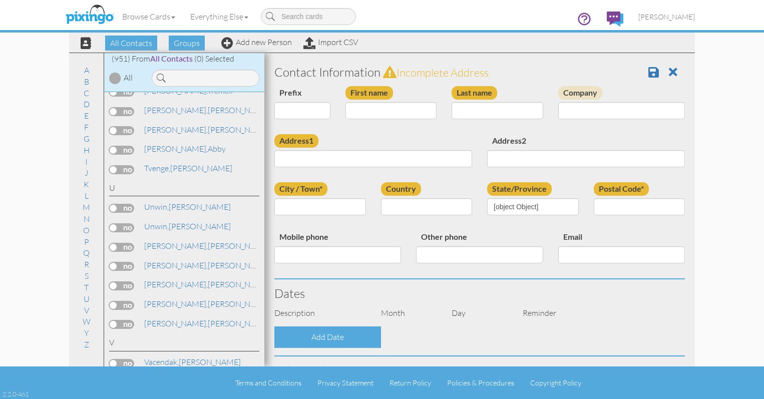
type input "[PERSON_NAME]"
type input "Unwin"
type input "315 North Fried Avenue"
type input "Oakland"
type input "68045"
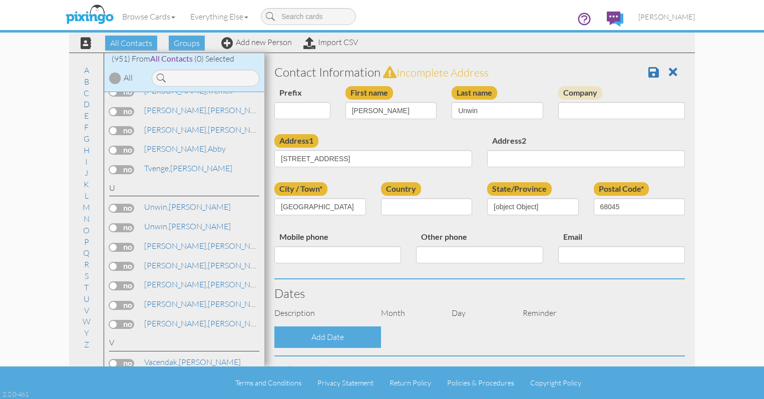
select select "object:6741"
select select "object:6986"
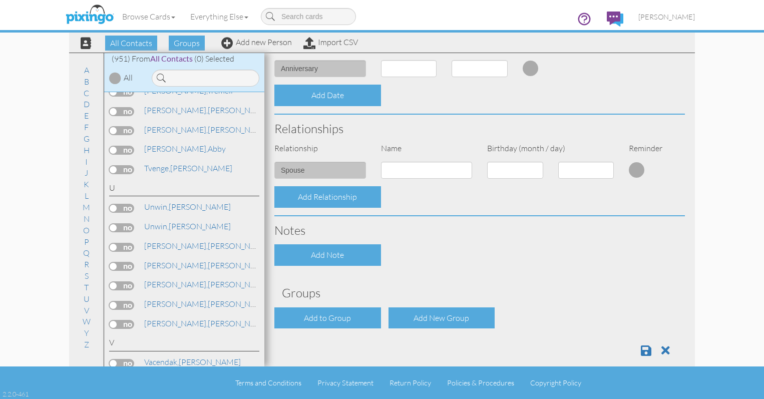
scroll to position [304, 0]
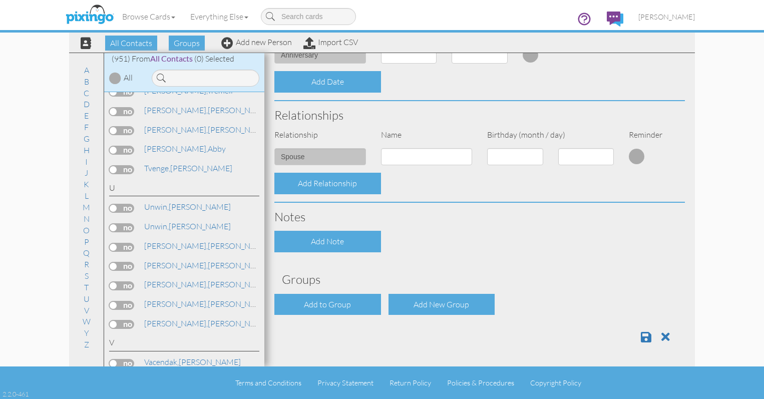
click at [414, 302] on div "Add New Group" at bounding box center [441, 305] width 107 height 22
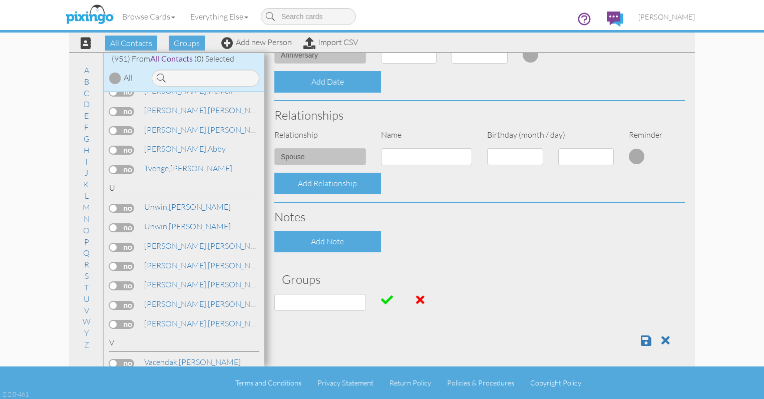
click at [416, 302] on span at bounding box center [420, 300] width 9 height 12
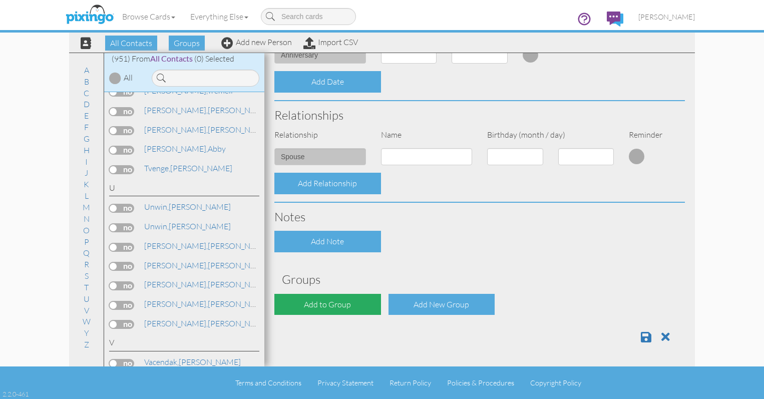
click at [337, 297] on div "Add to Group" at bounding box center [327, 305] width 107 height 22
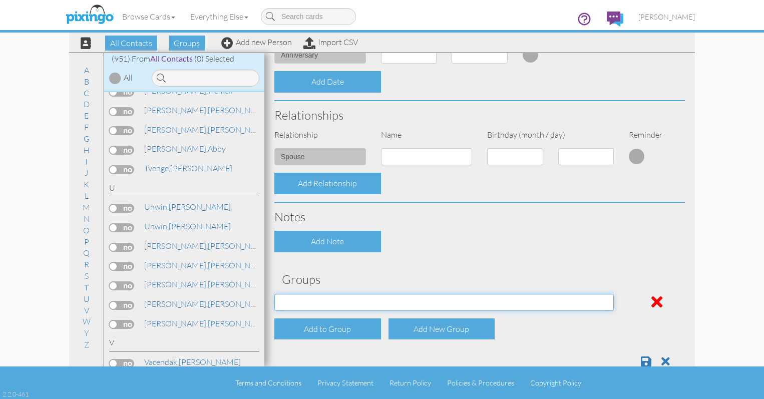
click at [439, 300] on select "Active Clients July 2024 Mailer List Prospects Referral List" at bounding box center [443, 302] width 339 height 17
select select "object:7053"
click at [274, 294] on select "Active Clients July 2024 Mailer List Prospects Referral List" at bounding box center [443, 302] width 339 height 17
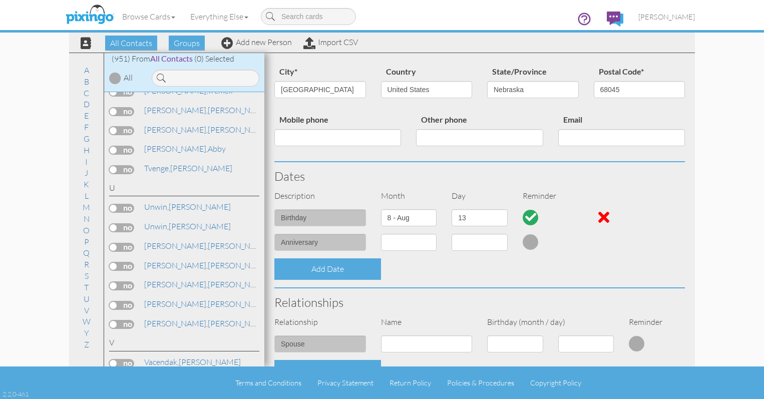
scroll to position [200, 0]
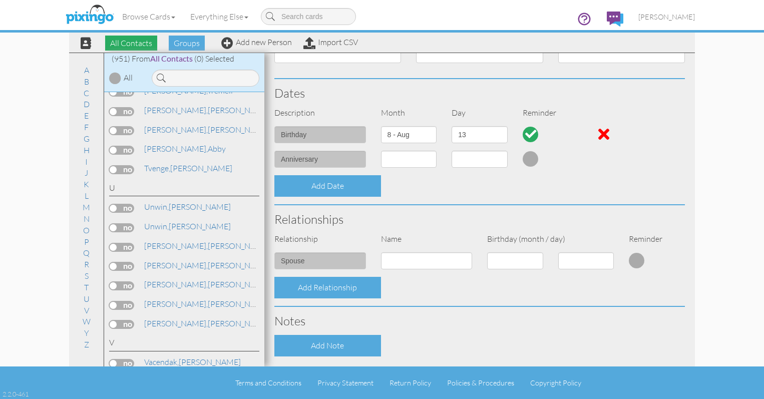
click at [136, 47] on span "All Contacts" at bounding box center [131, 43] width 52 height 15
click at [176, 228] on link "Unwin, Audrey" at bounding box center [187, 226] width 89 height 12
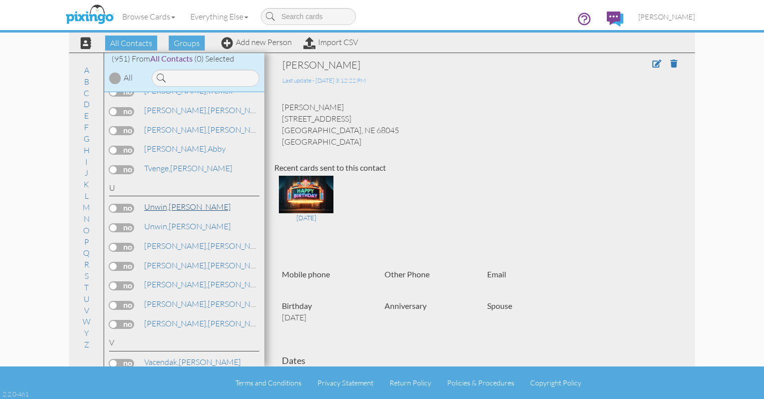
click at [177, 201] on link "Unwin, Audrey" at bounding box center [187, 207] width 89 height 12
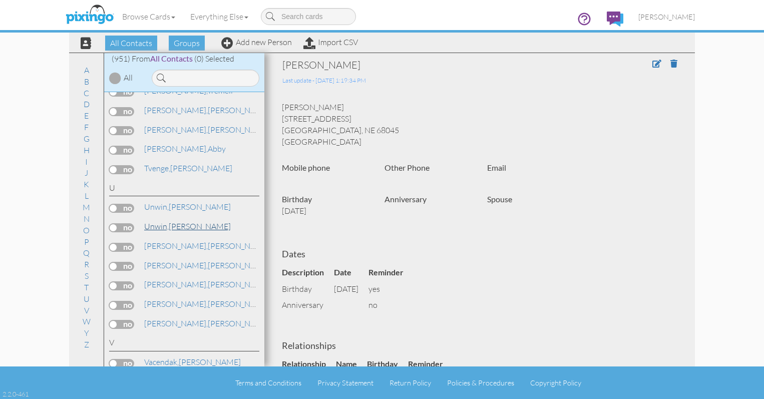
click at [164, 225] on span "Unwin," at bounding box center [156, 226] width 25 height 10
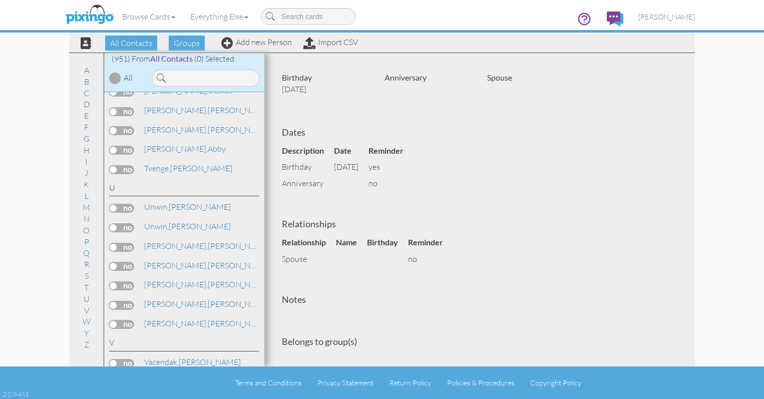
scroll to position [244, 0]
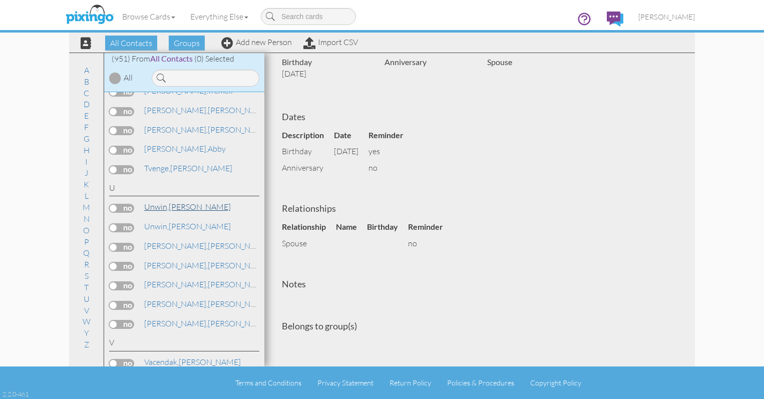
click at [183, 207] on link "[PERSON_NAME]" at bounding box center [187, 207] width 89 height 12
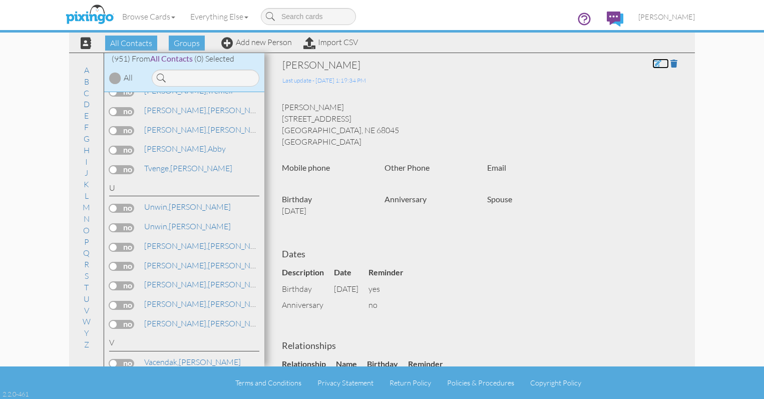
click at [652, 63] on span at bounding box center [656, 64] width 9 height 8
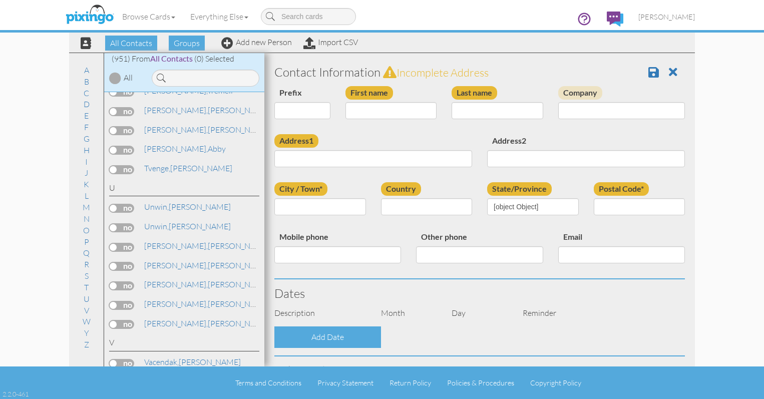
type input "[PERSON_NAME]"
type input "Unwin"
type input "[STREET_ADDRESS]"
type input "[GEOGRAPHIC_DATA]"
type input "68045"
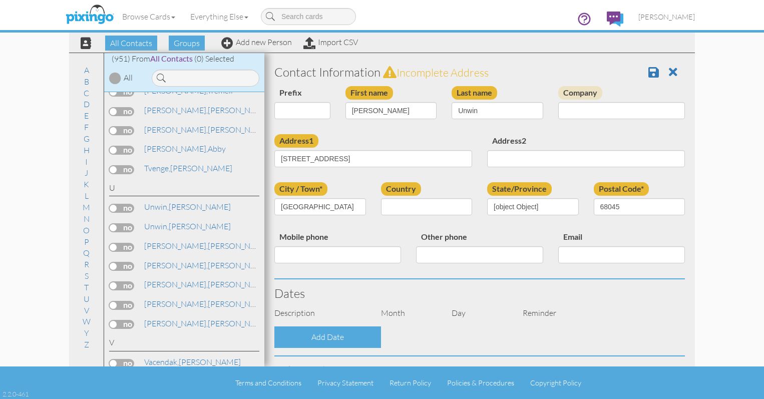
select select "object:6741"
select select "object:6986"
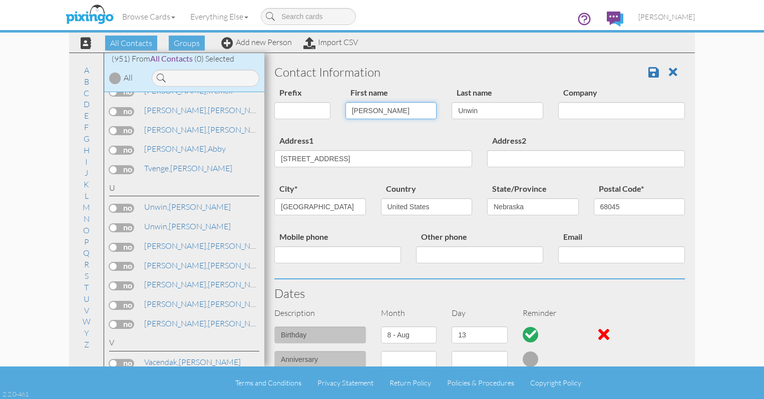
drag, startPoint x: 371, startPoint y: 111, endPoint x: 340, endPoint y: 109, distance: 31.1
click at [340, 109] on div "First name Audrey" at bounding box center [391, 106] width 107 height 41
type input "[PERSON_NAME]"
click at [430, 335] on select "1 - [DATE] - [DATE] - [DATE] - [DATE] - [DATE] - [DATE] - [DATE] - [DATE] - [DA…" at bounding box center [409, 334] width 56 height 17
select select "object:7129"
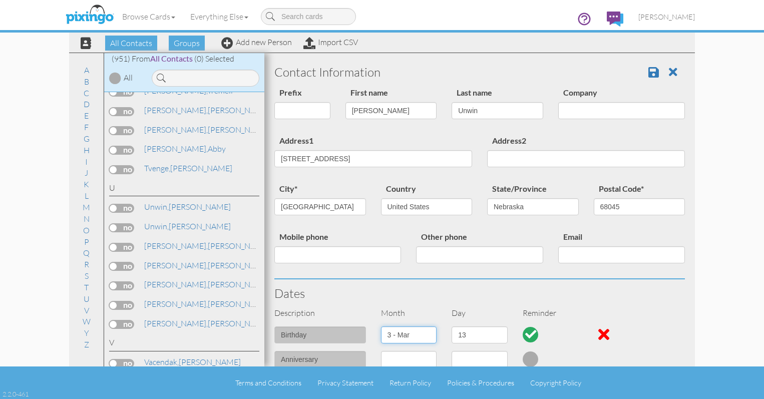
click at [381, 326] on select "1 - [DATE] - [DATE] - [DATE] - [DATE] - [DATE] - [DATE] - [DATE] - [DATE] - [DA…" at bounding box center [409, 334] width 56 height 17
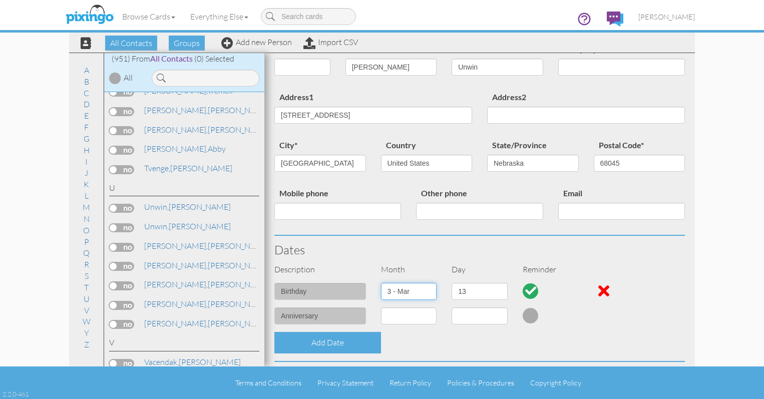
scroll to position [100, 0]
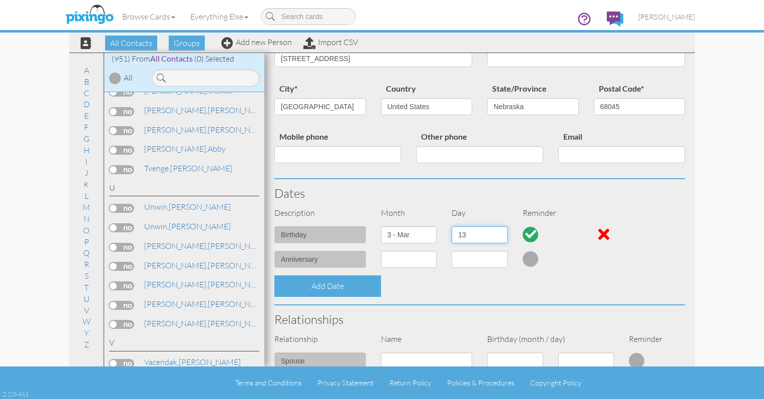
click at [498, 235] on select "1 2 3 4 5 6 7 8 9 10 11 12 13 14 15 16 17 18 19 20 21 22 23 24 25 26 27 28 29 3…" at bounding box center [480, 234] width 56 height 17
select select "number:7"
click at [452, 226] on select "1 2 3 4 5 6 7 8 9 10 11 12 13 14 15 16 17 18 19 20 21 22 23 24 25 26 27 28 29 3…" at bounding box center [480, 234] width 56 height 17
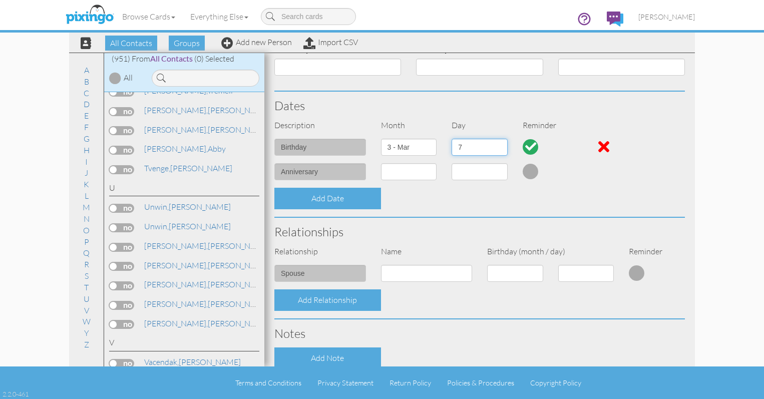
scroll to position [200, 0]
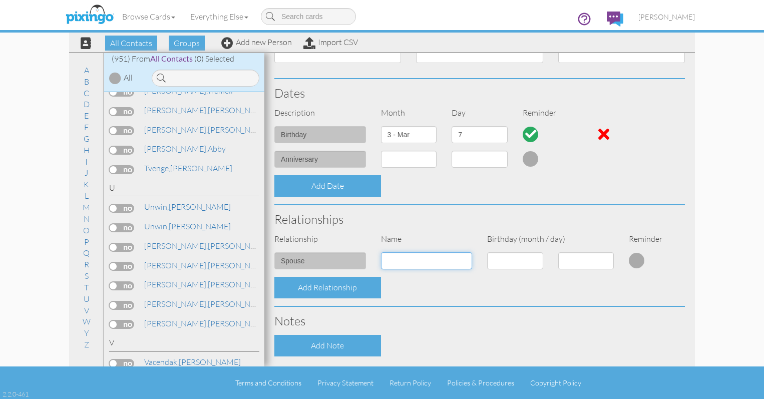
click at [443, 258] on input at bounding box center [427, 260] width 92 height 17
type input "[PERSON_NAME]"
click at [532, 261] on select "1 - Jan 2 - Feb 3 - Mar 4 - Apr 5 - May 6 - Jun 7 - Jul 8 - Aug 9 - Sep 10 - Oc…" at bounding box center [515, 260] width 56 height 17
select select "object:7134"
click at [487, 252] on select "1 - Jan 2 - Feb 3 - Mar 4 - Apr 5 - May 6 - Jun 7 - Jul 8 - Aug 9 - Sep 10 - Oc…" at bounding box center [515, 260] width 56 height 17
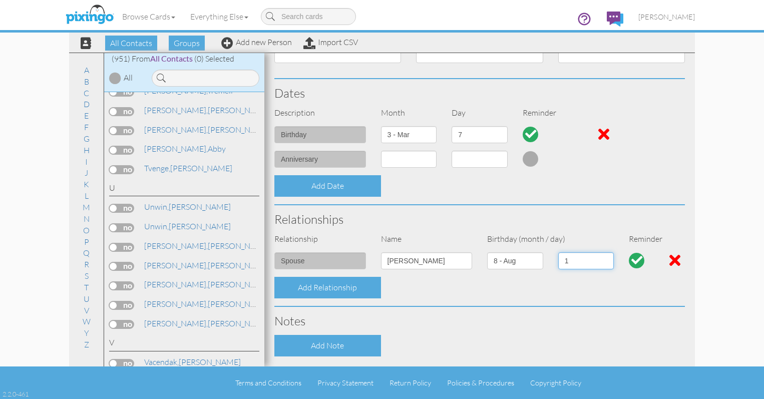
click at [599, 259] on select "1 2 3 4 5 6 7 8 9 10 11 12 13 14 15 16 17 18 19 20 21 22 23 24 25 26 27 28 29 3…" at bounding box center [586, 260] width 56 height 17
select select "number:3"
click at [558, 252] on select "1 2 3 4 5 6 7 8 9 10 11 12 13 14 15 16 17 18 19 20 21 22 23 24 25 26 27 28 29 3…" at bounding box center [586, 260] width 56 height 17
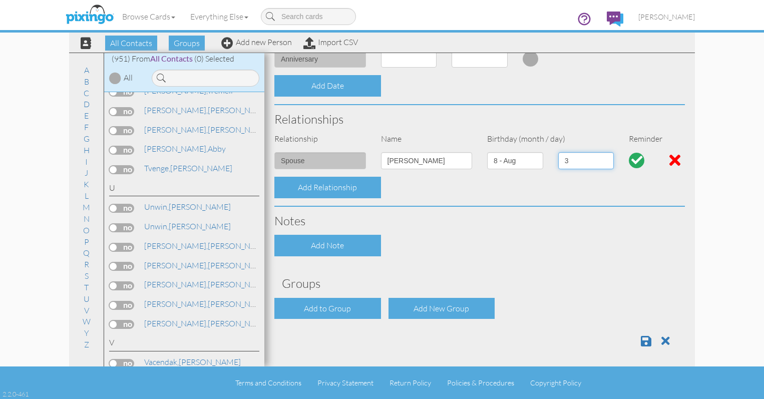
scroll to position [304, 0]
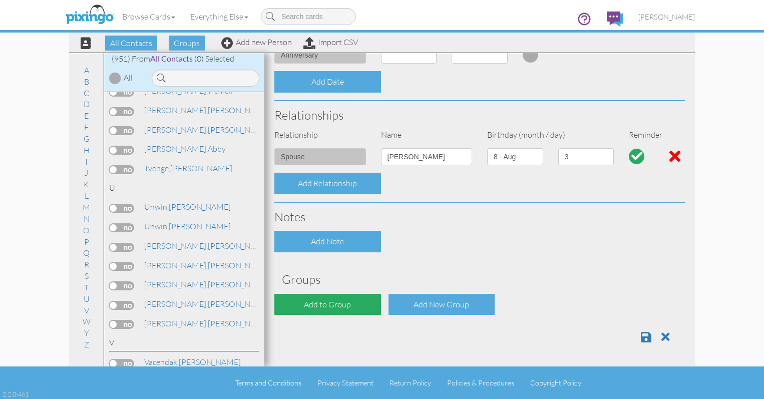
click at [321, 297] on div "Add to Group" at bounding box center [327, 305] width 107 height 22
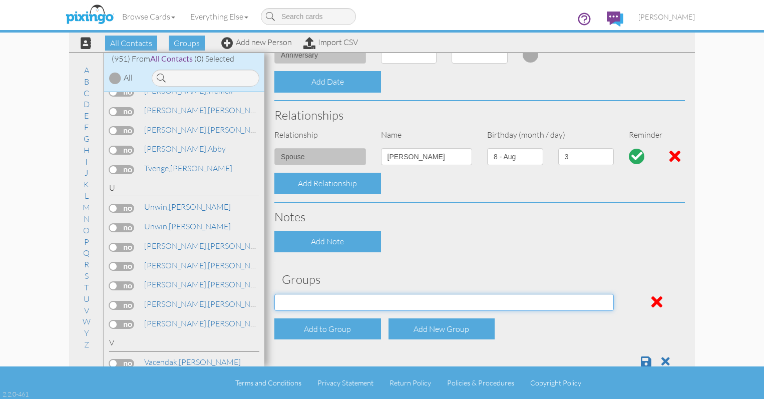
click at [406, 303] on select "Active Clients July 2024 Mailer List Prospects Referral List" at bounding box center [443, 302] width 339 height 17
select select "object:7053"
click at [274, 294] on select "Active Clients July 2024 Mailer List Prospects Referral List" at bounding box center [443, 302] width 339 height 17
click at [641, 359] on span at bounding box center [646, 361] width 11 height 12
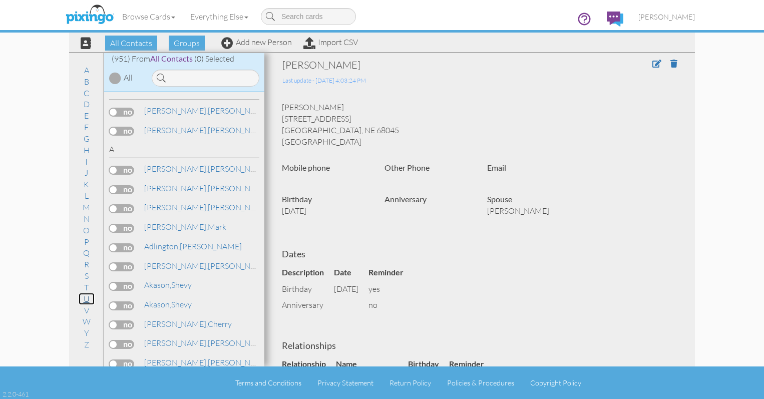
click at [86, 298] on link "U" at bounding box center [87, 299] width 16 height 12
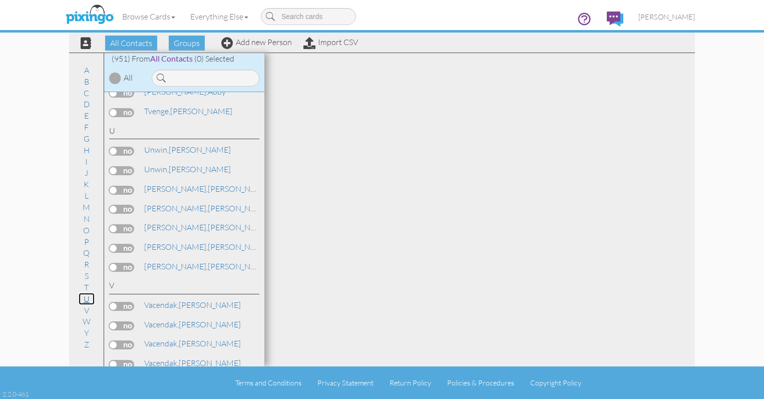
scroll to position [16659, 0]
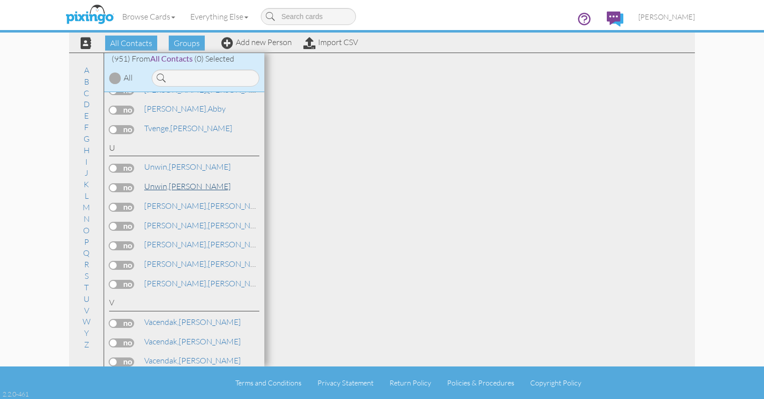
click at [172, 184] on link "[PERSON_NAME]" at bounding box center [187, 186] width 89 height 12
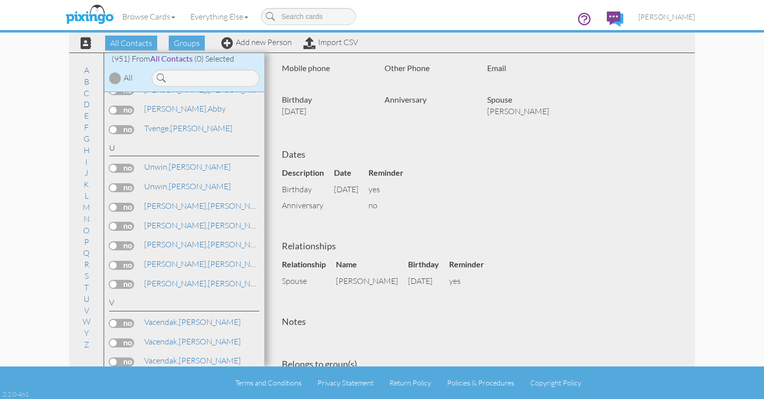
scroll to position [100, 0]
click at [174, 162] on link "[PERSON_NAME]" at bounding box center [187, 167] width 89 height 12
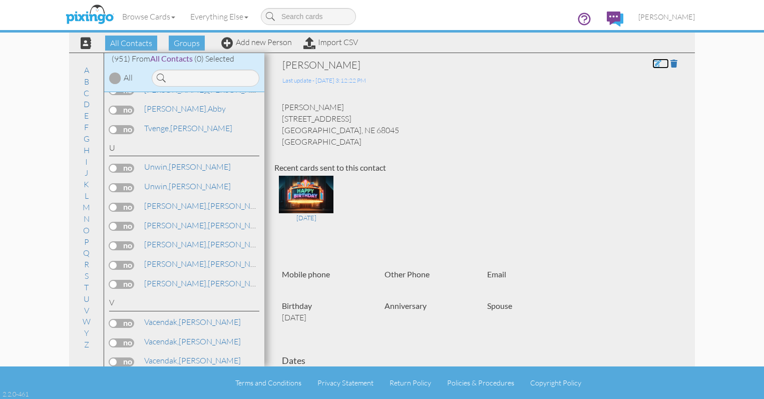
click at [652, 64] on span at bounding box center [656, 64] width 9 height 8
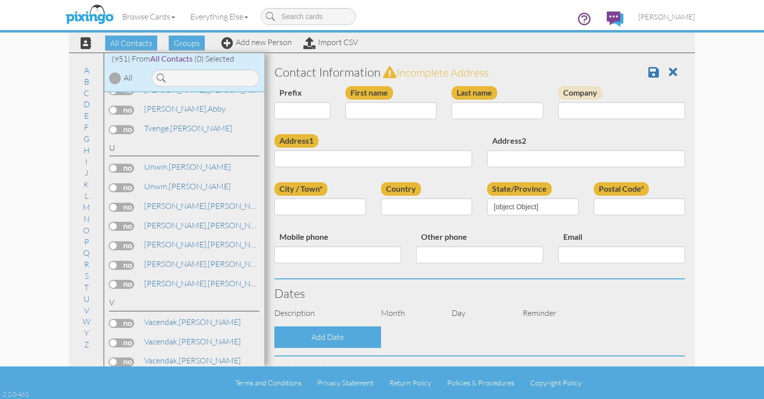
type input "[PERSON_NAME]"
type input "Unwin"
type input "[STREET_ADDRESS]"
type input "[GEOGRAPHIC_DATA]"
type input "68045"
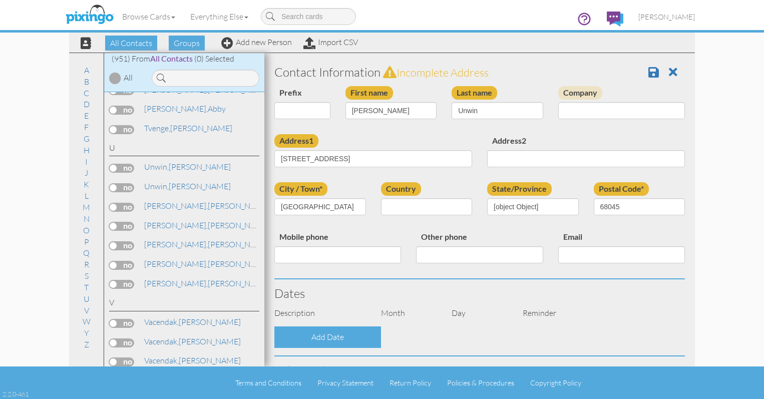
select select "object:3139"
select select "object:3384"
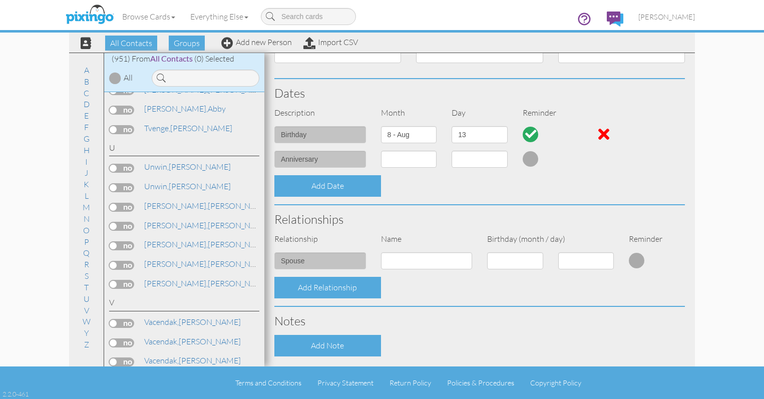
scroll to position [250, 0]
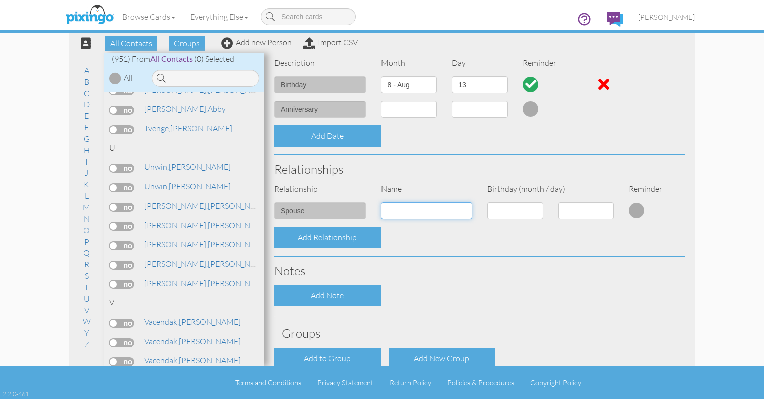
click at [432, 209] on input at bounding box center [427, 210] width 92 height 17
type input "[PERSON_NAME]"
click at [533, 207] on select "1 - Jan 2 - Feb 3 - Mar 4 - Apr 5 - May 6 - Jun 7 - Jul 8 - Aug 9 - Sep 10 - Oc…" at bounding box center [515, 210] width 56 height 17
select select "object:3127"
click at [487, 202] on select "1 - Jan 2 - Feb 3 - Mar 4 - Apr 5 - May 6 - Jun 7 - Jul 8 - Aug 9 - Sep 10 - Oc…" at bounding box center [515, 210] width 56 height 17
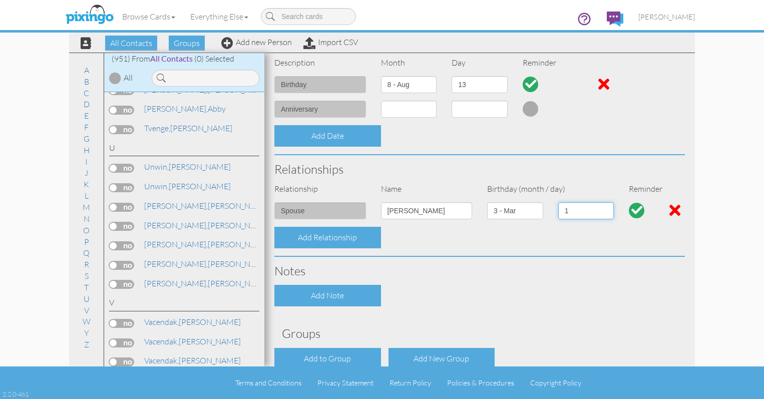
click at [603, 211] on select "1 2 3 4 5 6 7 8 9 10 11 12 13 14 15 16 17 18 19 20 21 22 23 24 25 26 27 28 29 3…" at bounding box center [586, 210] width 56 height 17
select select "number:7"
click at [558, 202] on select "1 2 3 4 5 6 7 8 9 10 11 12 13 14 15 16 17 18 19 20 21 22 23 24 25 26 27 28 29 3…" at bounding box center [586, 210] width 56 height 17
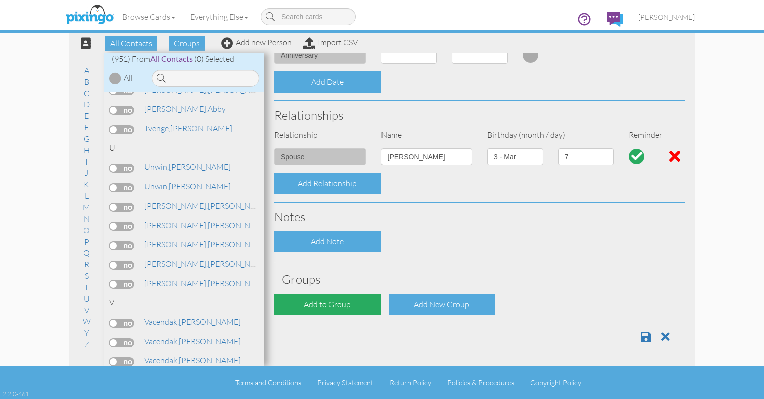
click at [344, 300] on div "Add to Group" at bounding box center [327, 305] width 107 height 22
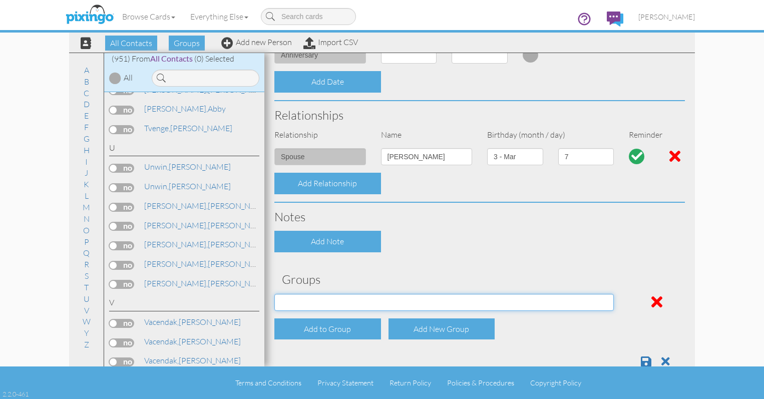
click at [365, 300] on select "Active Clients July 2024 Mailer List Prospects Referral List" at bounding box center [443, 302] width 339 height 17
select select "object:3453"
click at [274, 294] on select "Active Clients July 2024 Mailer List Prospects Referral List" at bounding box center [443, 302] width 339 height 17
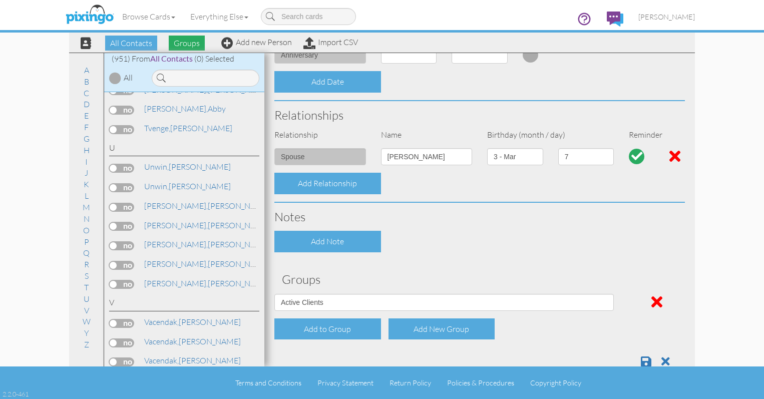
click at [188, 40] on span "Groups" at bounding box center [187, 43] width 36 height 15
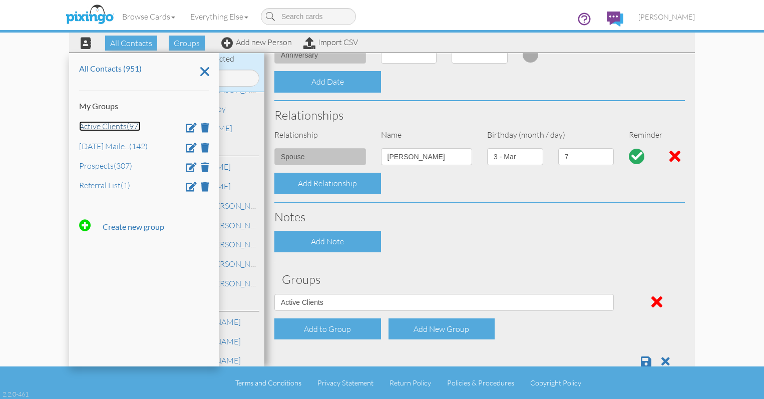
click at [100, 123] on link "Active Clients (97)" at bounding box center [110, 126] width 62 height 10
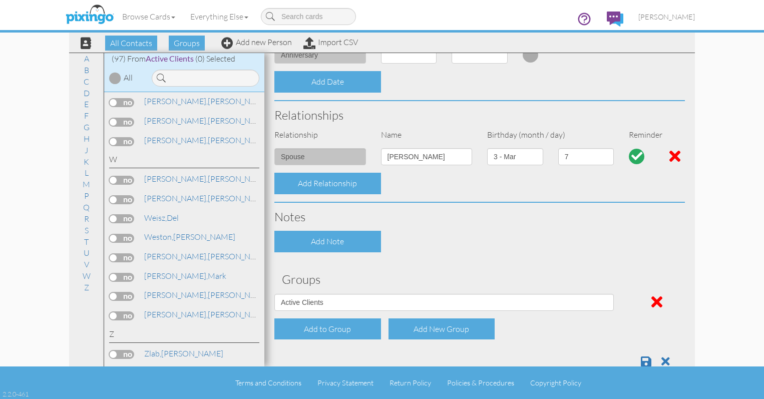
scroll to position [1874, 0]
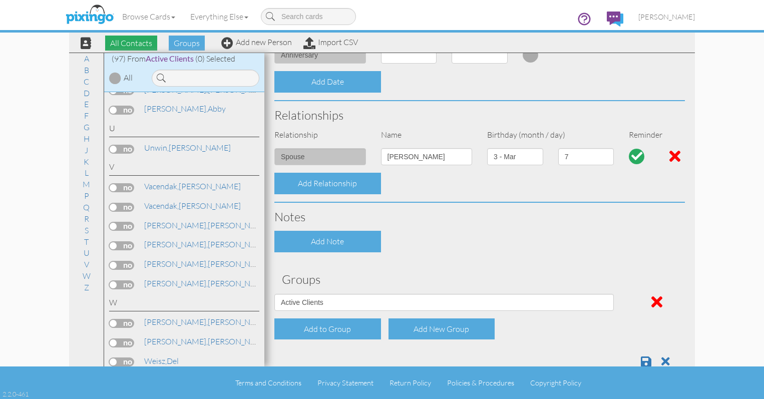
click at [140, 43] on span "All Contacts" at bounding box center [131, 43] width 52 height 15
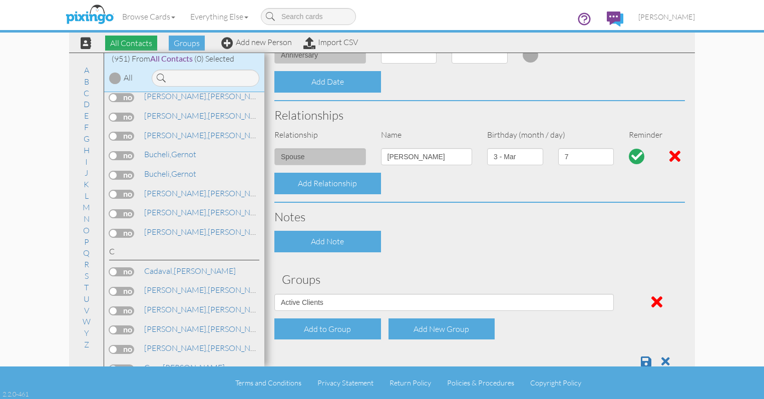
scroll to position [16659, 0]
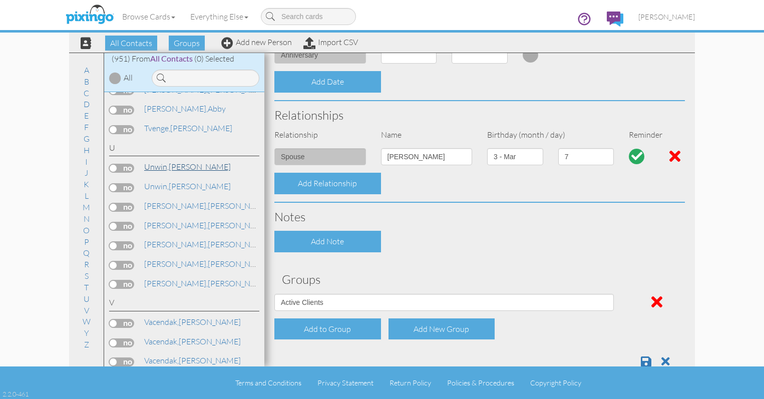
click at [162, 169] on span "Unwin," at bounding box center [156, 167] width 25 height 10
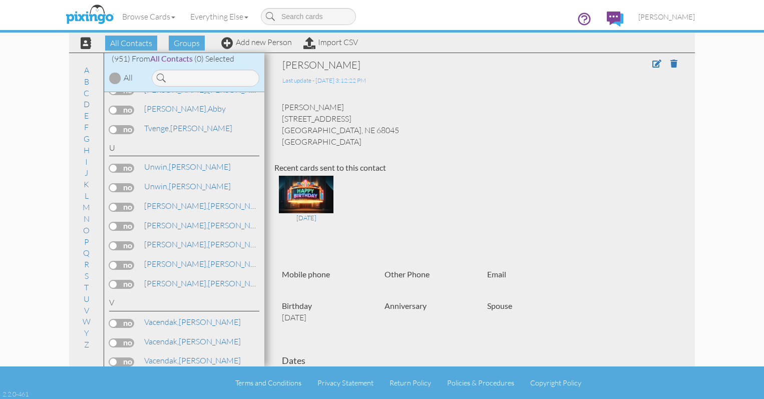
click at [644, 61] on div at bounding box center [644, 72] width 82 height 28
click at [652, 66] on span at bounding box center [656, 64] width 9 height 8
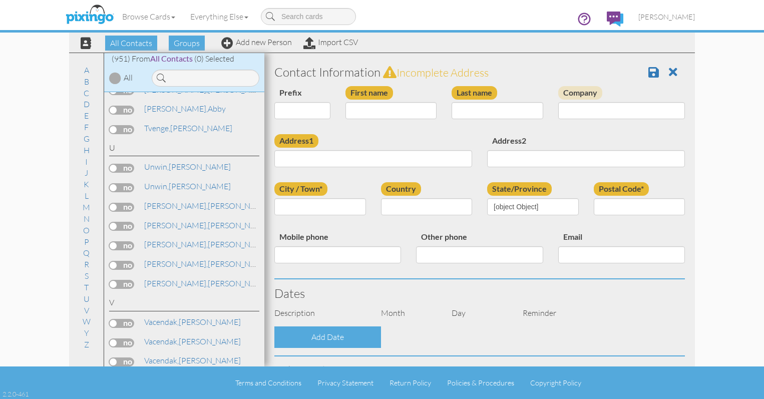
type input "[PERSON_NAME]"
type input "Unwin"
type input "315 North Fried Avenue"
type input "Oakland"
type input "68045"
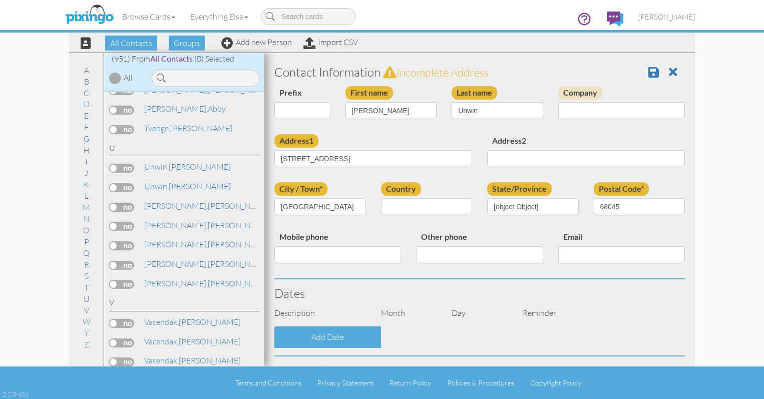
select select "object:3139"
select select "object:3384"
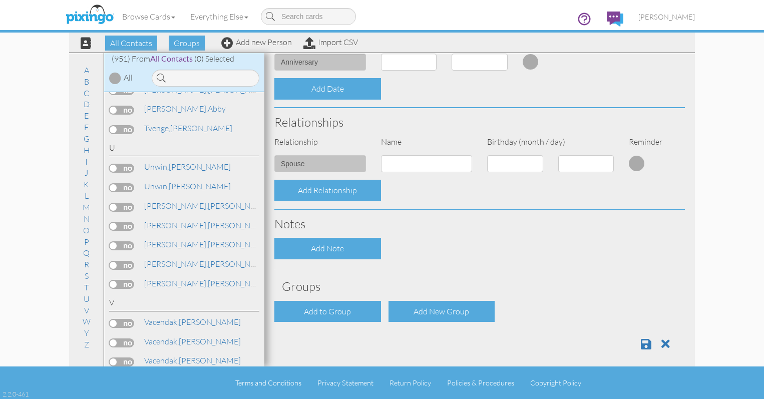
scroll to position [304, 0]
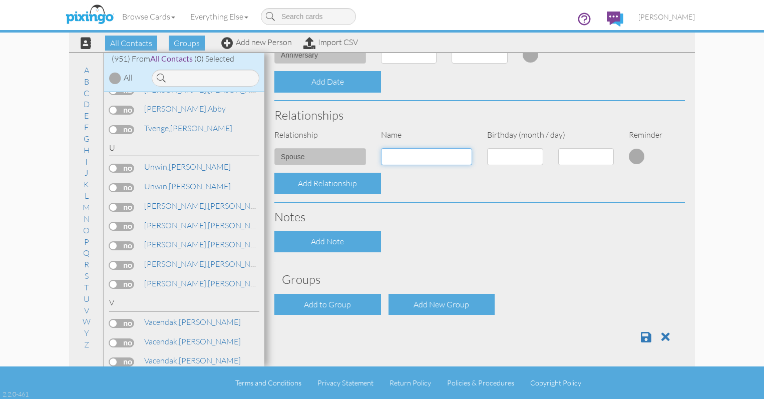
click at [430, 159] on input at bounding box center [427, 156] width 92 height 17
type input "[PERSON_NAME]"
click at [533, 156] on select "1 - Jan 2 - Feb 3 - Mar 4 - Apr 5 - May 6 - Jun 7 - Jul 8 - Aug 9 - Sep 10 - Oc…" at bounding box center [515, 156] width 56 height 17
select select "object:5286"
click at [487, 148] on select "1 - Jan 2 - Feb 3 - Mar 4 - Apr 5 - May 6 - Jun 7 - Jul 8 - Aug 9 - Sep 10 - Oc…" at bounding box center [515, 156] width 56 height 17
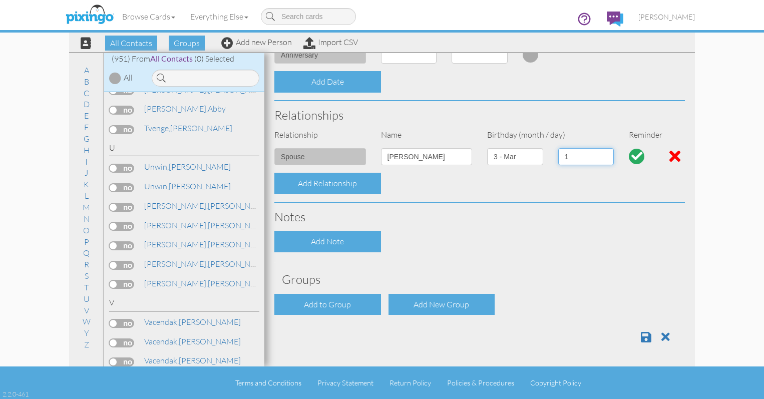
click at [603, 153] on select "1 2 3 4 5 6 7 8 9 10 11 12 13 14 15 16 17 18 19 20 21 22 23 24 25 26 27 28 29 3…" at bounding box center [586, 156] width 56 height 17
select select "number:7"
click at [558, 148] on select "1 2 3 4 5 6 7 8 9 10 11 12 13 14 15 16 17 18 19 20 21 22 23 24 25 26 27 28 29 3…" at bounding box center [586, 156] width 56 height 17
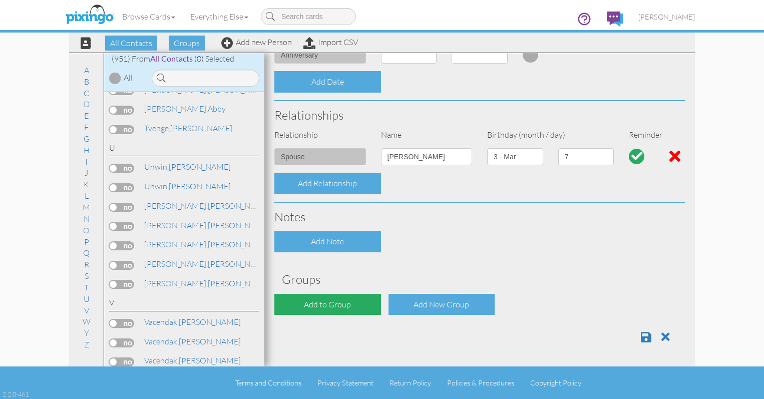
click at [345, 298] on div "Add to Group" at bounding box center [327, 305] width 107 height 22
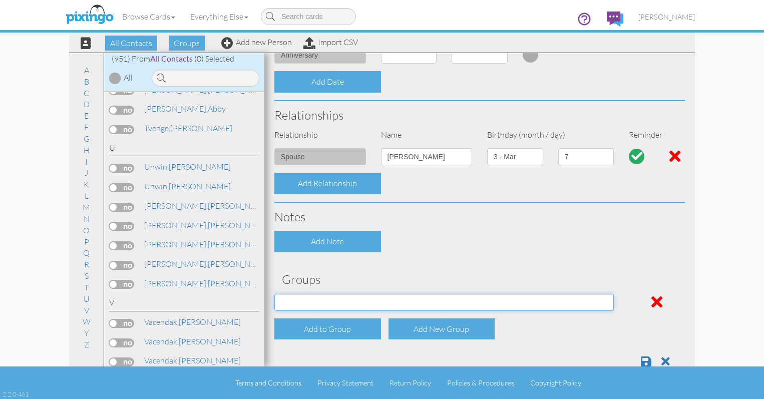
click at [361, 300] on select "Active Clients July 2024 Mailer List Prospects Referral List" at bounding box center [443, 302] width 339 height 17
select select "object:3453"
click at [274, 294] on select "Active Clients July 2024 Mailer List Prospects Referral List" at bounding box center [443, 302] width 339 height 17
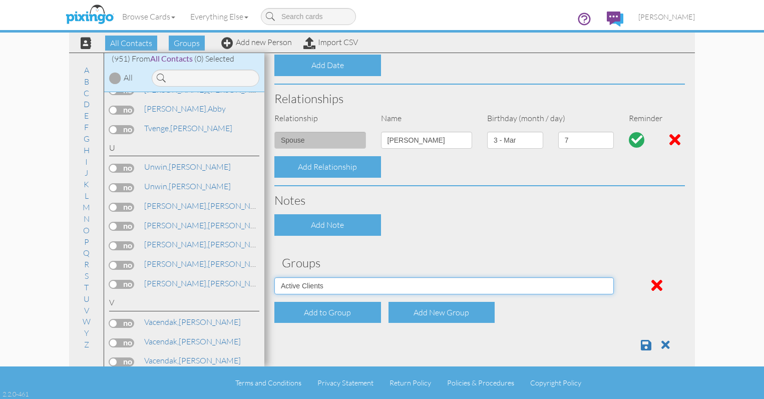
scroll to position [329, 0]
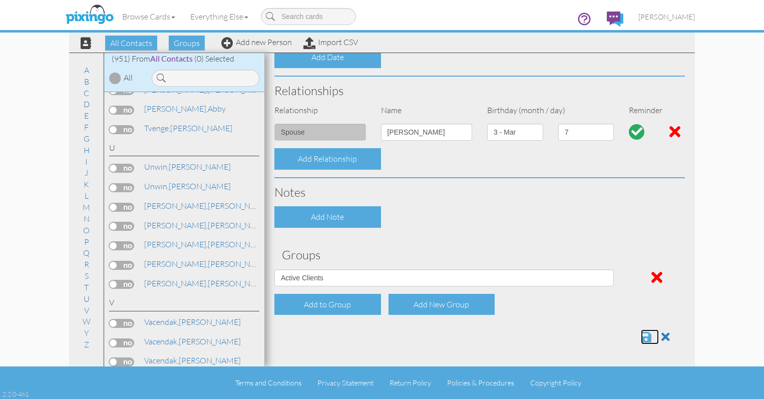
click at [641, 333] on span at bounding box center [646, 337] width 11 height 12
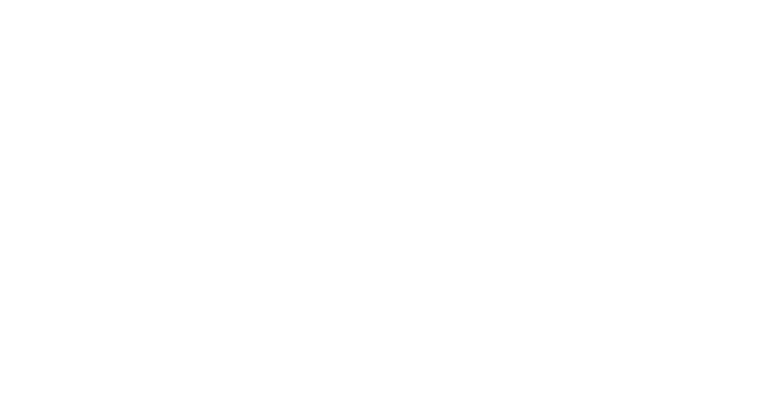
click at [0, 0] on html at bounding box center [0, 0] width 0 height 0
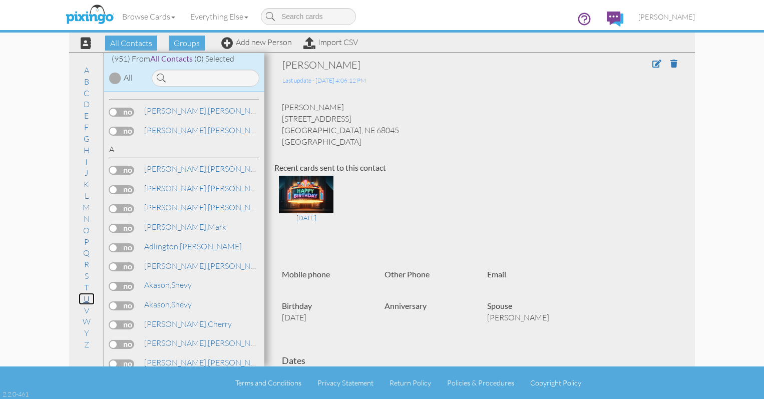
click at [87, 299] on link "U" at bounding box center [87, 299] width 16 height 12
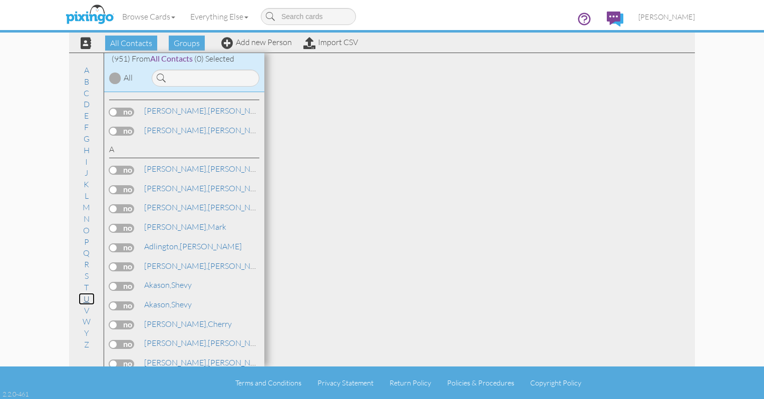
scroll to position [16709, 0]
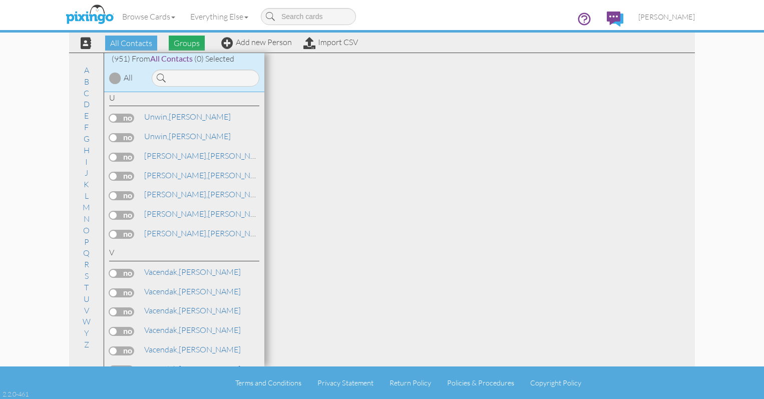
click at [187, 44] on span "Groups" at bounding box center [187, 43] width 36 height 15
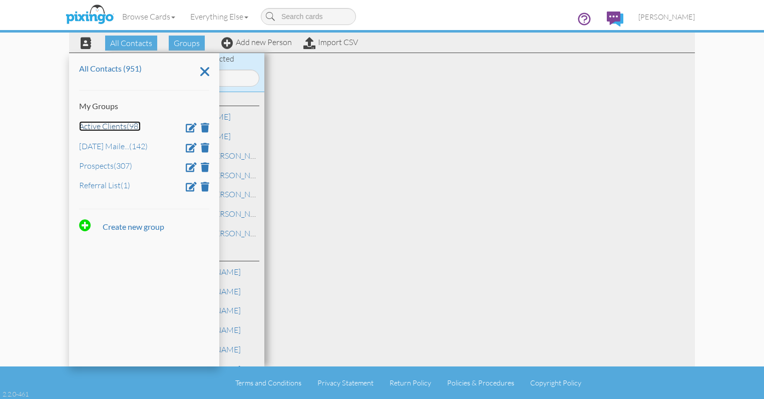
click at [131, 123] on link "Active Clients (98)" at bounding box center [110, 126] width 62 height 10
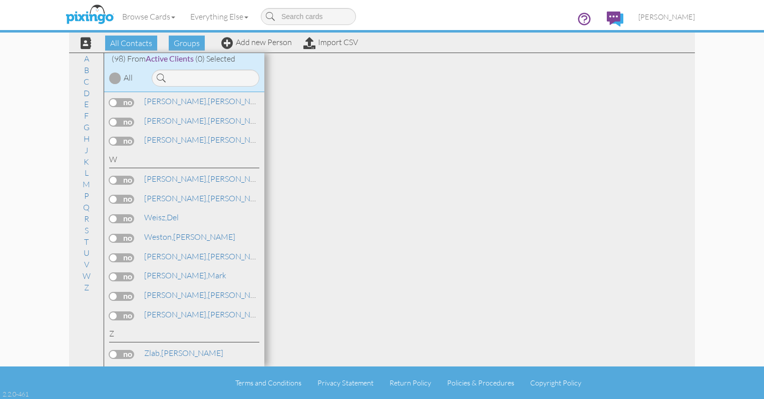
scroll to position [1904, 0]
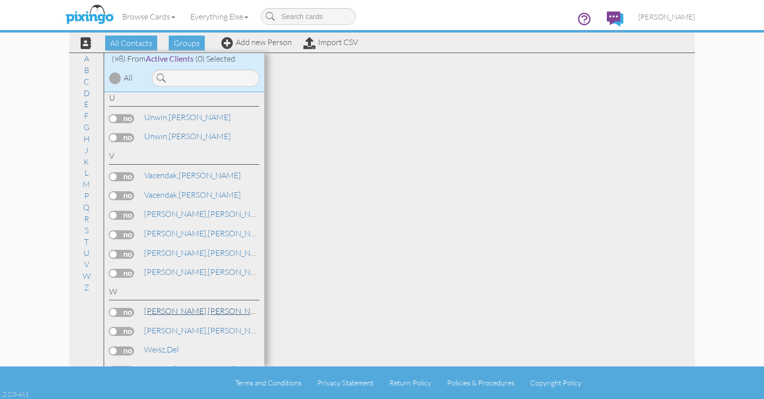
click at [166, 311] on span "[PERSON_NAME]," at bounding box center [176, 311] width 64 height 10
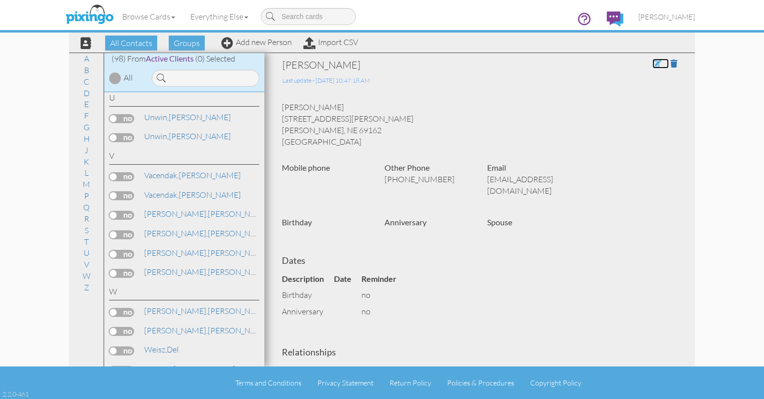
click at [652, 63] on span at bounding box center [656, 64] width 9 height 8
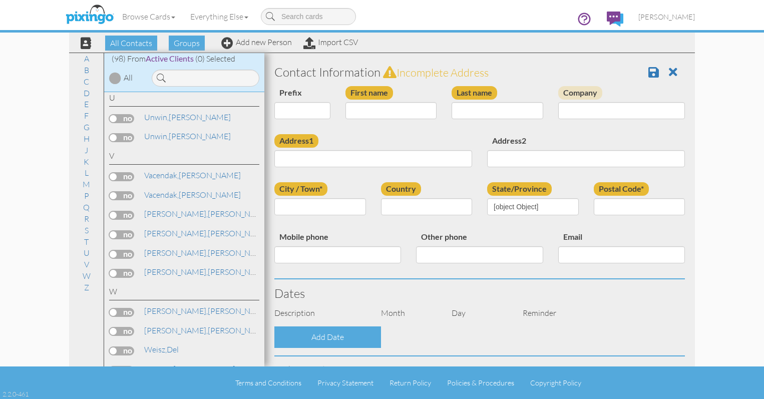
type input "[PERSON_NAME]"
type input "[STREET_ADDRESS][PERSON_NAME]"
type input "[PERSON_NAME]"
type input "69162"
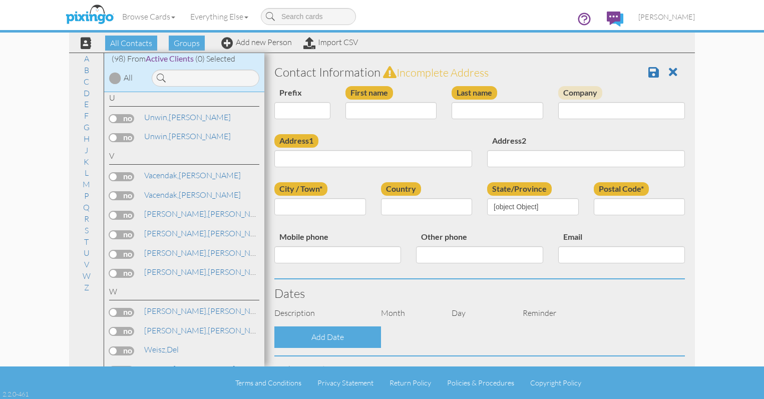
type input "[PHONE_NUMBER]"
type input "[EMAIL_ADDRESS][DOMAIN_NAME]"
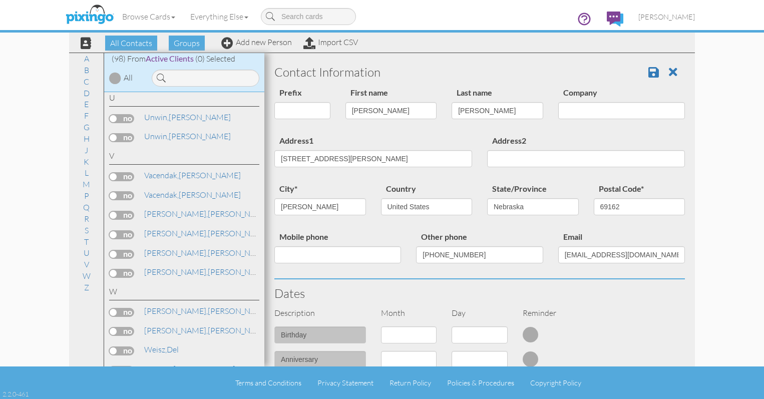
select select "object:3152"
select select "object:3397"
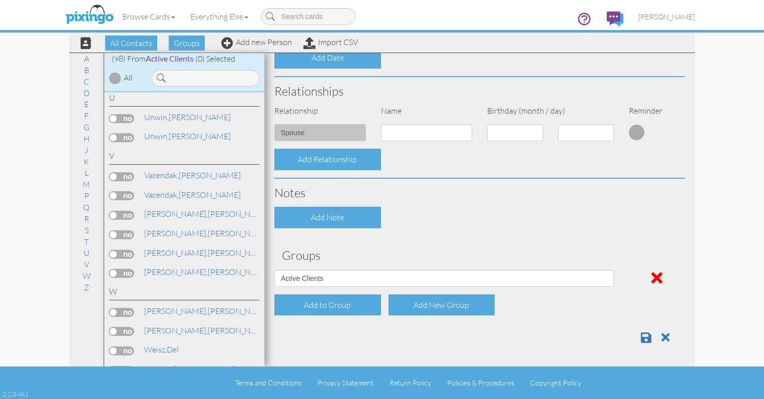
scroll to position [329, 0]
click at [651, 278] on span at bounding box center [656, 277] width 11 height 16
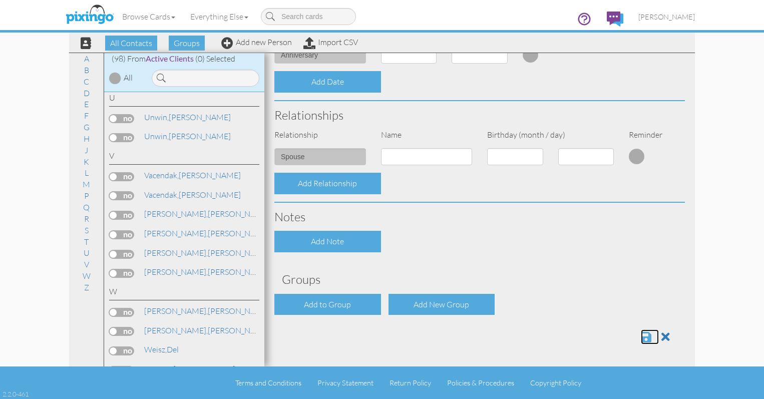
click at [641, 333] on span at bounding box center [646, 337] width 11 height 12
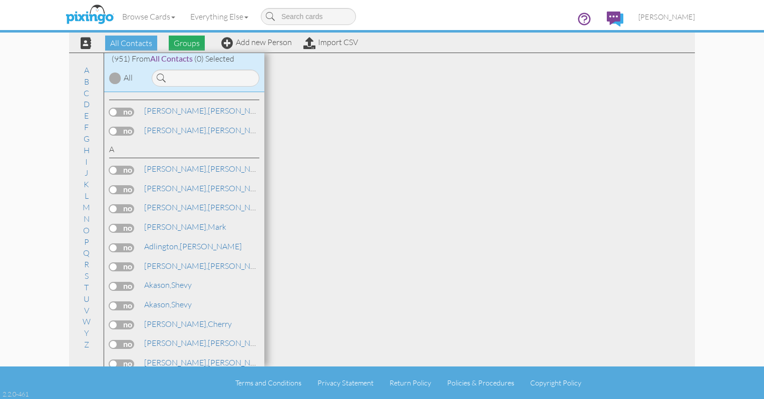
click at [181, 43] on span "Groups" at bounding box center [187, 43] width 36 height 15
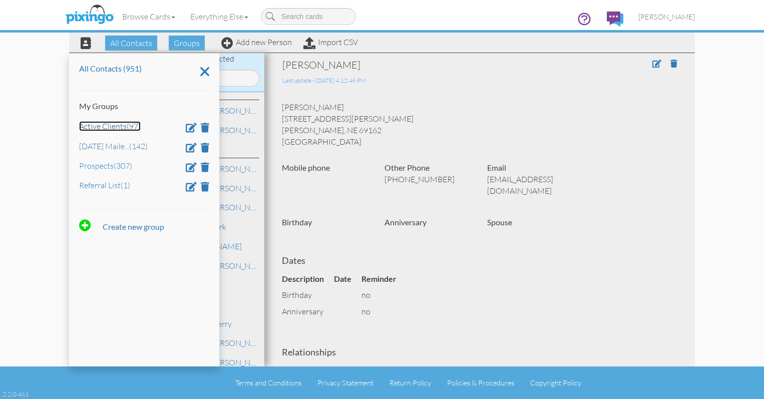
click at [108, 126] on link "Active Clients (97)" at bounding box center [110, 126] width 62 height 10
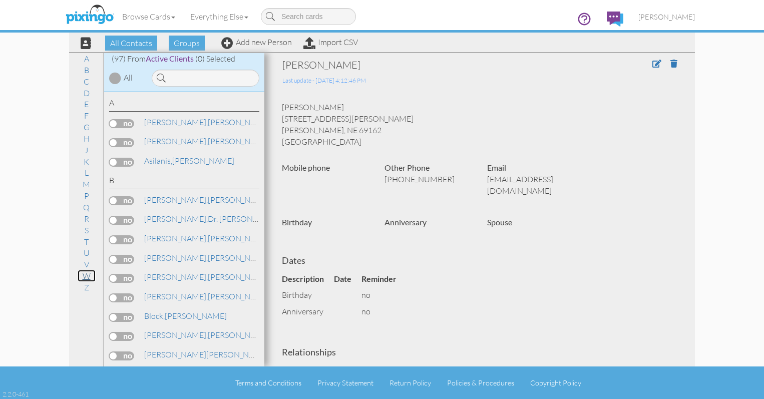
click at [83, 278] on link "W" at bounding box center [87, 276] width 18 height 12
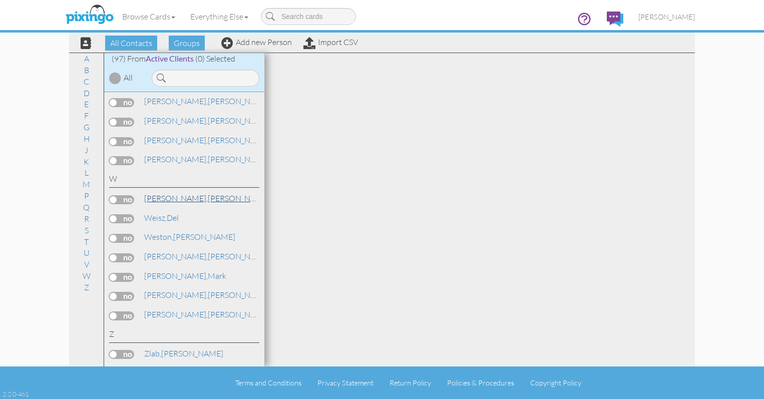
click at [154, 202] on span "[PERSON_NAME]," at bounding box center [176, 198] width 64 height 10
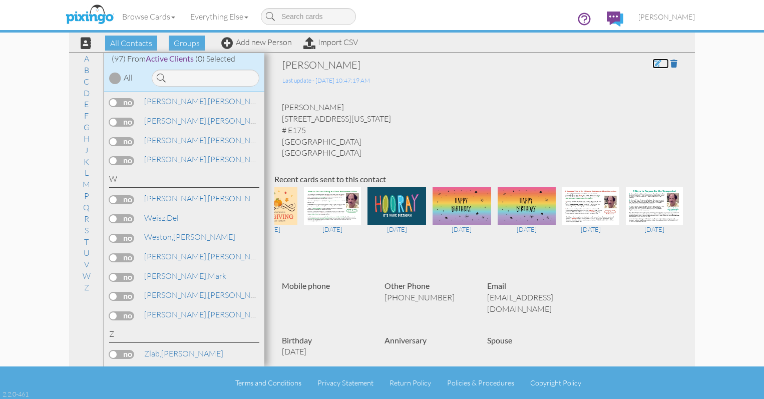
click at [652, 64] on span at bounding box center [656, 64] width 9 height 8
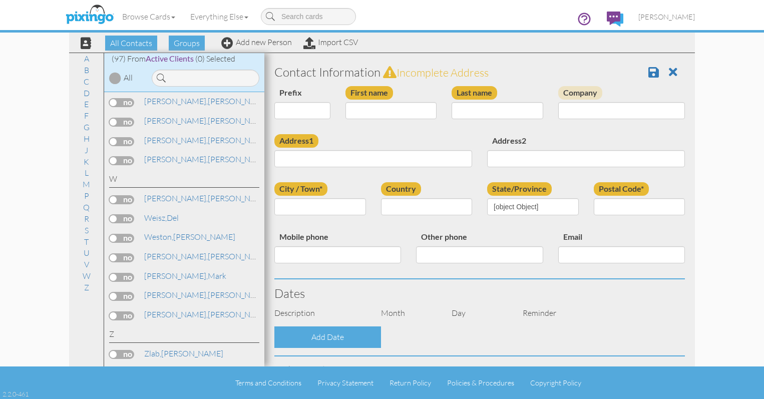
type input "[PERSON_NAME]"
type input "Walker"
type input "[STREET_ADDRESS][US_STATE]"
type input "# E175"
type input "Reno"
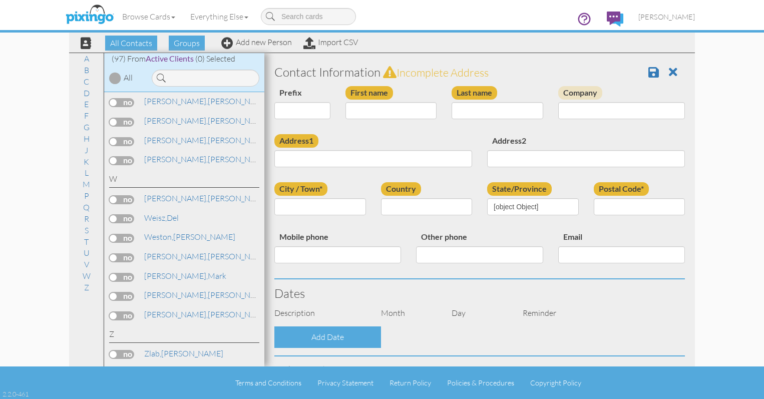
type input "89502"
type input "[PHONE_NUMBER]"
type input "[EMAIL_ADDRESS][DOMAIN_NAME]"
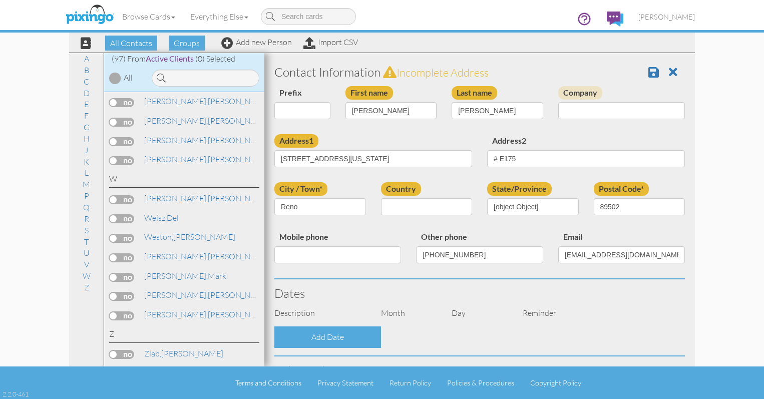
select select "object:3179"
select select "object:3424"
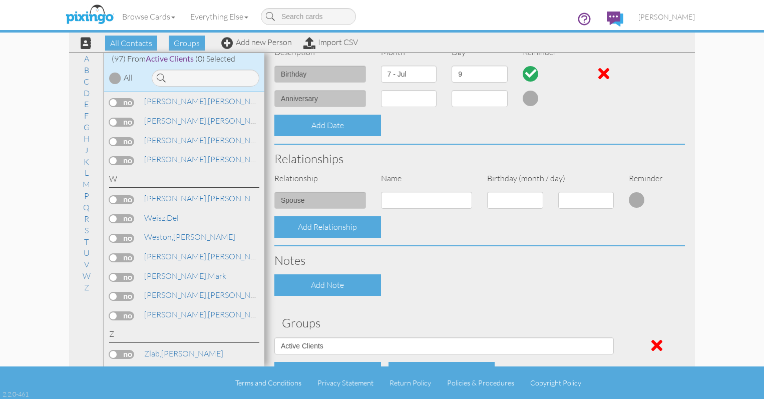
scroll to position [329, 0]
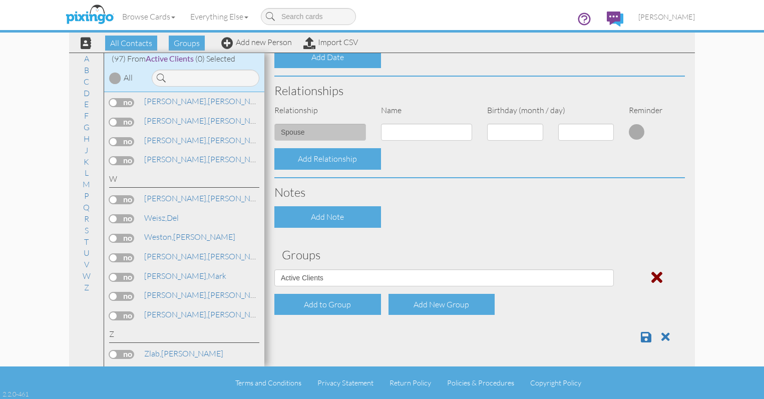
click at [651, 278] on span at bounding box center [656, 277] width 11 height 16
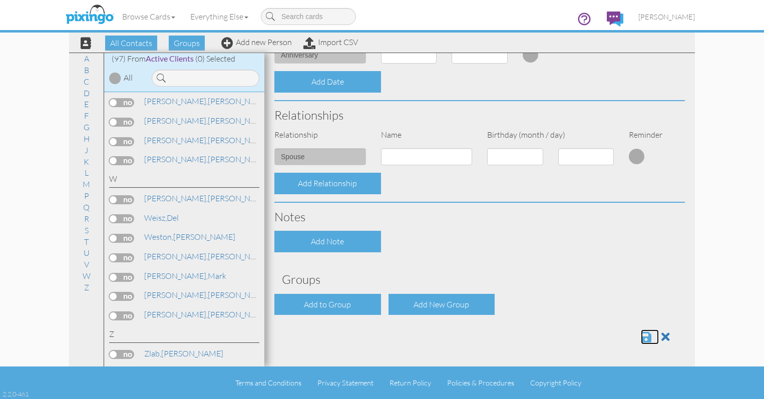
click at [641, 339] on span at bounding box center [646, 337] width 11 height 12
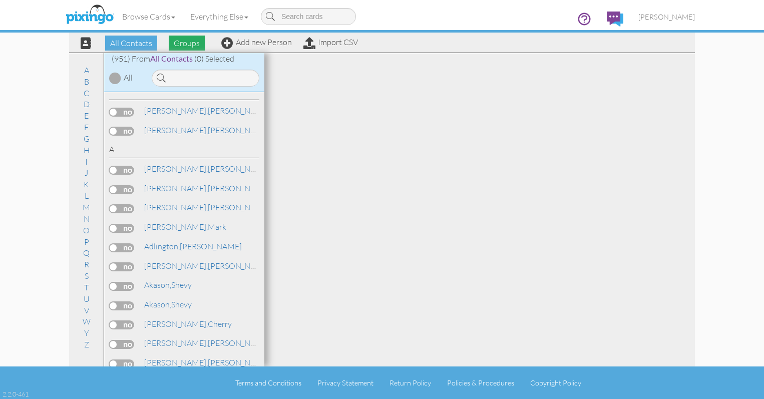
click at [186, 43] on span "Groups" at bounding box center [187, 43] width 36 height 15
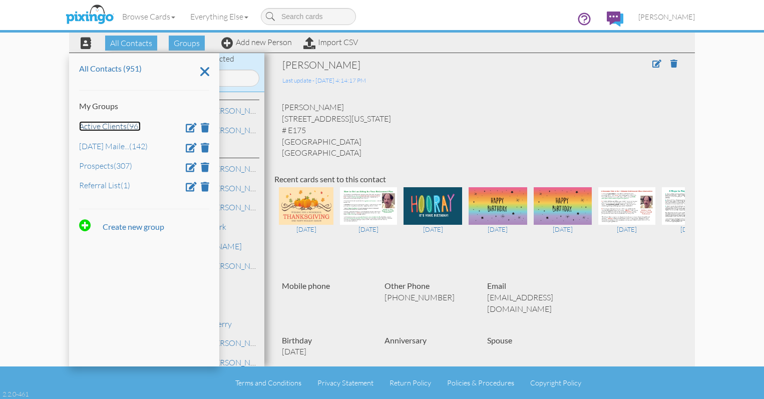
click at [114, 122] on link "Active Clients (96)" at bounding box center [110, 126] width 62 height 10
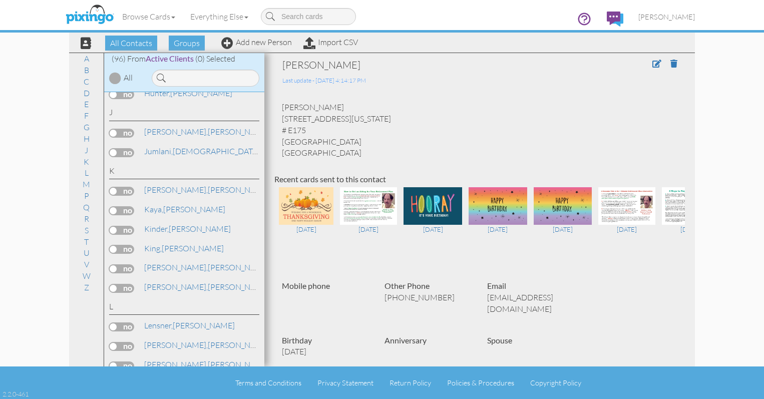
scroll to position [1151, 0]
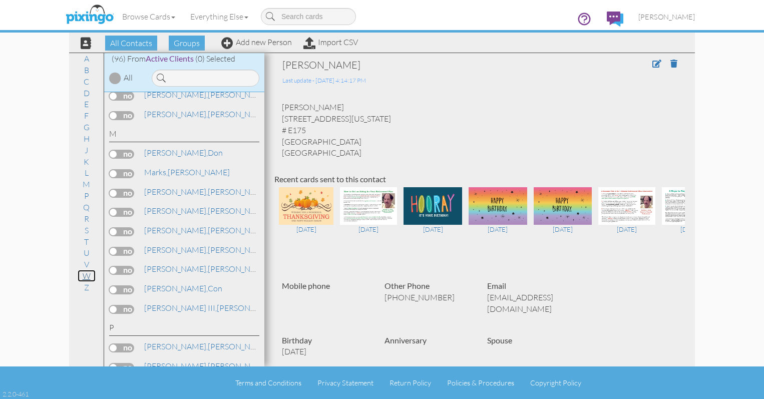
click at [85, 278] on link "W" at bounding box center [87, 276] width 18 height 12
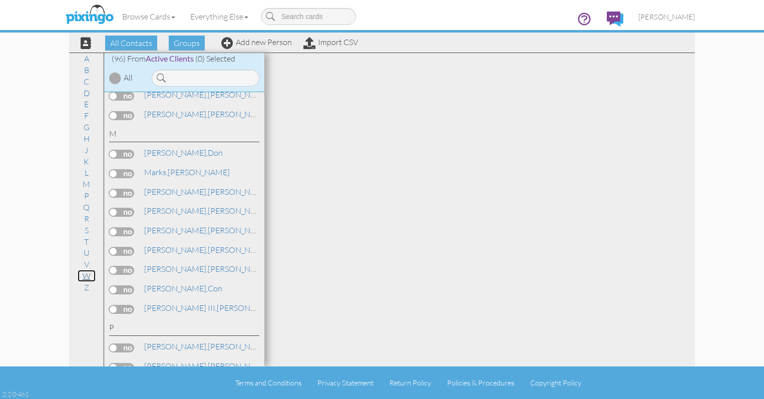
scroll to position [1998, 0]
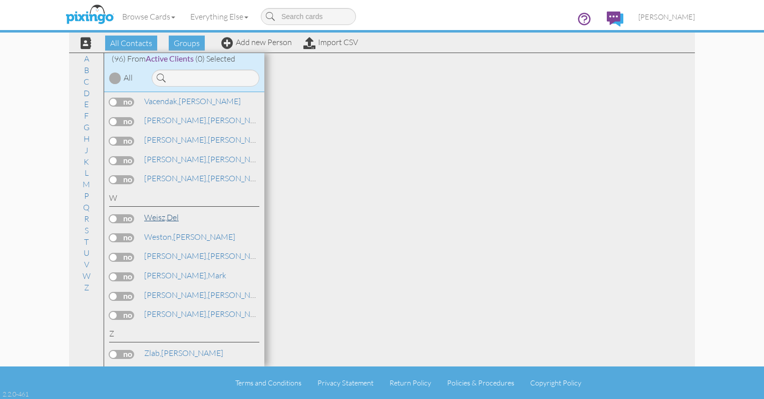
click at [166, 216] on span "Weisz," at bounding box center [155, 217] width 23 height 10
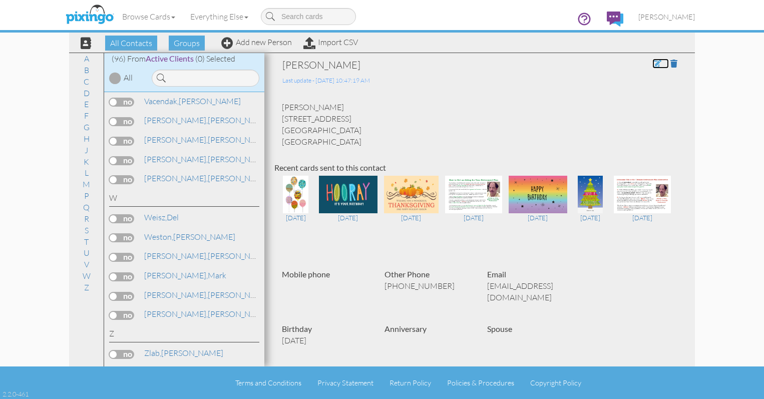
click at [652, 63] on span at bounding box center [656, 64] width 9 height 8
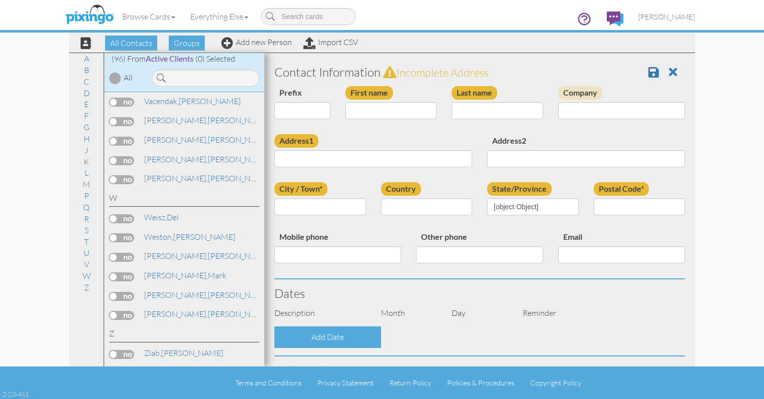
type input "Del"
type input "Weisz"
type input "[STREET_ADDRESS]"
type input "Mission Viejo"
type input "92691"
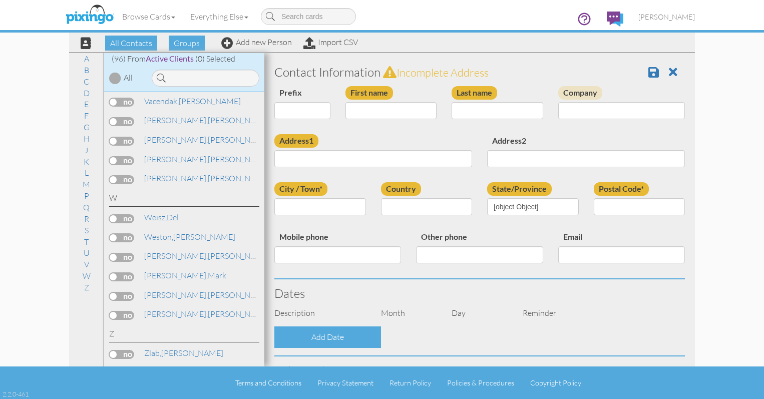
type input "[PHONE_NUMBER]"
type input "[EMAIL_ADDRESS][DOMAIN_NAME]"
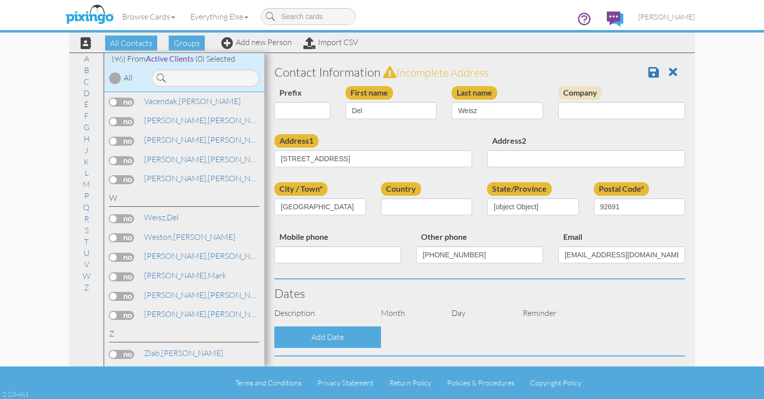
select select "object:3195"
select select "object:3440"
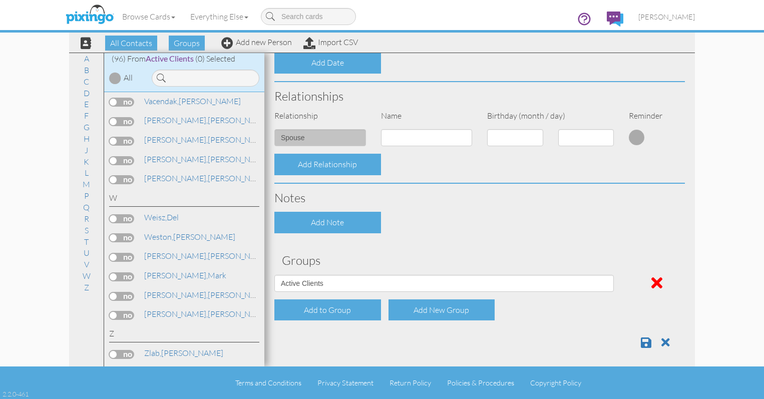
scroll to position [329, 0]
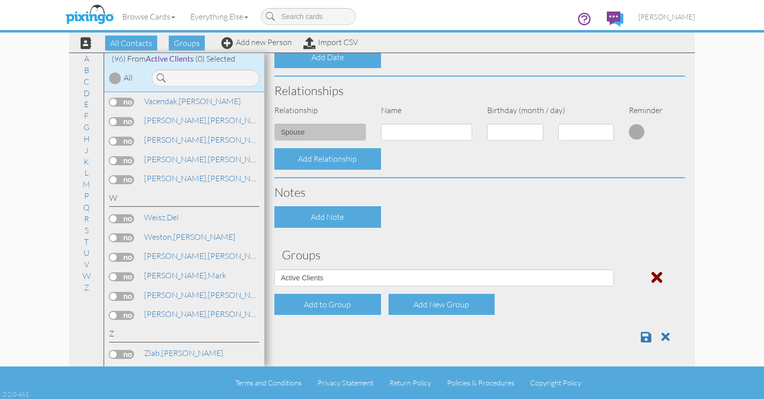
click at [651, 279] on span at bounding box center [656, 277] width 11 height 16
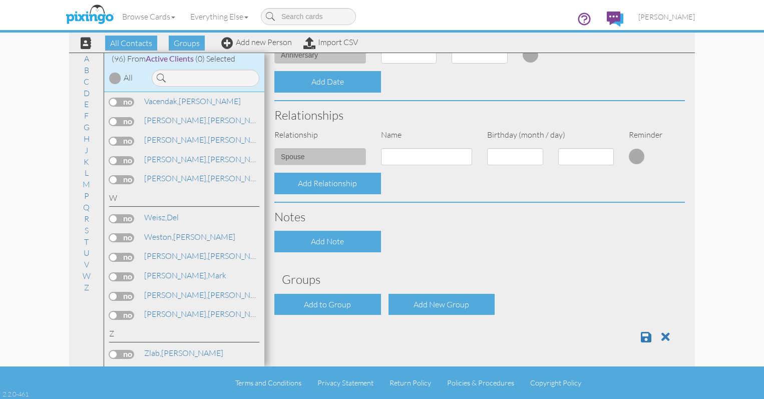
scroll to position [304, 0]
click at [641, 336] on span at bounding box center [646, 337] width 11 height 12
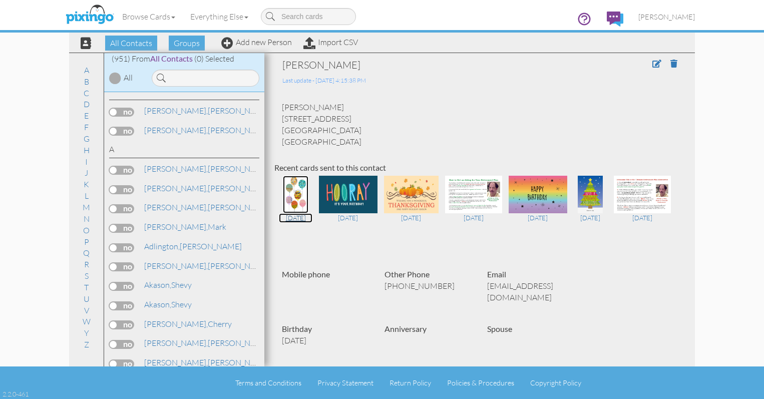
click at [294, 198] on img at bounding box center [296, 195] width 26 height 38
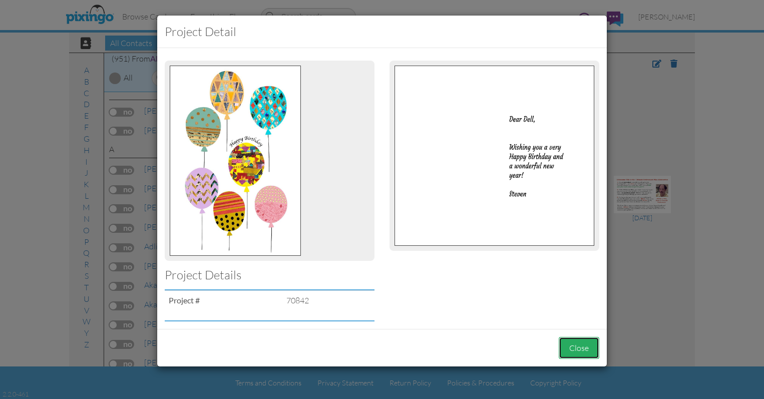
click at [578, 343] on button "Close" at bounding box center [579, 348] width 41 height 23
